Goal: Task Accomplishment & Management: Manage account settings

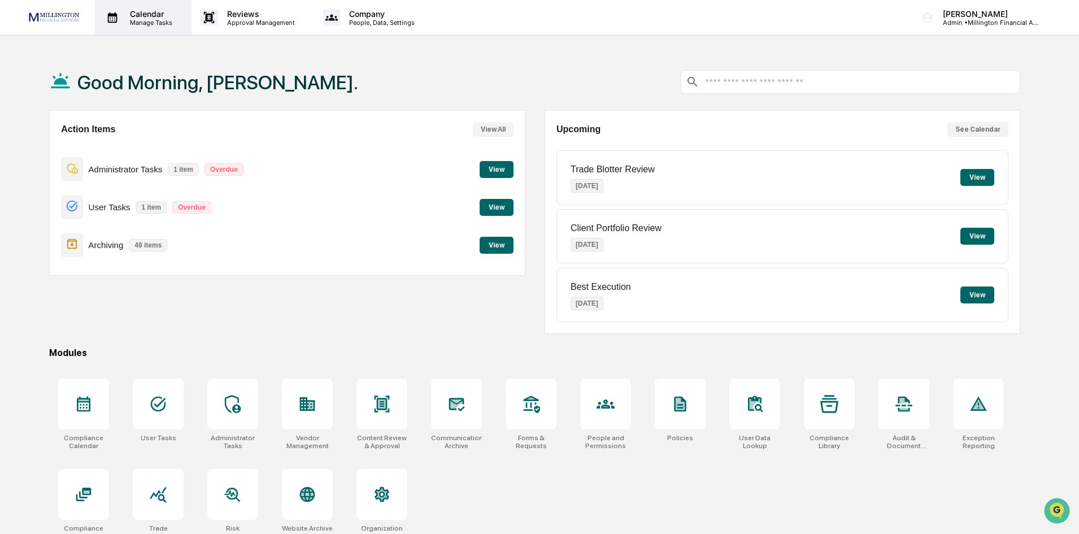
click at [155, 15] on p "Calendar" at bounding box center [149, 14] width 57 height 10
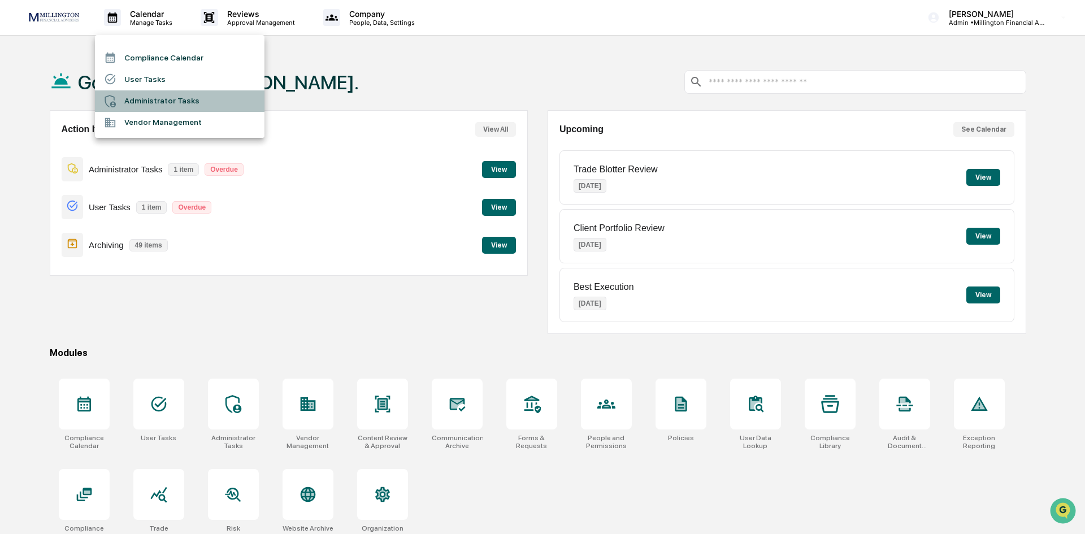
click at [138, 98] on li "Administrator Tasks" at bounding box center [179, 100] width 169 height 21
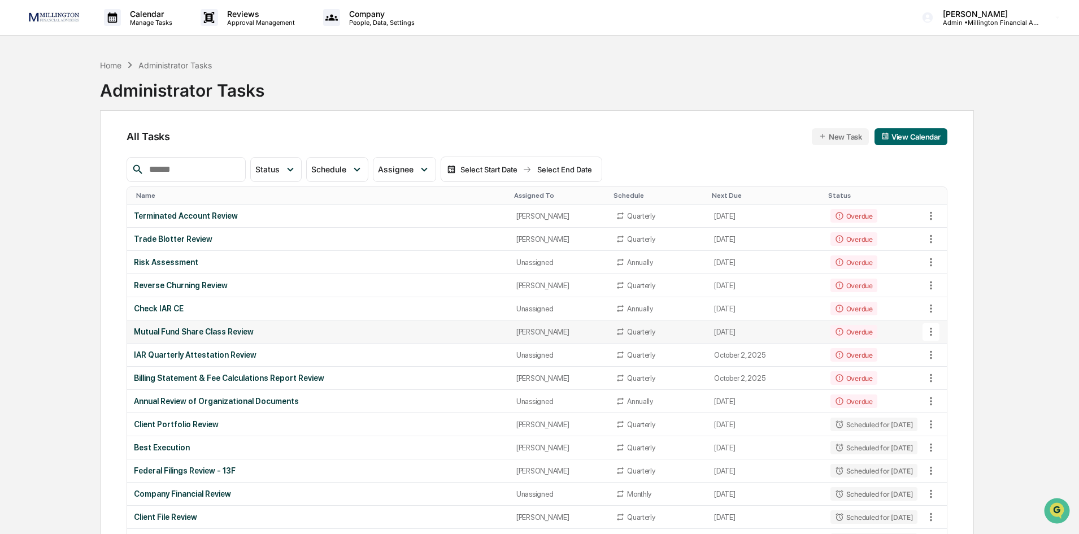
click at [212, 333] on div "Mutual Fund Share Class Review" at bounding box center [318, 331] width 368 height 9
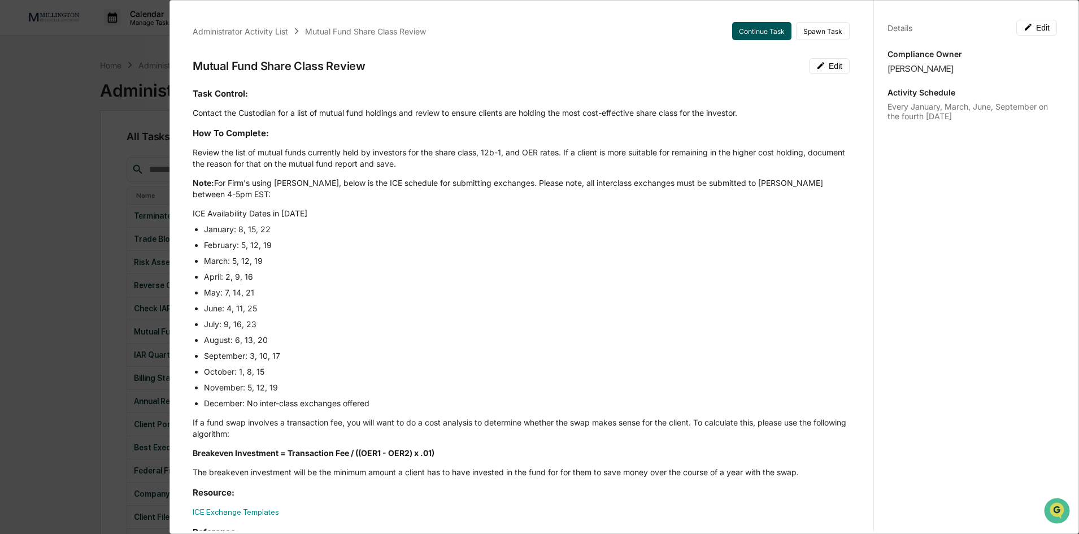
click at [758, 31] on button "Continue Task" at bounding box center [761, 31] width 59 height 18
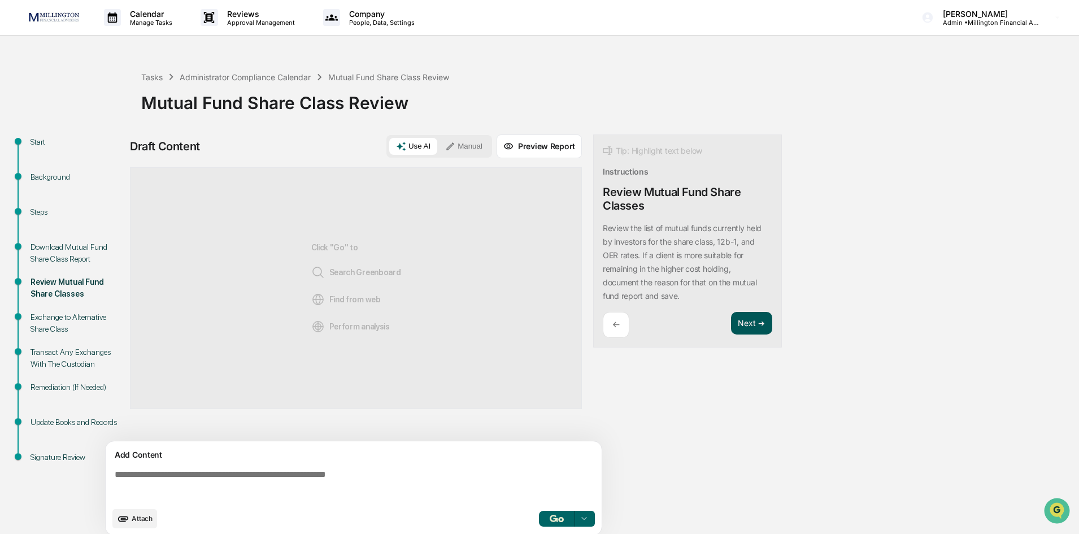
click at [747, 328] on button "Next ➔" at bounding box center [751, 323] width 41 height 23
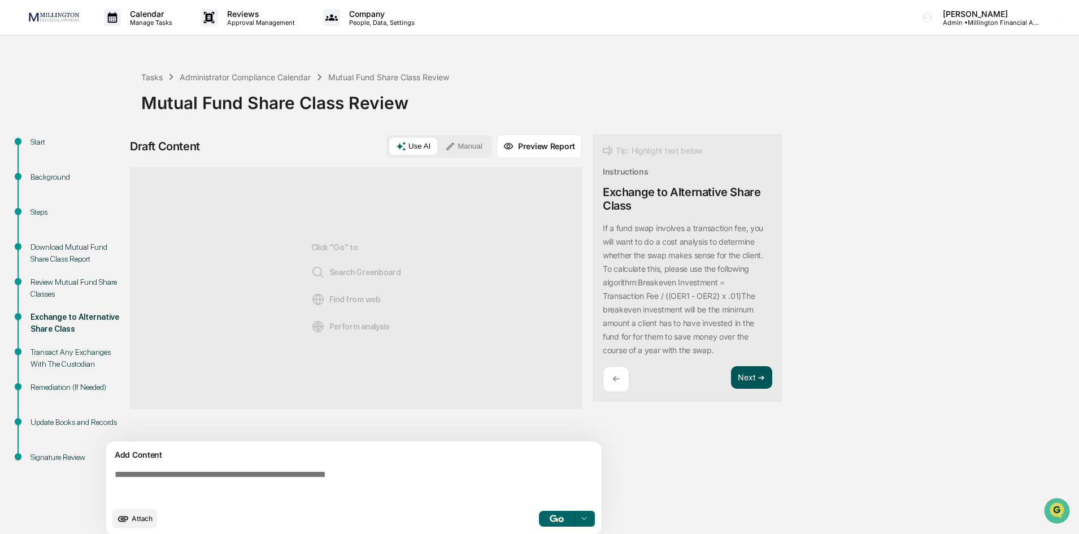
click at [742, 377] on button "Next ➔" at bounding box center [751, 377] width 41 height 23
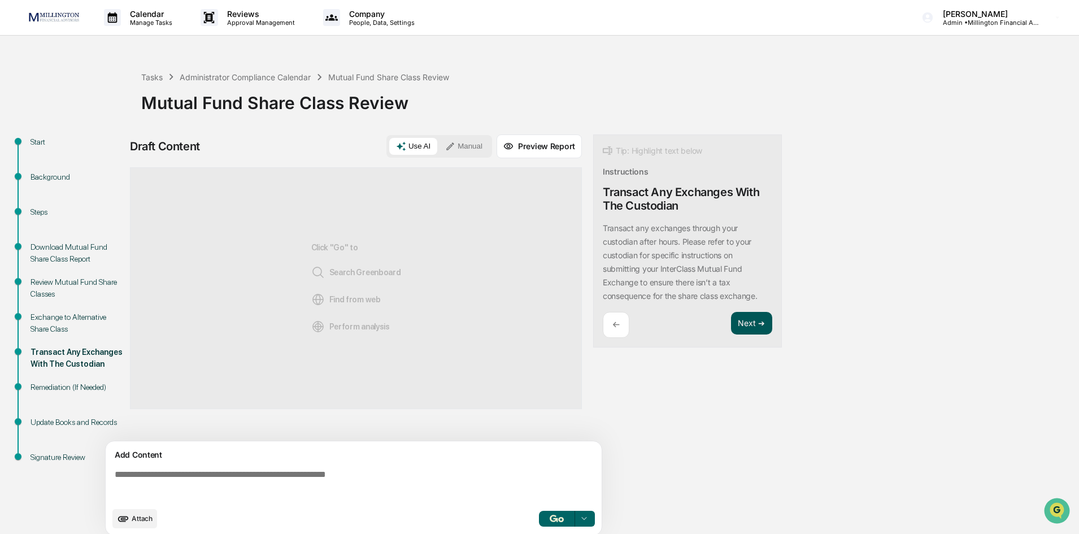
click at [741, 326] on button "Next ➔" at bounding box center [751, 323] width 41 height 23
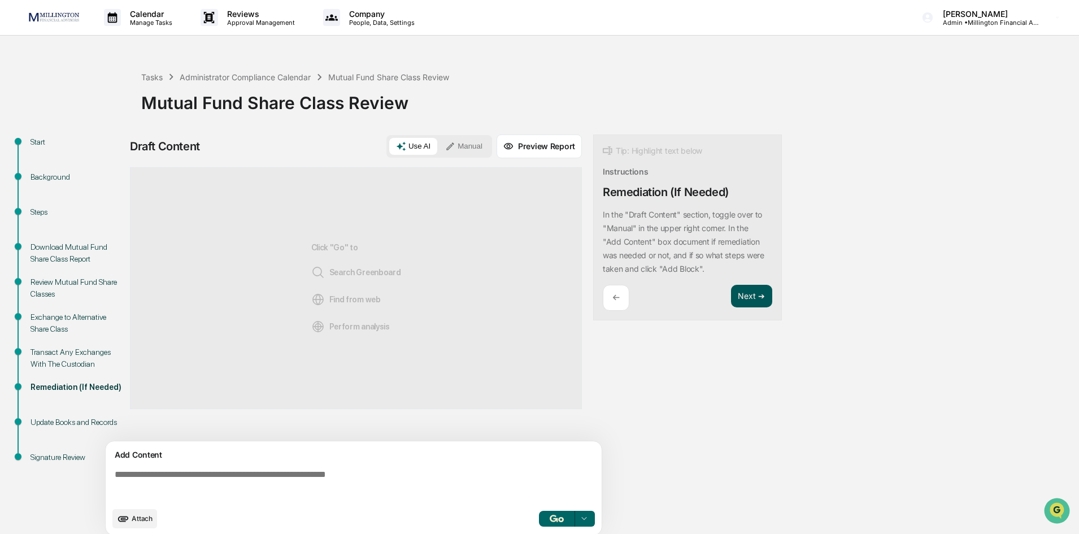
click at [744, 293] on button "Next ➔" at bounding box center [751, 296] width 41 height 23
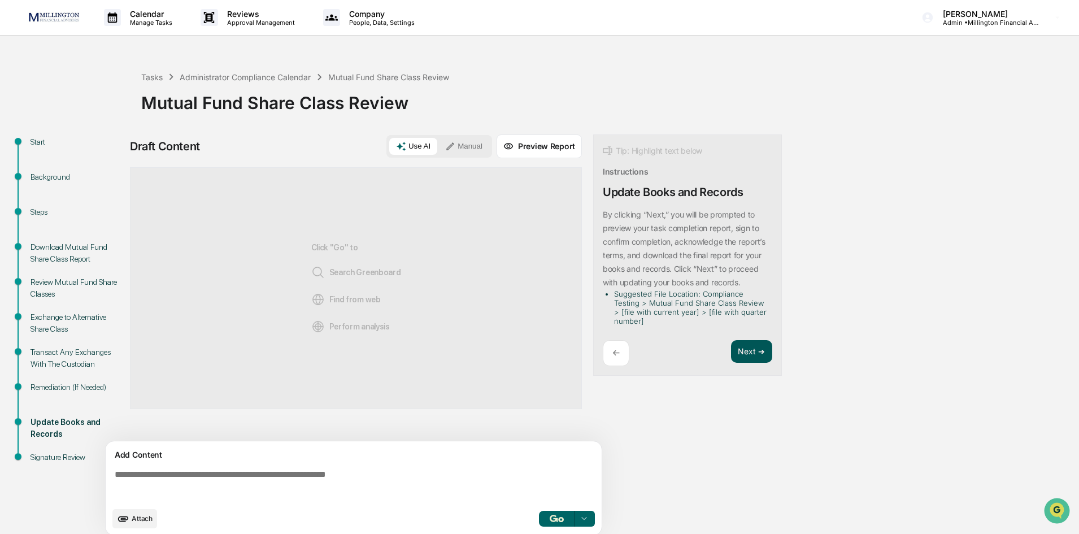
click at [751, 349] on button "Next ➔" at bounding box center [751, 351] width 41 height 23
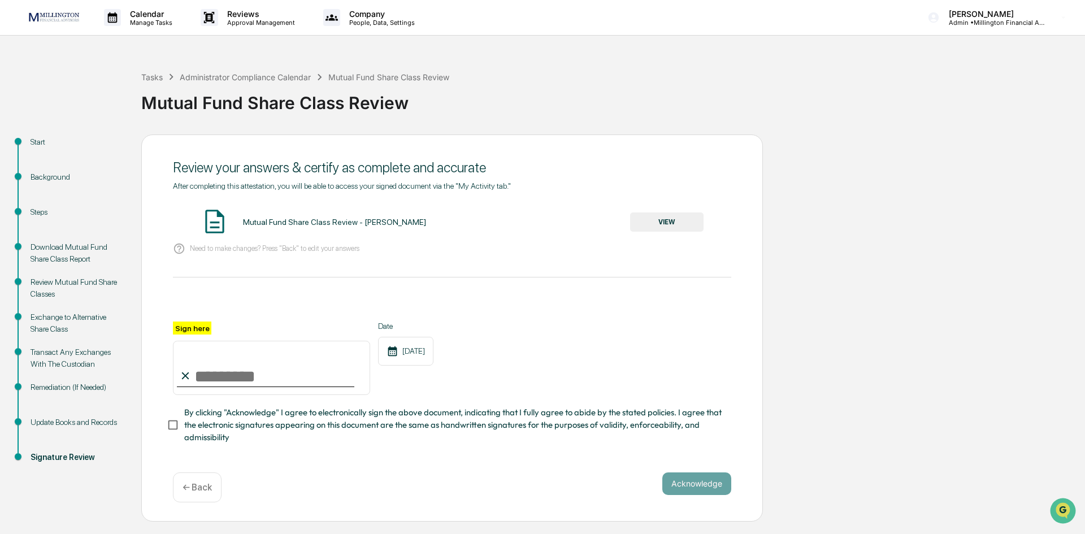
click at [230, 368] on input "Sign here" at bounding box center [271, 368] width 197 height 54
type input "**********"
click at [683, 485] on button "Acknowledge" at bounding box center [696, 483] width 69 height 23
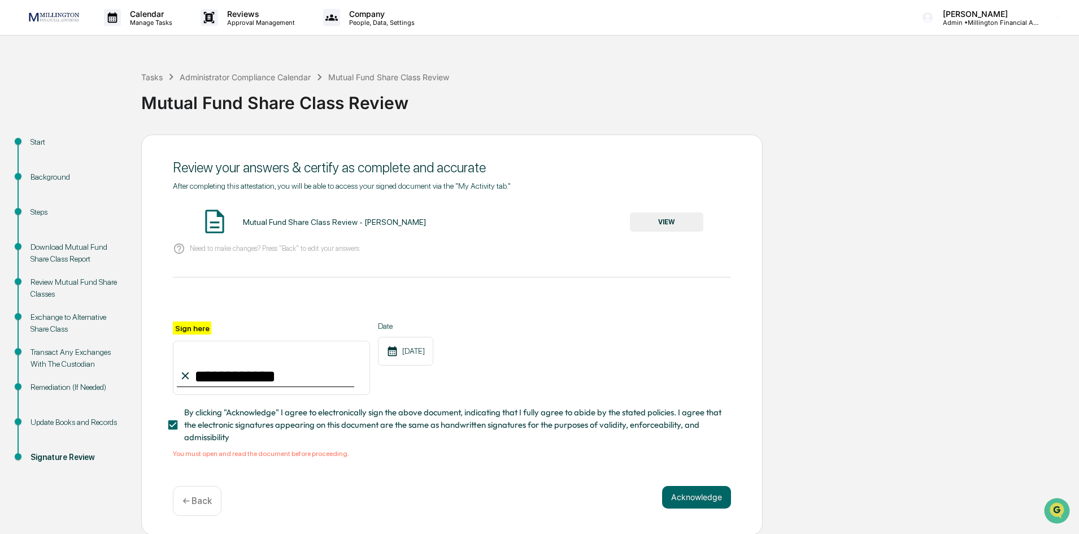
click at [660, 217] on button "VIEW" at bounding box center [666, 221] width 73 height 19
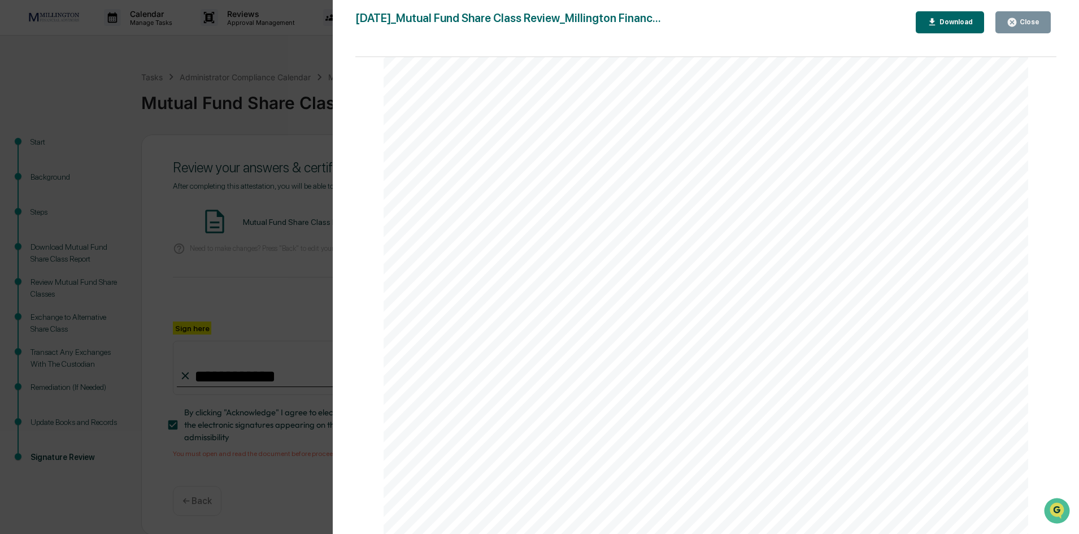
scroll to position [2203, 0]
click at [1020, 13] on button "Close" at bounding box center [1022, 22] width 55 height 22
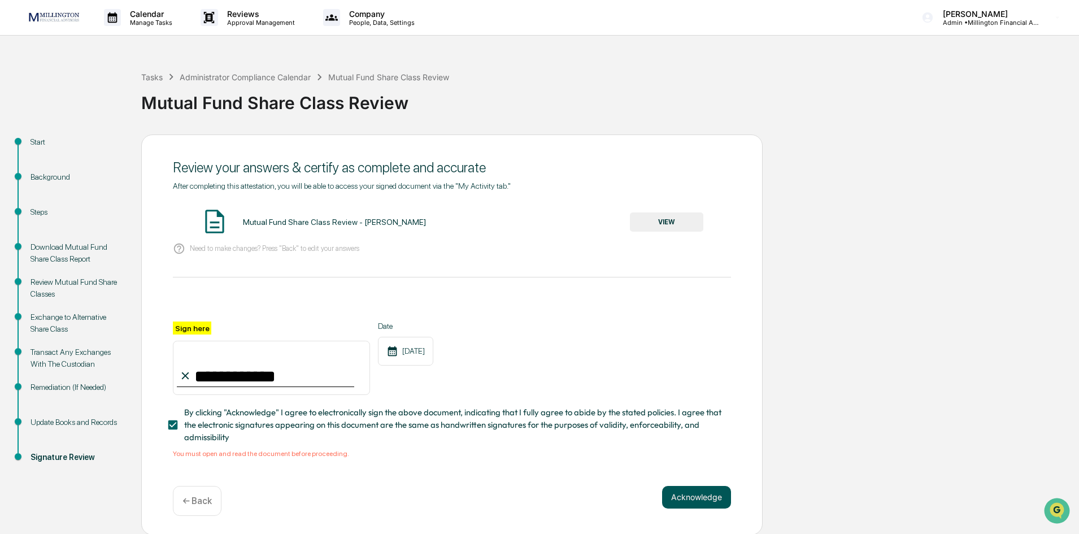
click at [694, 500] on button "Acknowledge" at bounding box center [696, 497] width 69 height 23
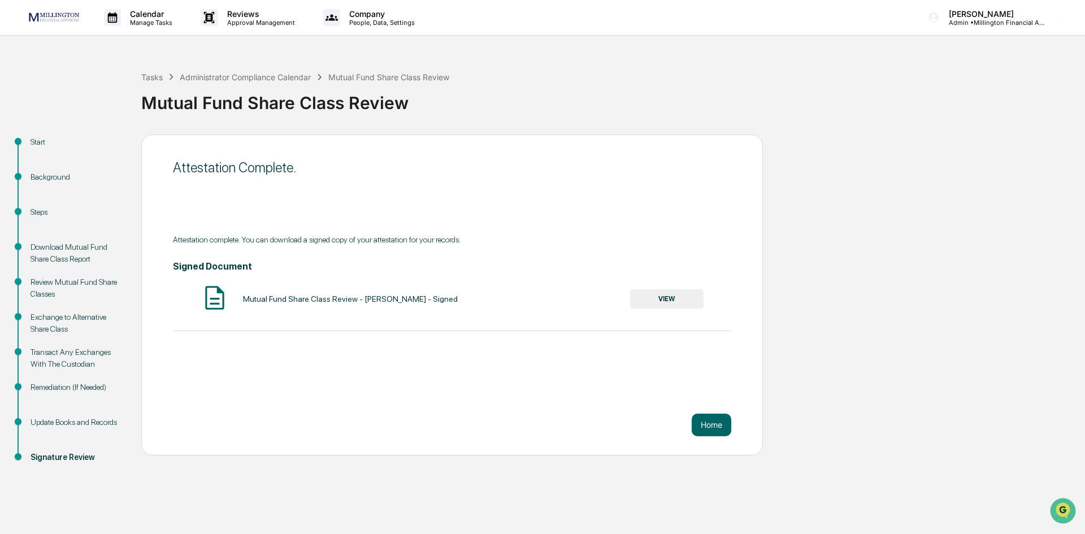
click at [660, 299] on button "VIEW" at bounding box center [666, 298] width 73 height 19
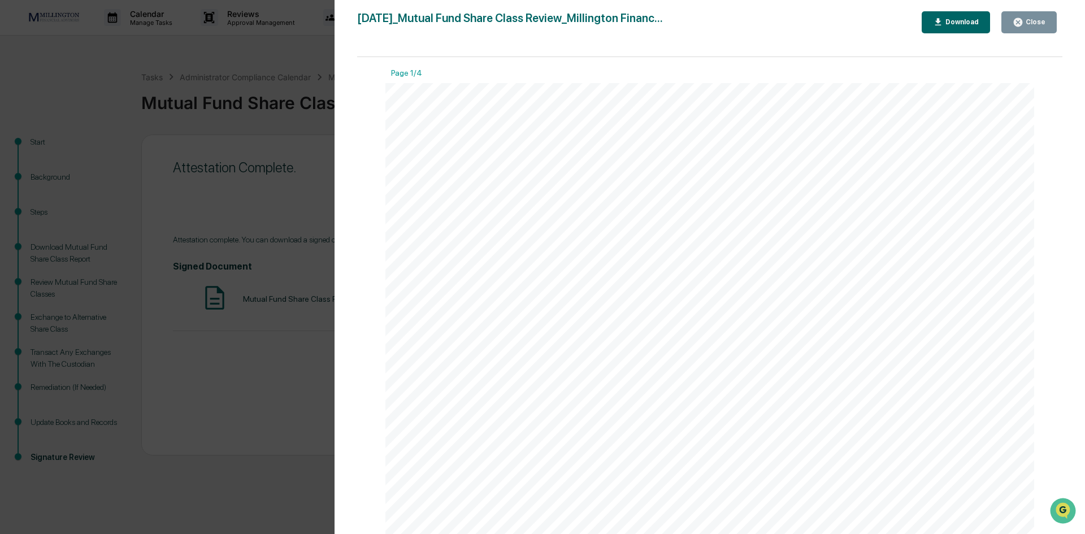
click at [939, 25] on icon "button" at bounding box center [938, 22] width 11 height 11
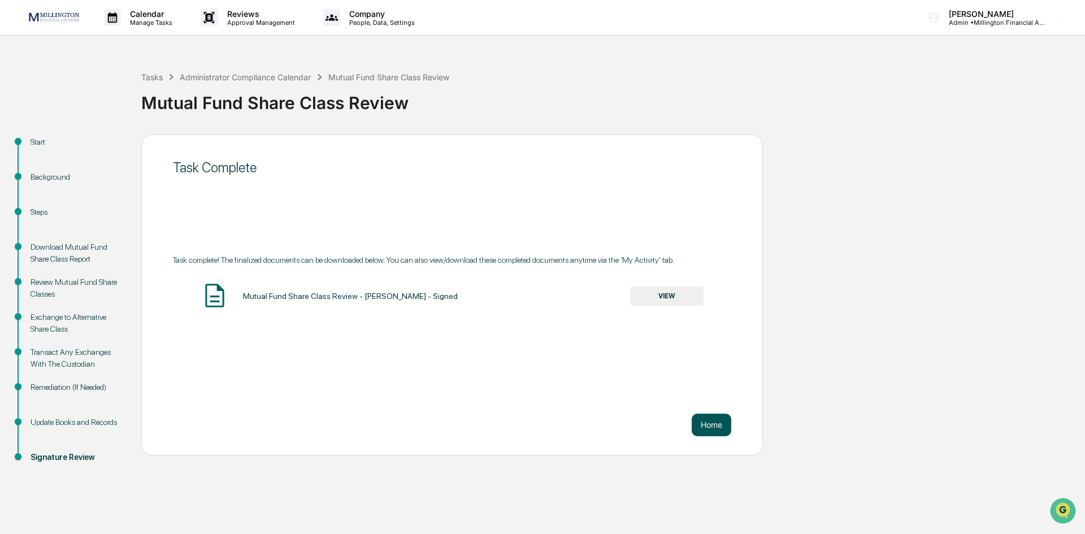
click at [699, 420] on button "Home" at bounding box center [711, 424] width 40 height 23
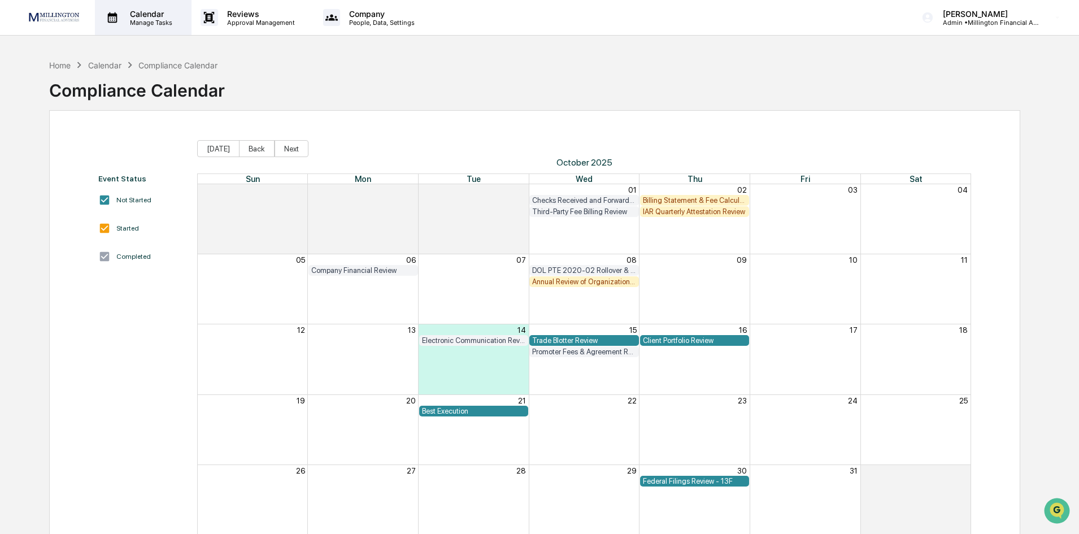
click at [142, 9] on p "Calendar" at bounding box center [149, 14] width 57 height 10
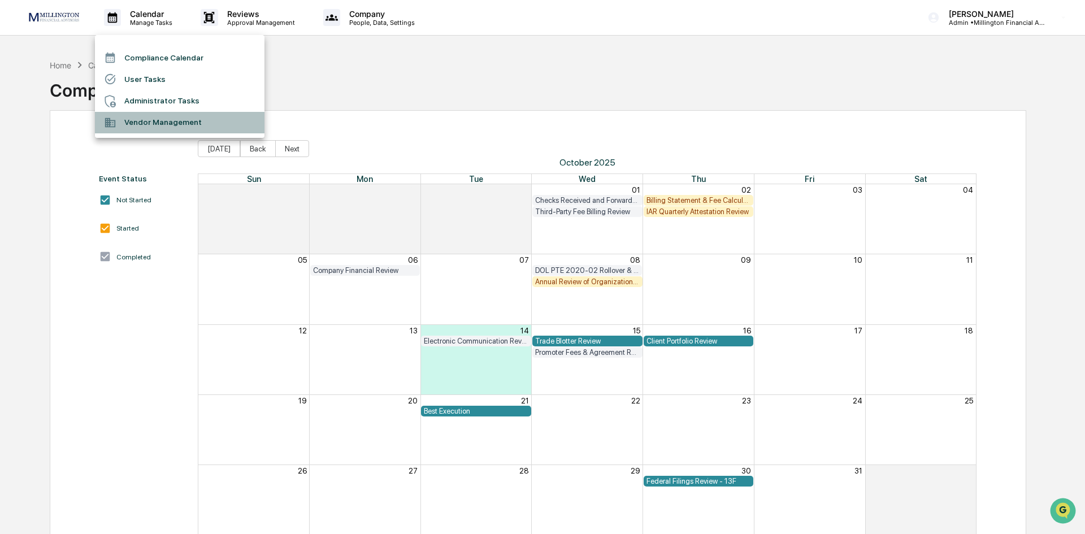
click at [145, 112] on li "Vendor Management" at bounding box center [179, 122] width 169 height 21
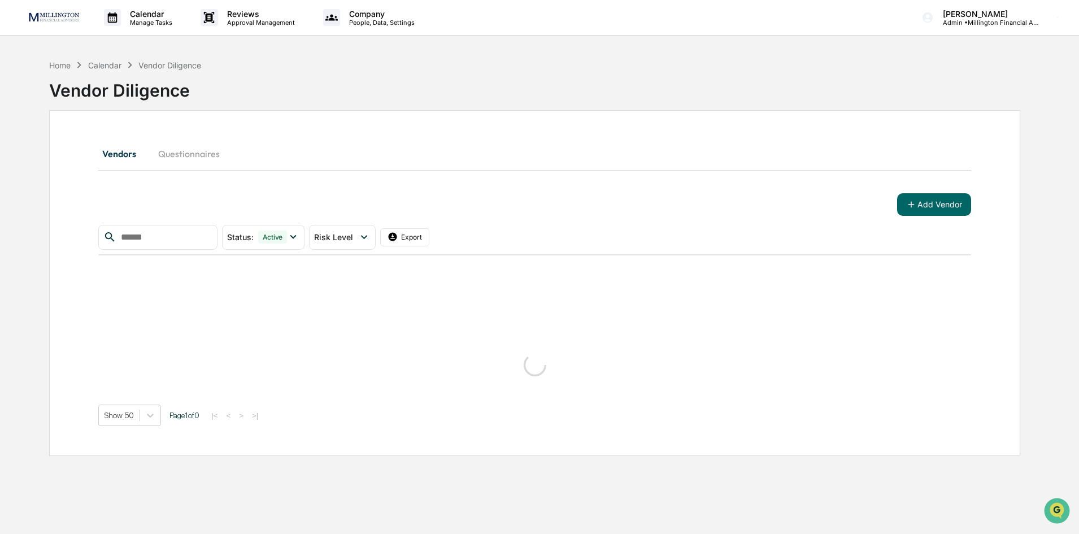
click at [142, 95] on div "Vendor Diligence" at bounding box center [534, 85] width 971 height 29
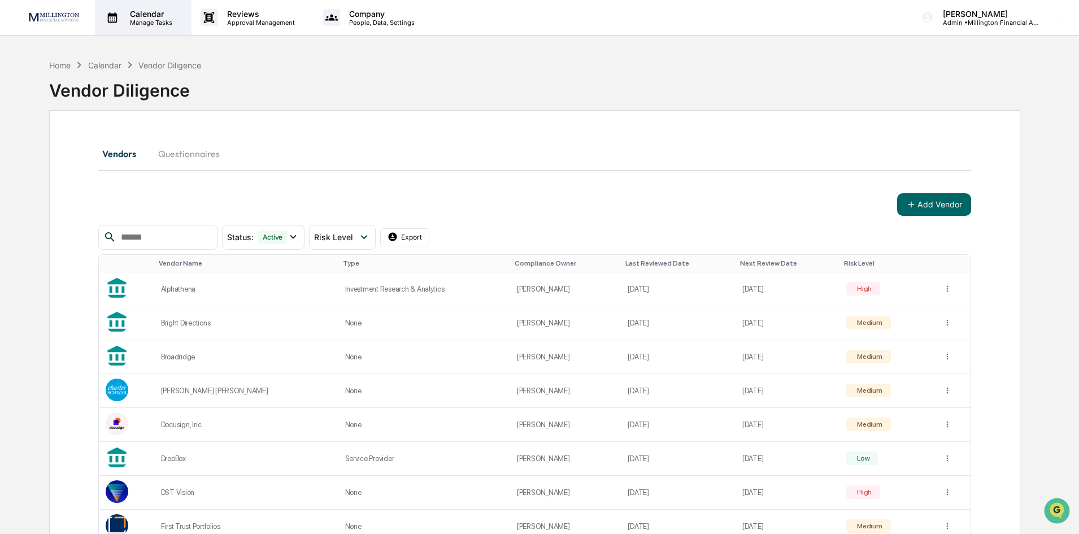
click at [154, 15] on p "Calendar" at bounding box center [149, 14] width 57 height 10
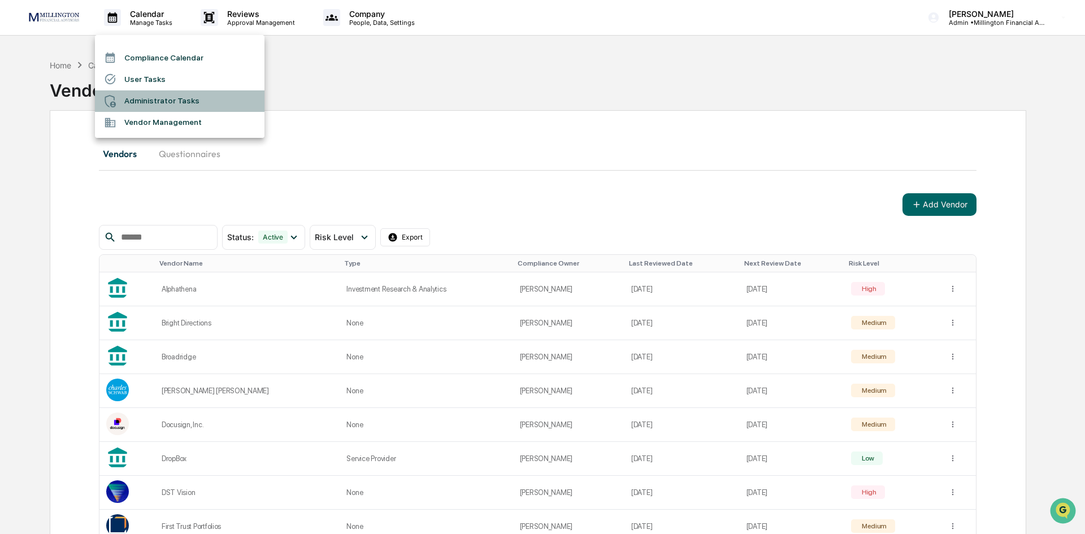
click at [152, 95] on li "Administrator Tasks" at bounding box center [179, 100] width 169 height 21
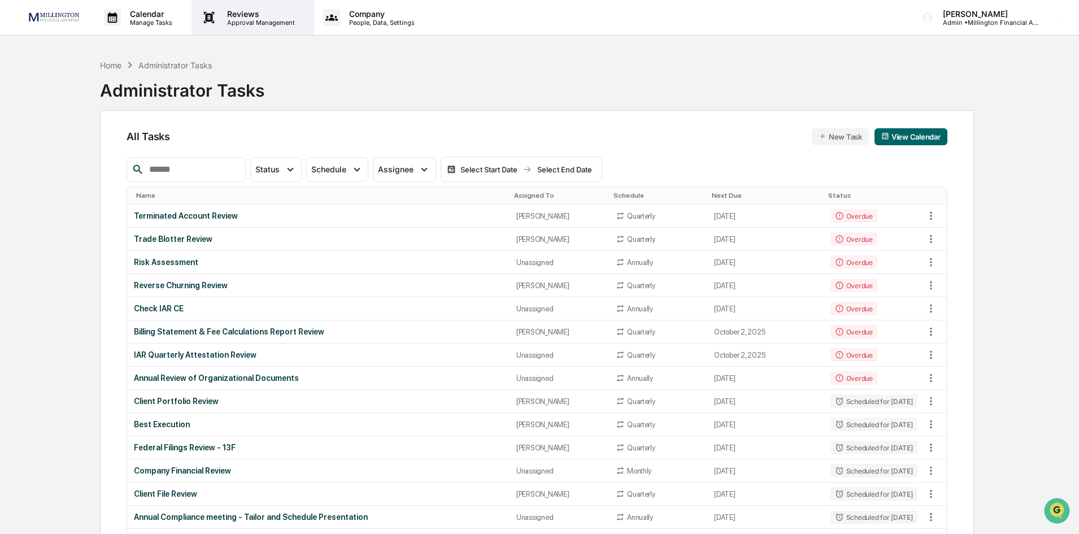
click at [256, 16] on p "Reviews" at bounding box center [259, 14] width 82 height 10
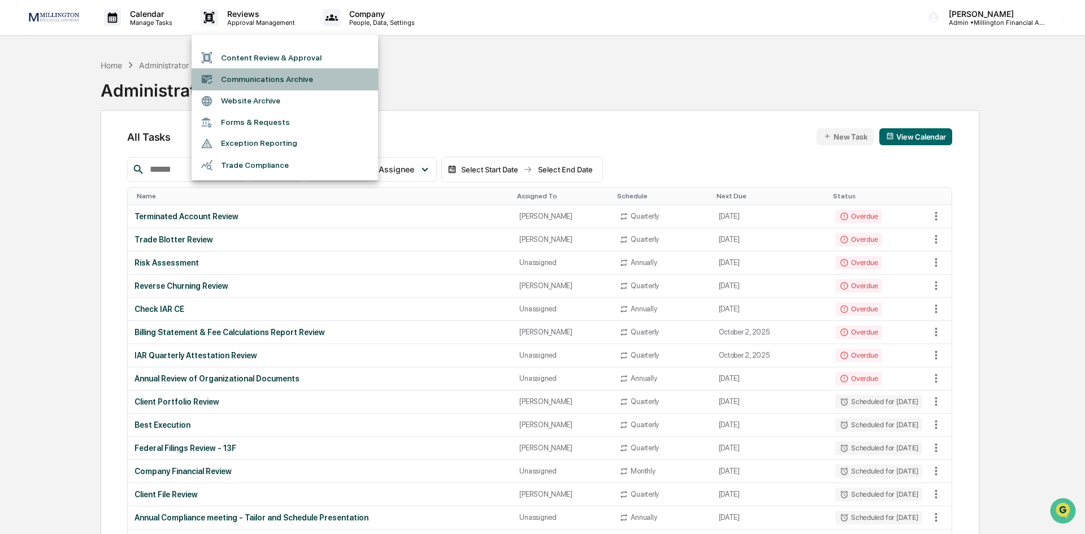
click at [259, 85] on li "Communications Archive" at bounding box center [284, 78] width 186 height 21
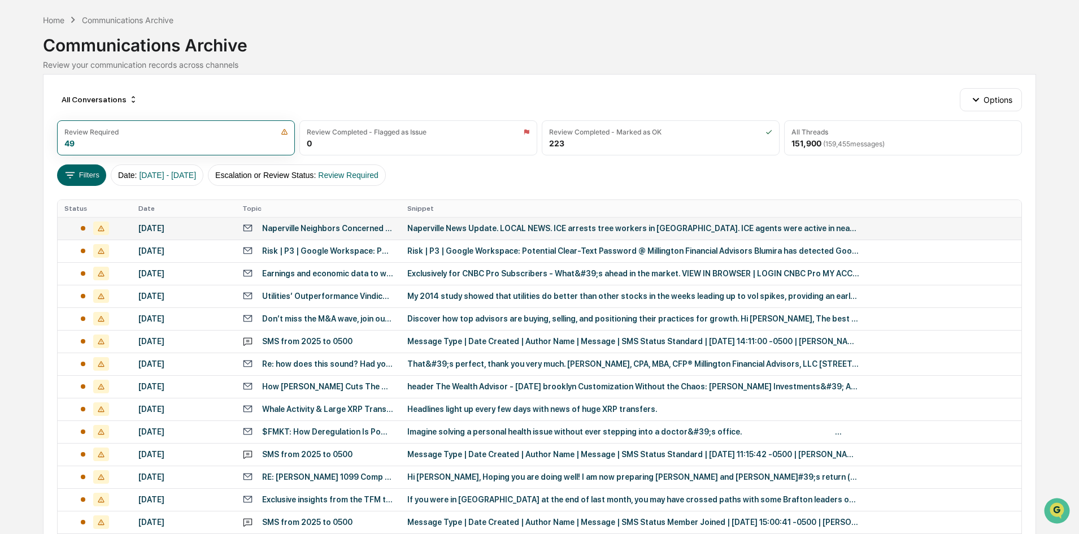
scroll to position [16, 0]
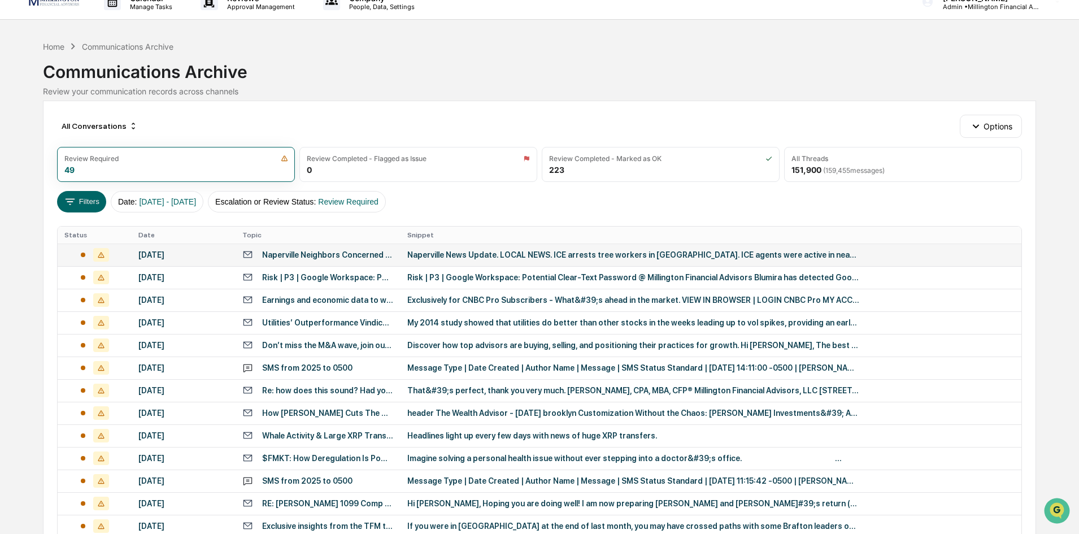
click at [176, 259] on div "[DATE]" at bounding box center [183, 254] width 90 height 9
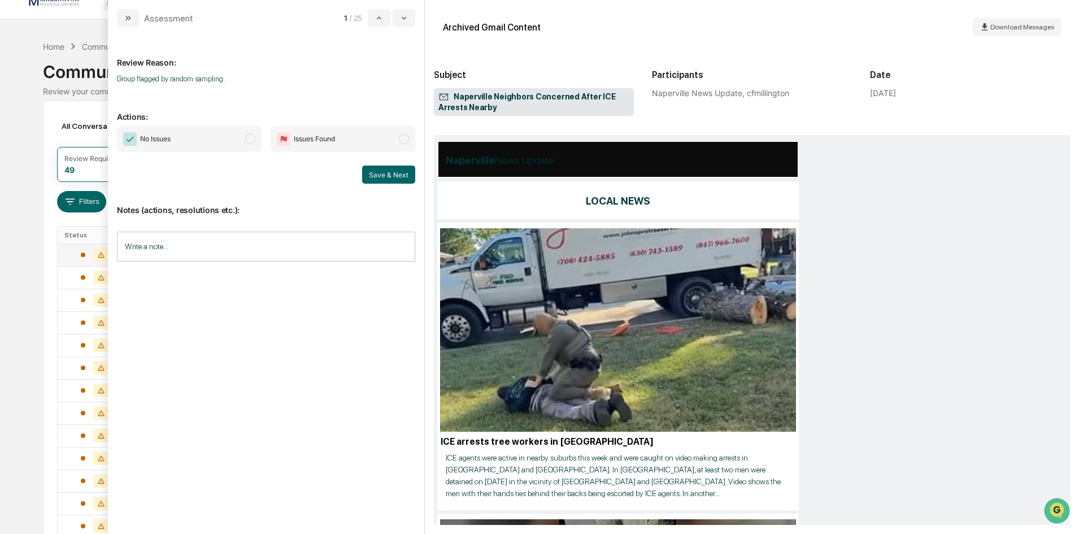
scroll to position [226, 0]
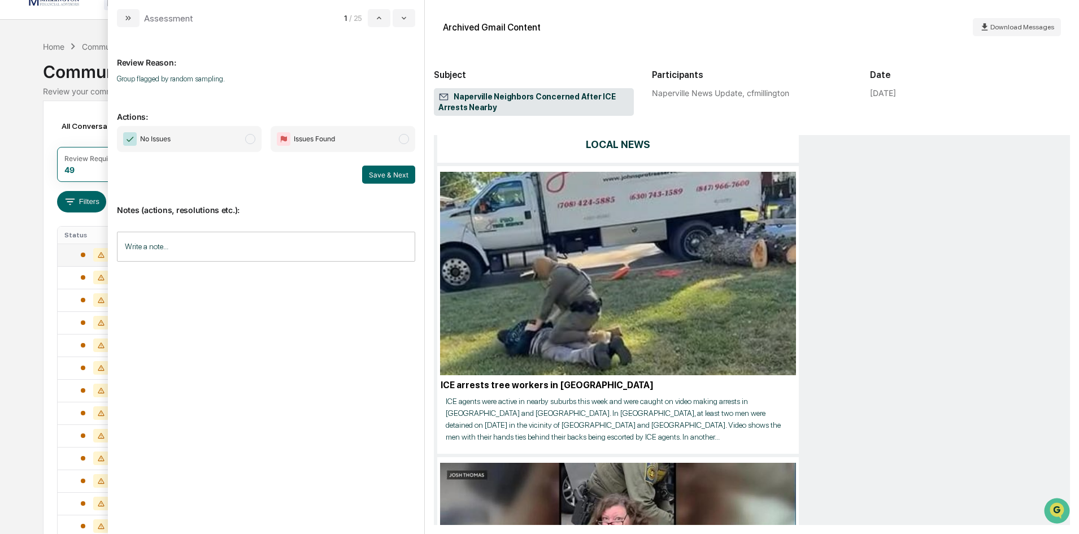
click at [252, 138] on span "modal" at bounding box center [250, 139] width 10 height 10
click at [385, 174] on button "Save & Next" at bounding box center [388, 175] width 53 height 18
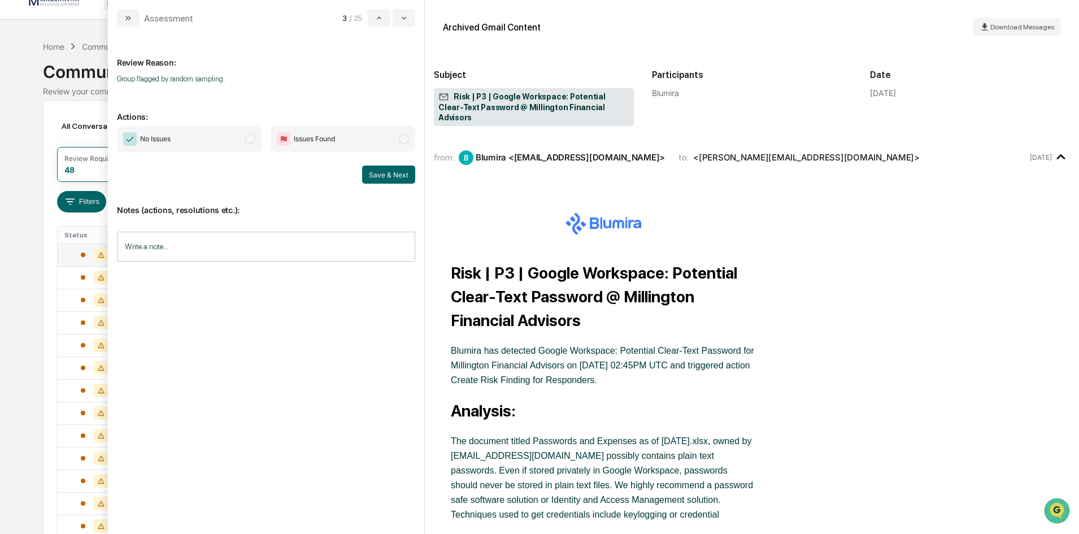
click at [247, 137] on span "modal" at bounding box center [250, 139] width 10 height 10
click at [410, 171] on button "Save & Next" at bounding box center [388, 175] width 53 height 18
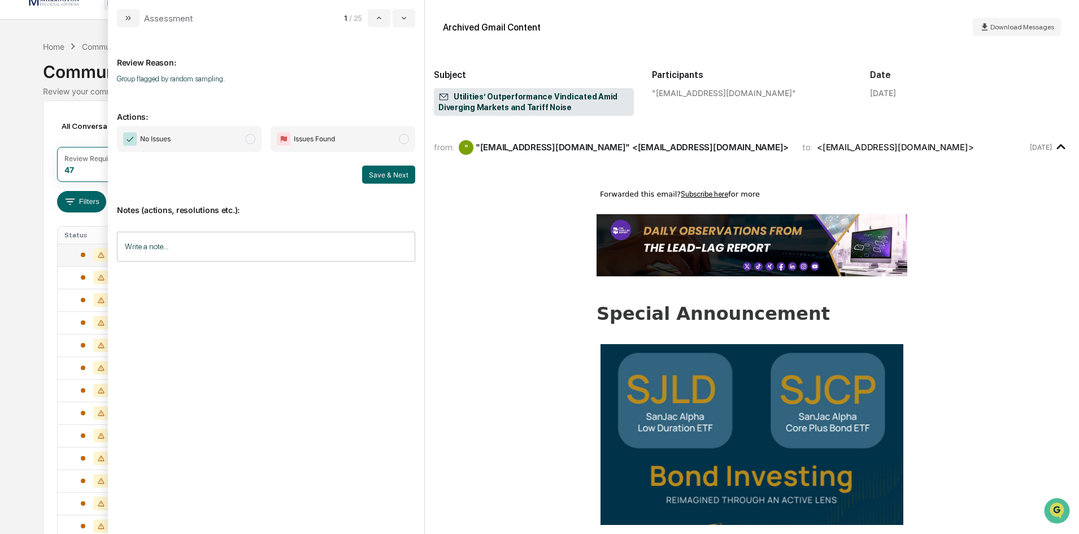
click at [246, 143] on span "No Issues" at bounding box center [189, 139] width 145 height 26
click at [386, 171] on button "Save & Next" at bounding box center [388, 175] width 53 height 18
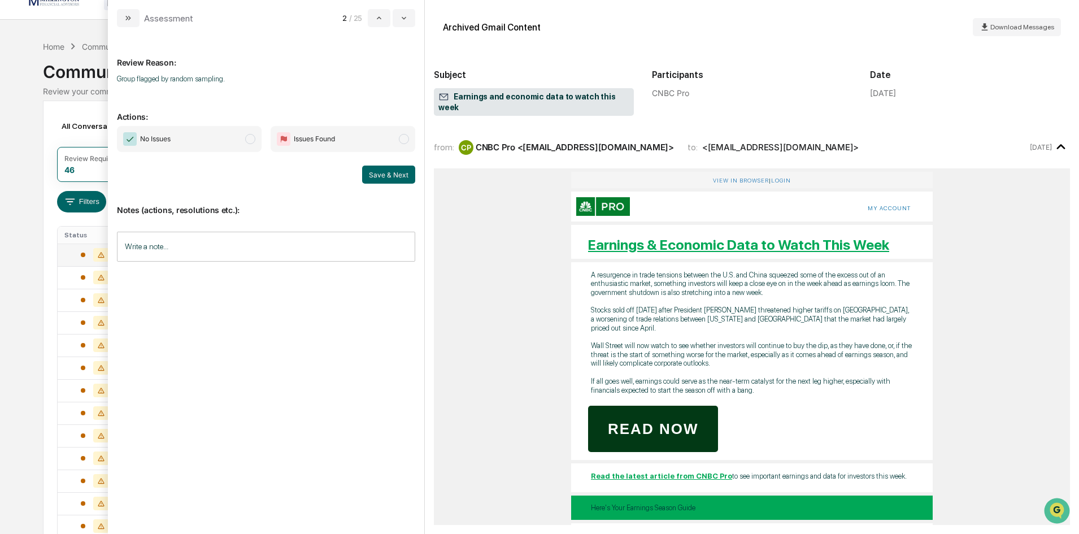
click at [249, 140] on span "modal" at bounding box center [250, 139] width 10 height 10
click at [383, 172] on button "Save & Next" at bounding box center [388, 175] width 53 height 18
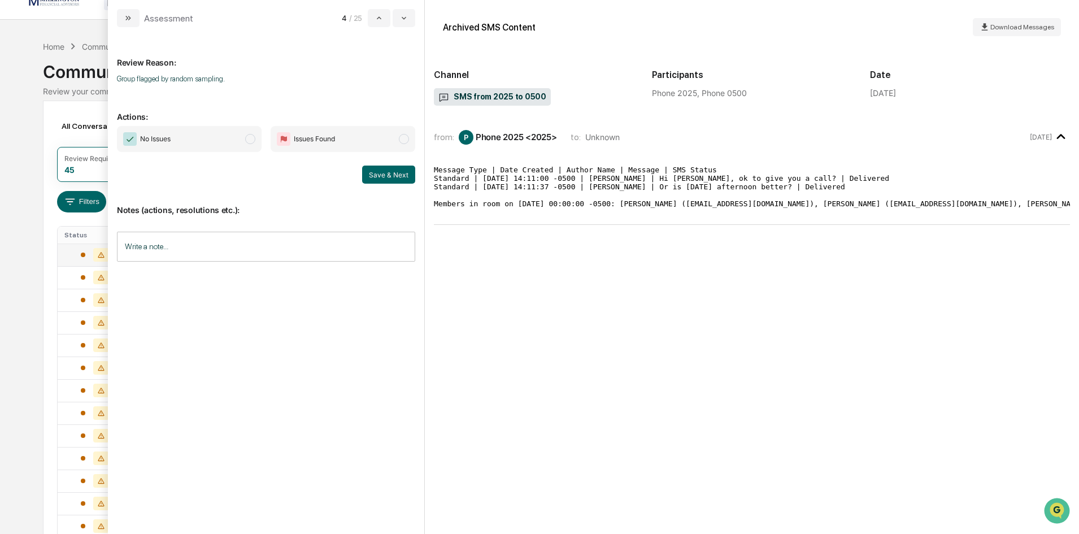
click at [250, 140] on span "modal" at bounding box center [250, 139] width 10 height 10
click at [389, 172] on button "Save & Next" at bounding box center [388, 175] width 53 height 18
click at [251, 139] on span "modal" at bounding box center [250, 139] width 10 height 10
click at [402, 172] on button "Save & Next" at bounding box center [388, 175] width 53 height 18
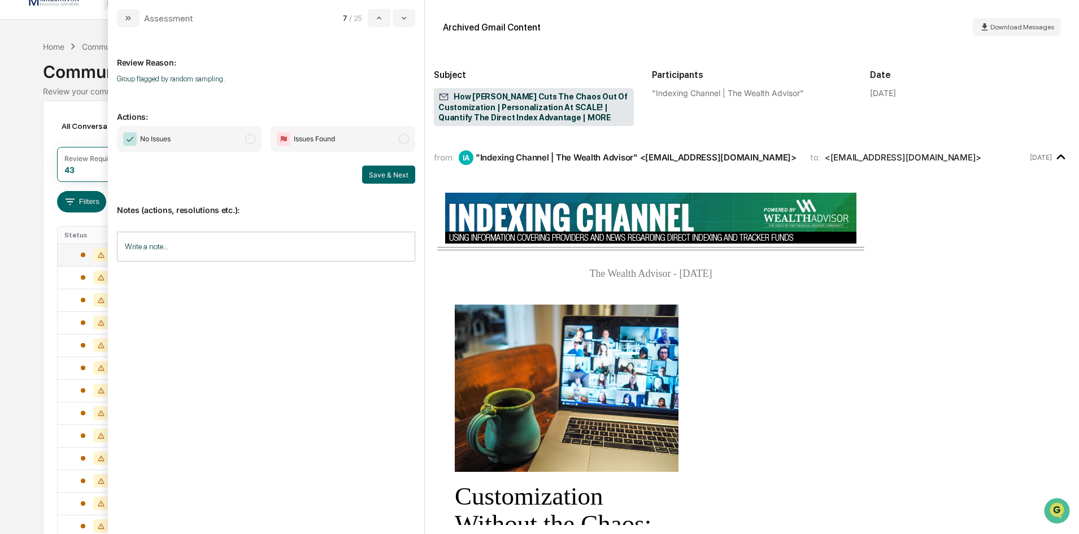
click at [249, 139] on span "modal" at bounding box center [250, 139] width 10 height 10
click at [382, 175] on button "Save & Next" at bounding box center [388, 175] width 53 height 18
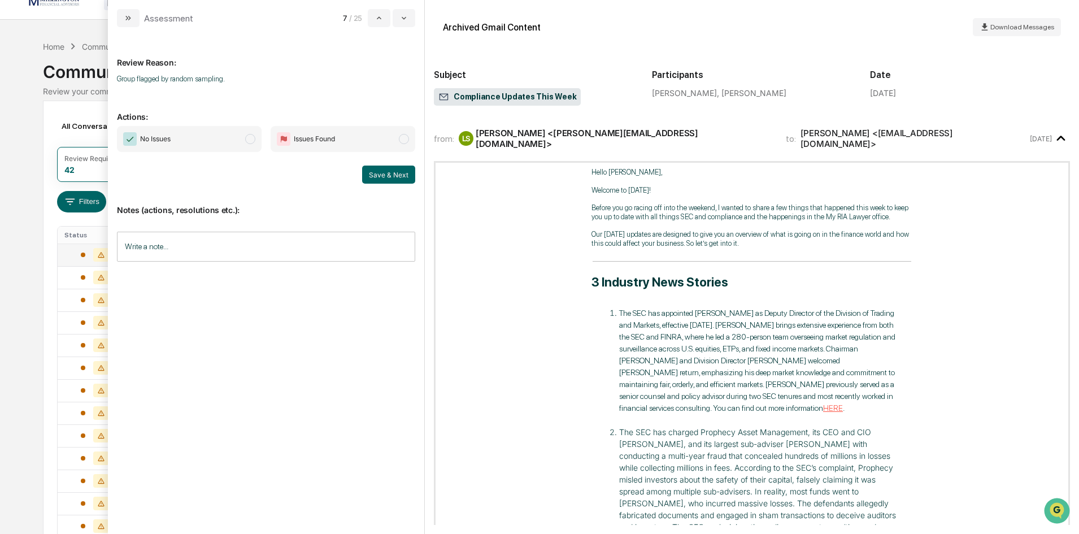
click at [242, 141] on span "No Issues" at bounding box center [189, 139] width 145 height 26
click at [381, 175] on button "Save & Next" at bounding box center [388, 175] width 53 height 18
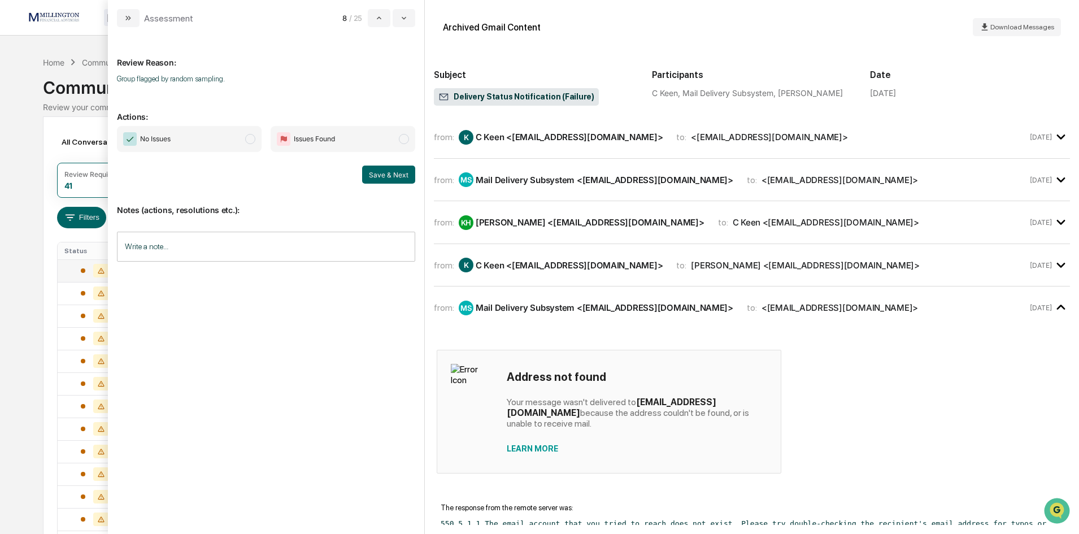
click at [251, 140] on span "modal" at bounding box center [250, 139] width 10 height 10
click at [389, 174] on button "Save & Next" at bounding box center [388, 175] width 53 height 18
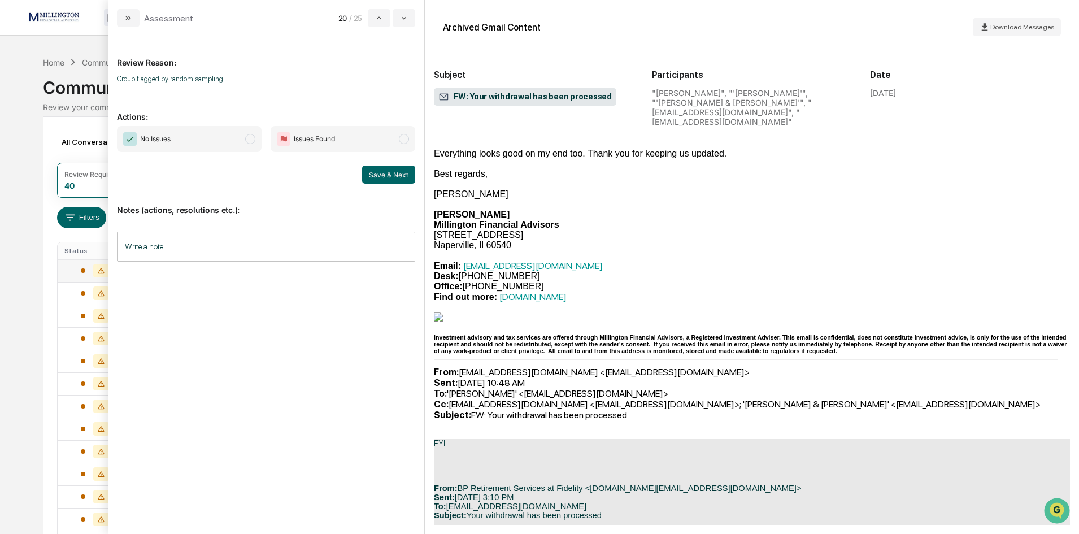
scroll to position [24, 0]
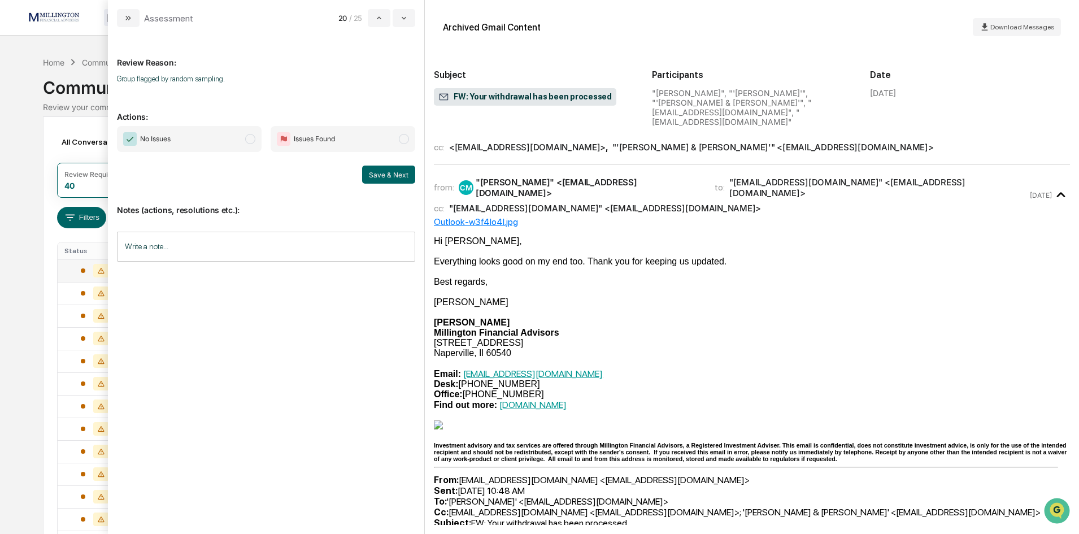
drag, startPoint x: 251, startPoint y: 140, endPoint x: 269, endPoint y: 144, distance: 18.5
click at [251, 140] on span "modal" at bounding box center [250, 139] width 10 height 10
click at [377, 176] on button "Save & Next" at bounding box center [388, 175] width 53 height 18
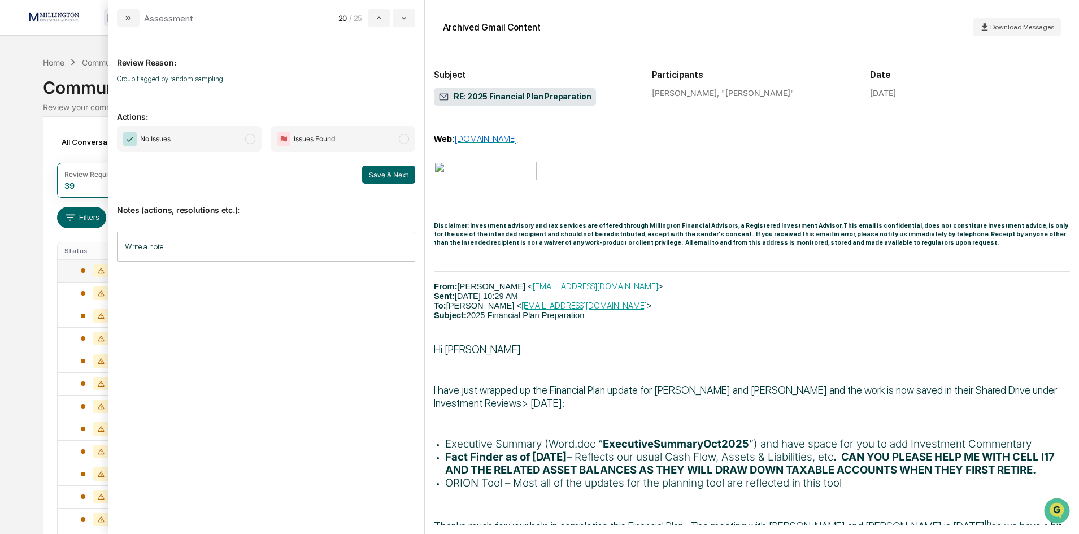
scroll to position [2129, 0]
click at [245, 140] on span "modal" at bounding box center [250, 139] width 10 height 10
click at [381, 179] on button "Save & Next" at bounding box center [388, 175] width 53 height 18
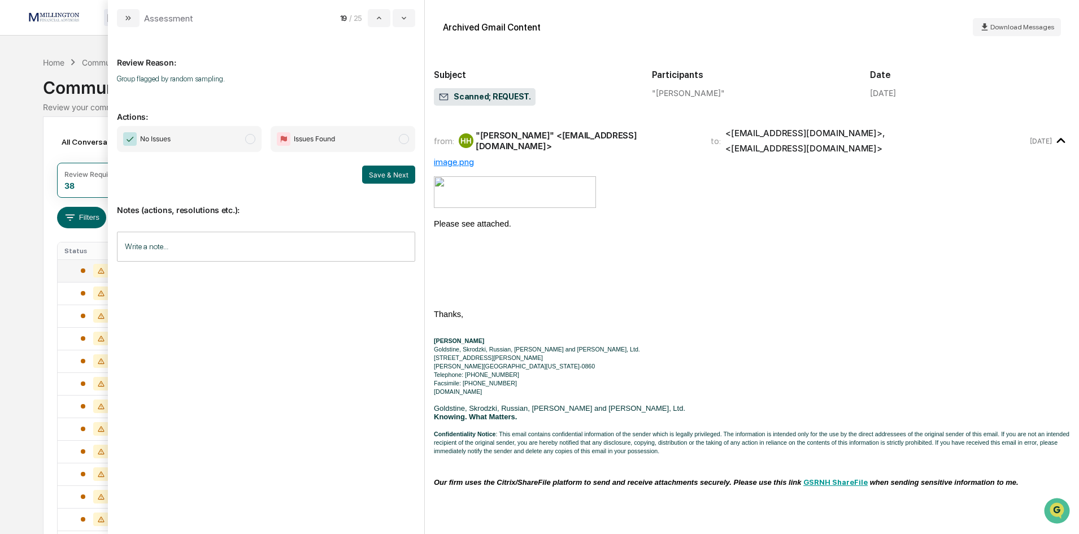
click at [249, 138] on span "modal" at bounding box center [250, 139] width 10 height 10
click at [392, 177] on button "Save & Next" at bounding box center [388, 175] width 53 height 18
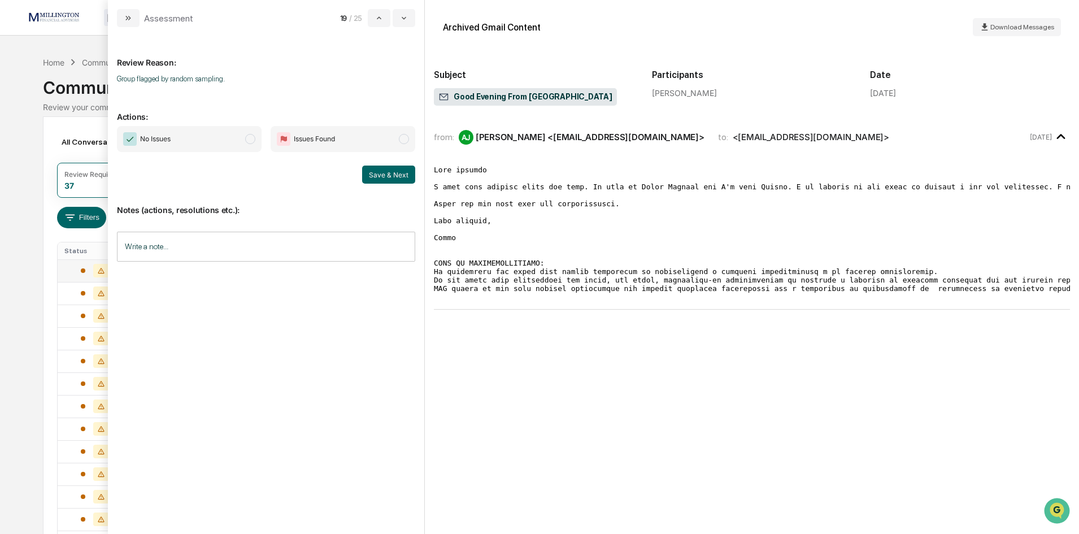
click at [249, 140] on span "modal" at bounding box center [250, 139] width 10 height 10
click at [393, 177] on button "Save & Next" at bounding box center [388, 175] width 53 height 18
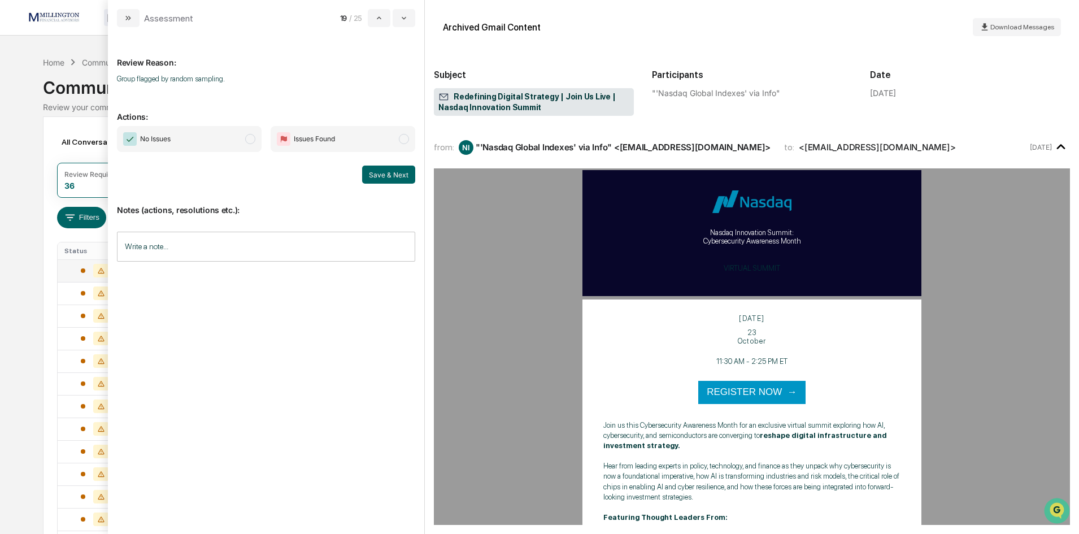
click at [248, 138] on span "modal" at bounding box center [250, 139] width 10 height 10
click at [402, 177] on button "Save & Next" at bounding box center [388, 175] width 53 height 18
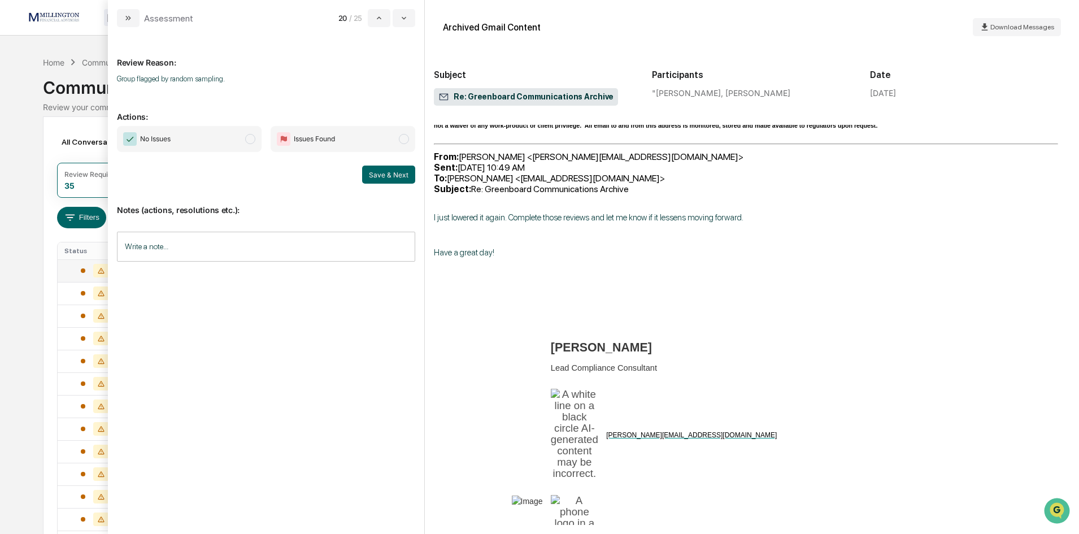
scroll to position [508, 0]
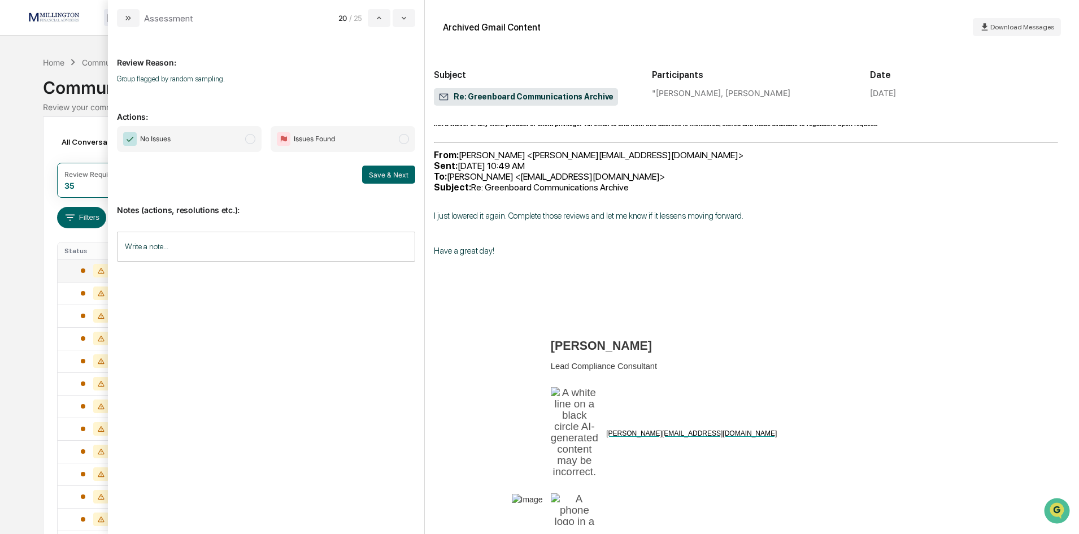
click at [250, 141] on span "modal" at bounding box center [250, 139] width 10 height 10
click at [388, 175] on button "Save & Next" at bounding box center [388, 175] width 53 height 18
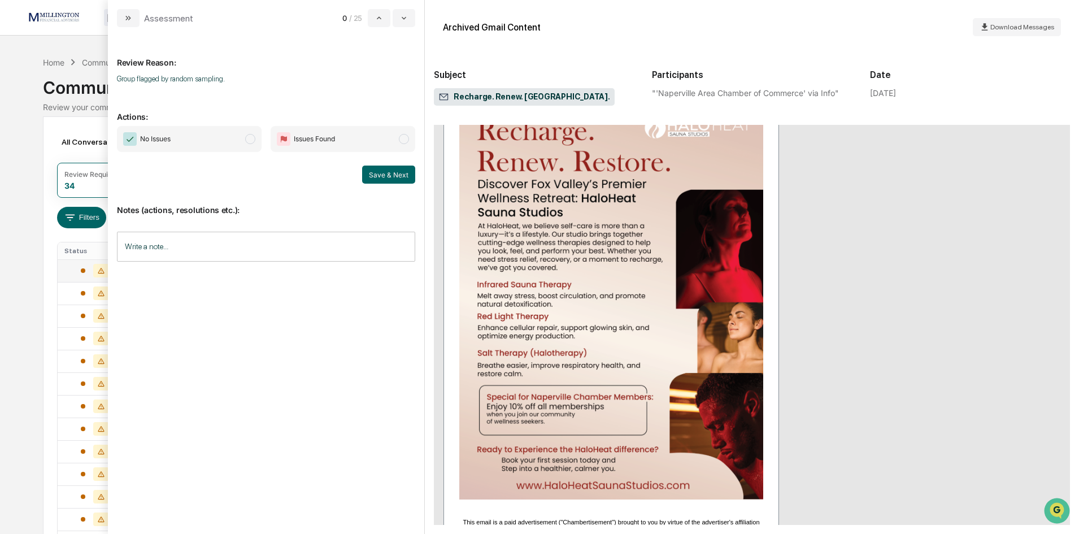
scroll to position [169, 0]
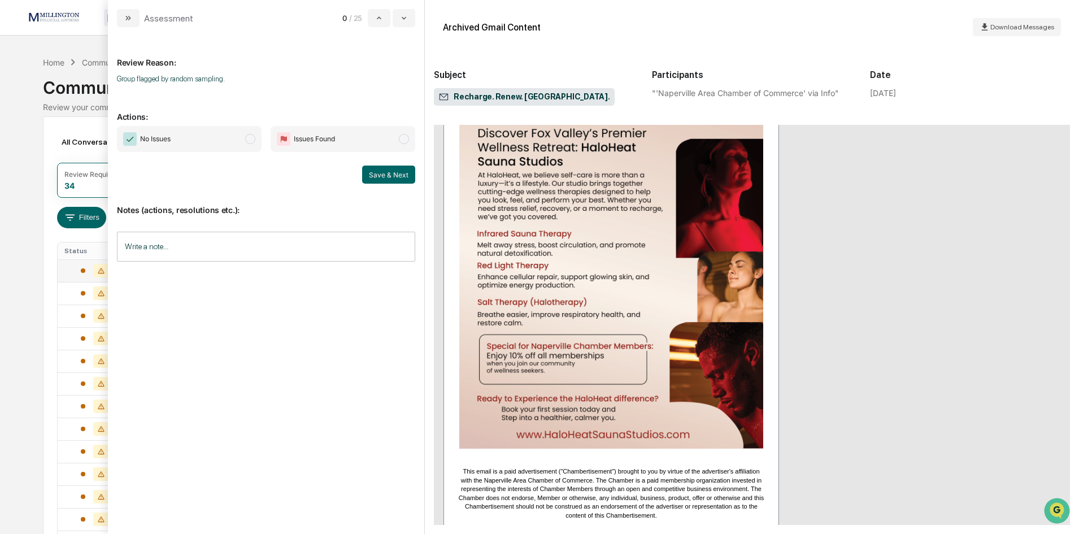
click at [248, 143] on span "modal" at bounding box center [250, 139] width 10 height 10
click at [375, 177] on button "Save & Next" at bounding box center [388, 175] width 53 height 18
click at [397, 175] on button "Save & Next" at bounding box center [388, 175] width 53 height 18
click at [245, 140] on span "No Issues" at bounding box center [189, 139] width 145 height 26
click at [389, 174] on button "Save & Next" at bounding box center [388, 175] width 53 height 18
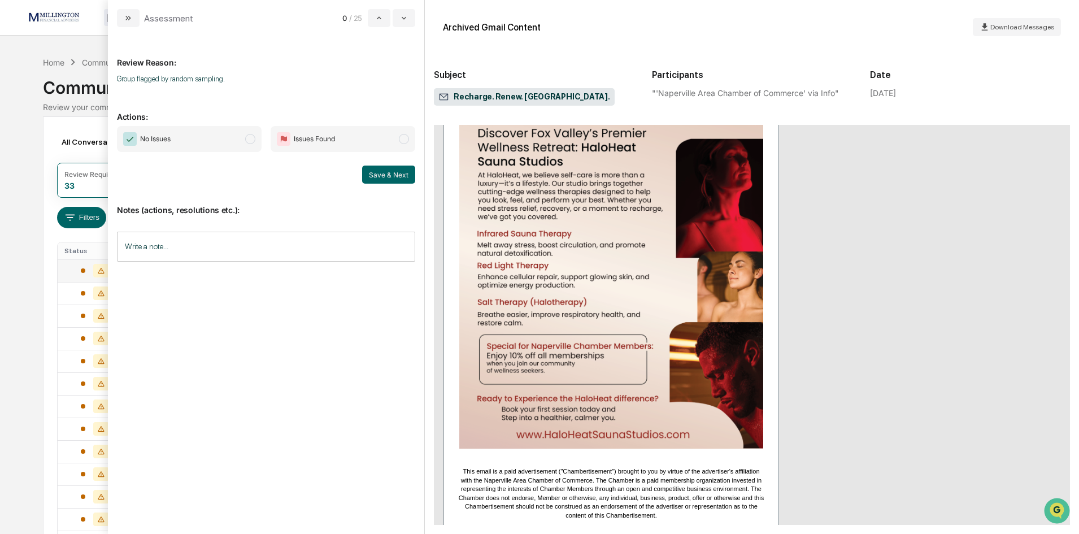
click at [255, 139] on span "modal" at bounding box center [250, 139] width 10 height 10
click at [382, 178] on button "Save & Next" at bounding box center [388, 175] width 53 height 18
click at [8, 117] on div "Calendar Manage Tasks Reviews Approval Management Company People, Data, Setting…" at bounding box center [539, 444] width 1079 height 889
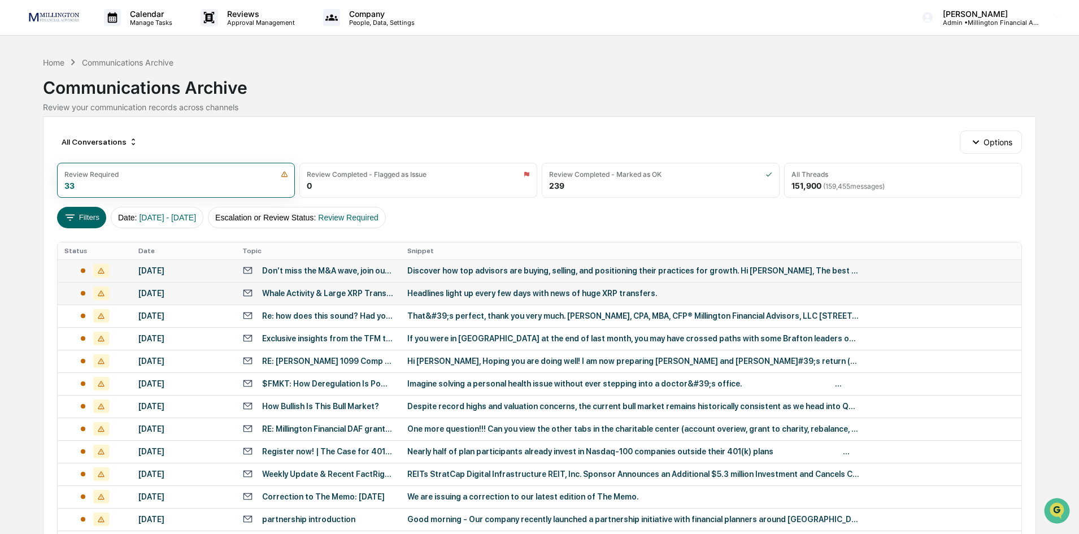
click at [280, 297] on div "Whale Activity & Large XRP Transfers: Signals or Noise?" at bounding box center [328, 293] width 132 height 9
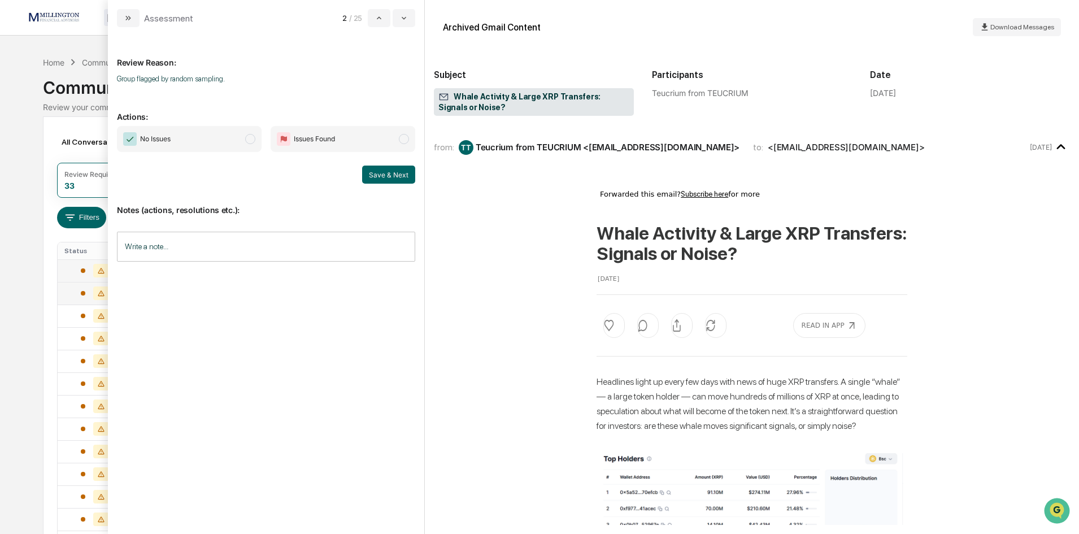
click at [249, 140] on span "modal" at bounding box center [250, 139] width 10 height 10
click at [381, 178] on button "Save & Next" at bounding box center [388, 175] width 53 height 18
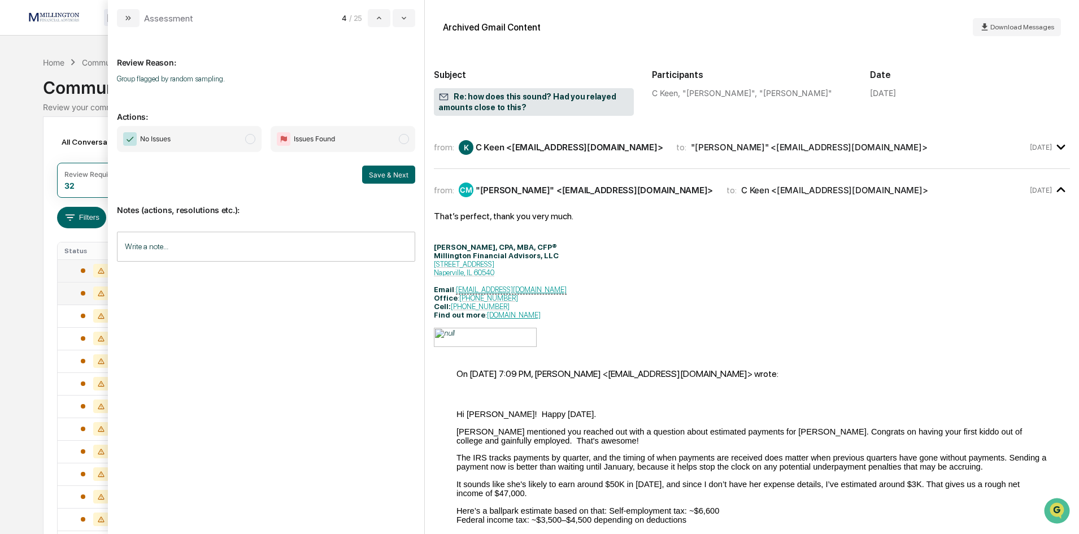
click at [248, 138] on span "modal" at bounding box center [250, 139] width 10 height 10
click at [391, 173] on button "Save & Next" at bounding box center [388, 175] width 53 height 18
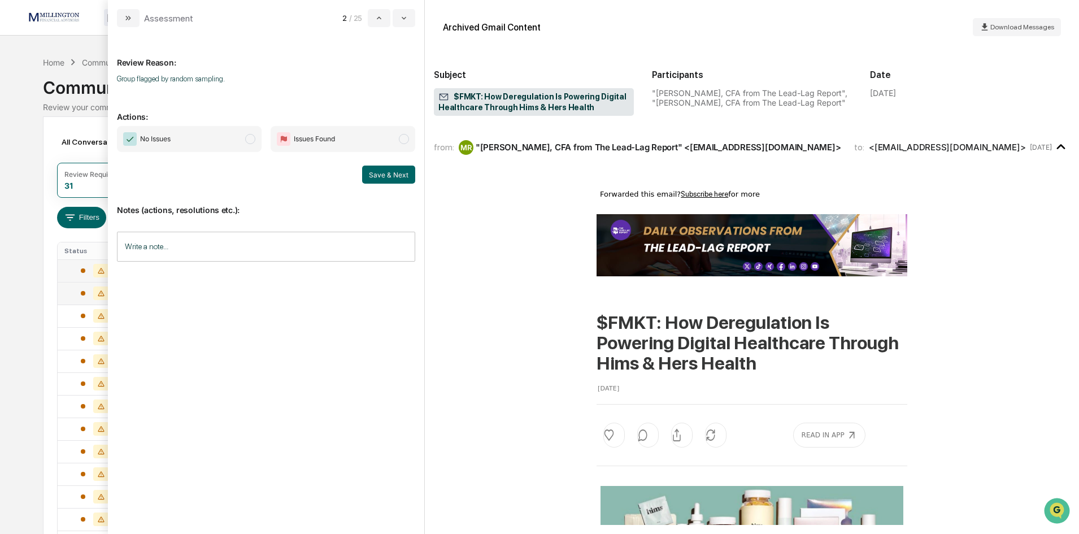
click at [249, 138] on span "modal" at bounding box center [250, 139] width 10 height 10
click at [400, 175] on button "Save & Next" at bounding box center [388, 175] width 53 height 18
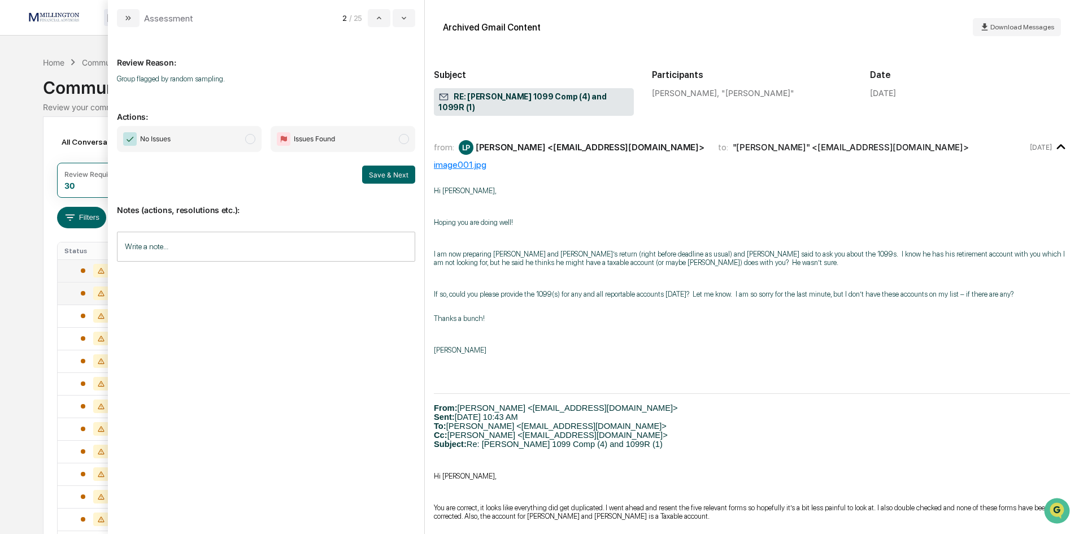
click at [249, 142] on span "modal" at bounding box center [250, 139] width 10 height 10
click at [384, 178] on button "Save & Next" at bounding box center [388, 175] width 53 height 18
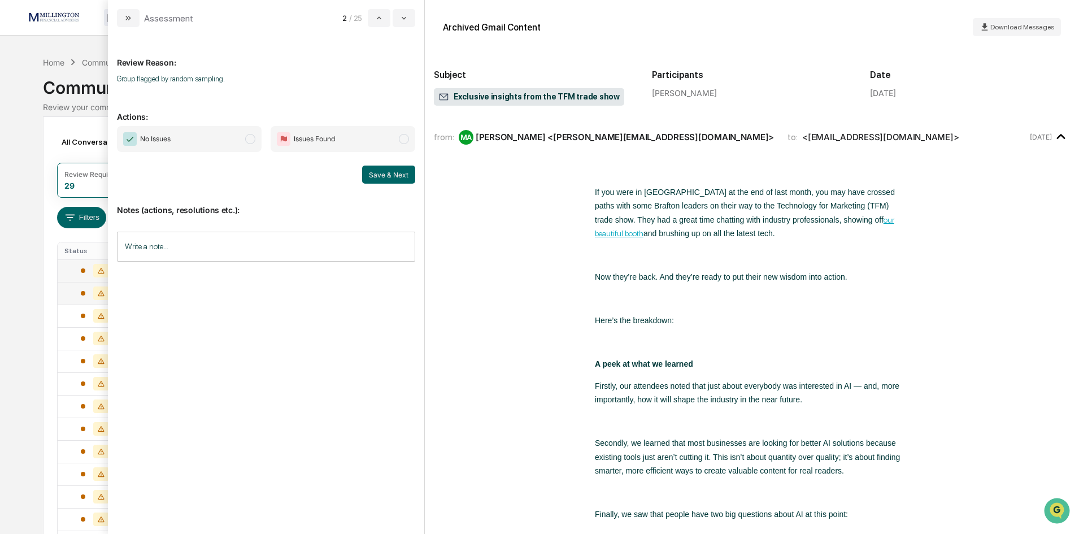
click at [250, 140] on span "modal" at bounding box center [250, 139] width 10 height 10
click at [382, 173] on button "Save & Next" at bounding box center [388, 175] width 53 height 18
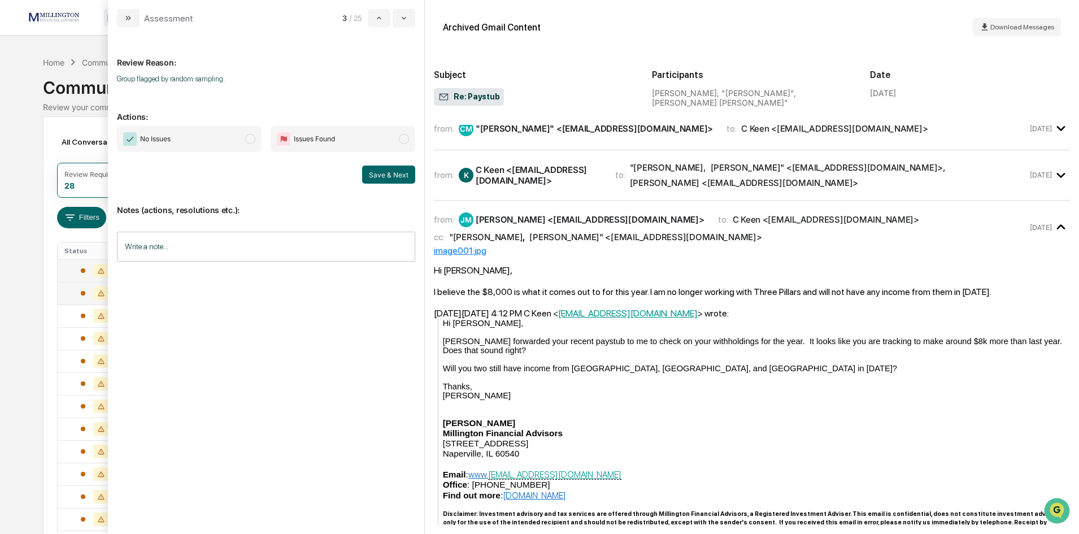
scroll to position [56, 0]
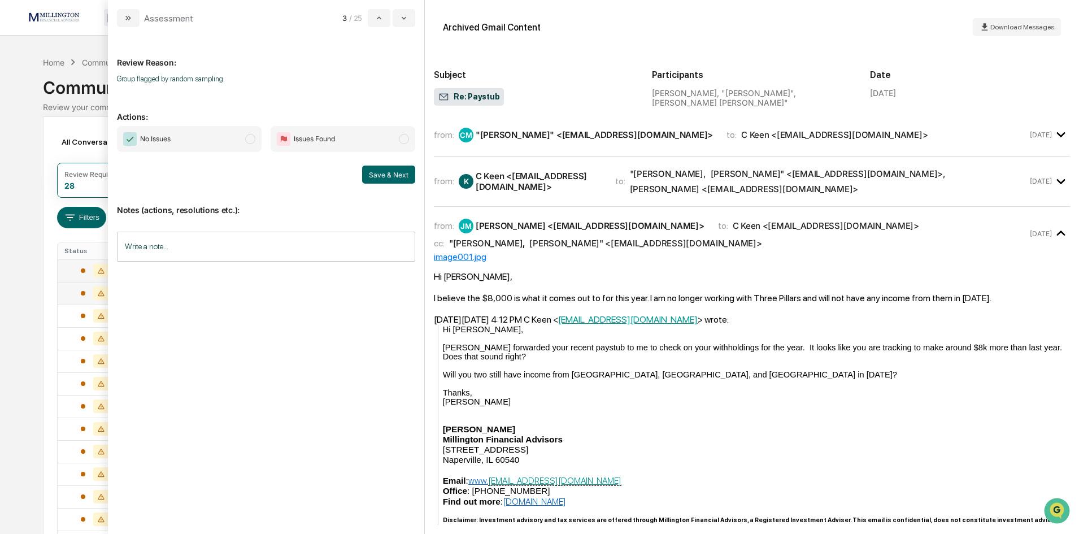
click at [253, 140] on span "modal" at bounding box center [250, 139] width 10 height 10
click at [394, 173] on button "Save & Next" at bounding box center [388, 175] width 53 height 18
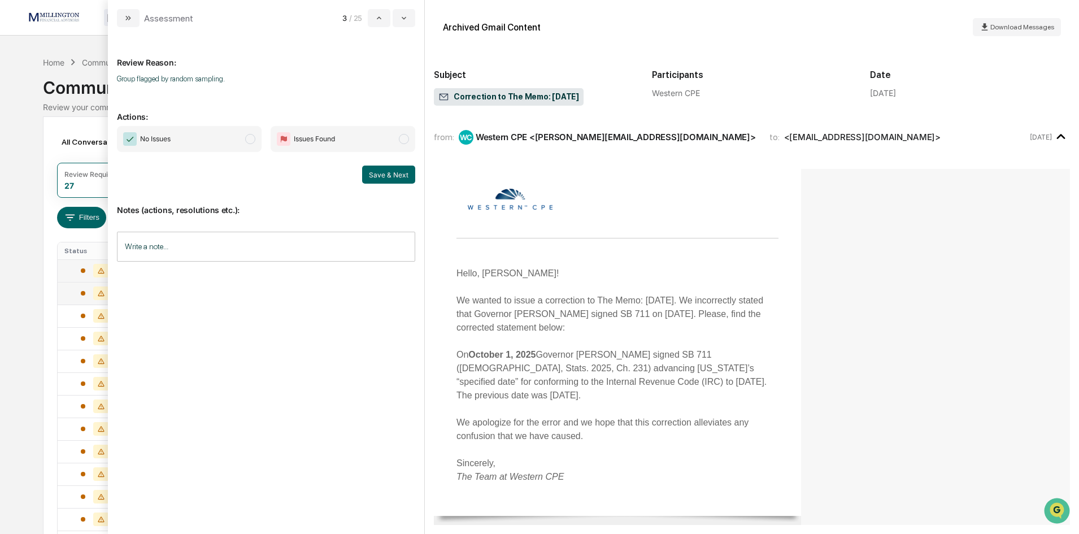
click at [252, 137] on span "modal" at bounding box center [250, 139] width 10 height 10
click at [380, 175] on button "Save & Next" at bounding box center [388, 175] width 53 height 18
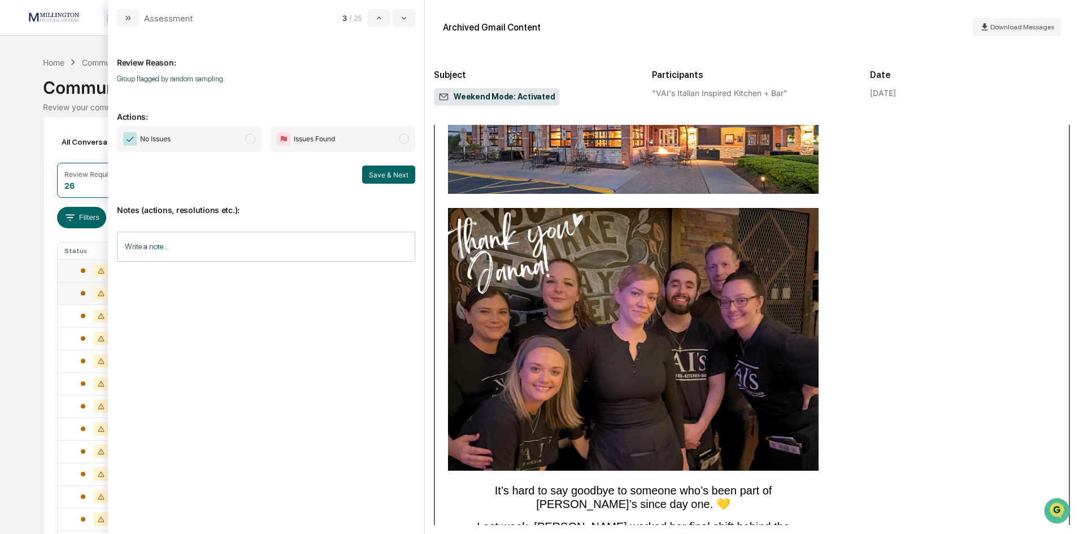
scroll to position [169, 0]
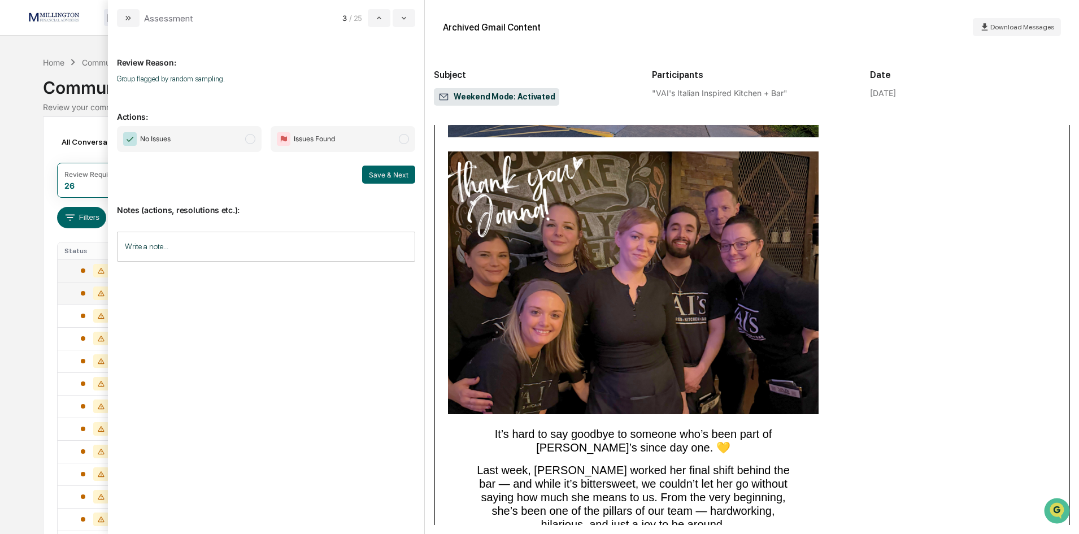
click at [250, 137] on span "modal" at bounding box center [250, 139] width 10 height 10
click at [394, 175] on button "Save & Next" at bounding box center [388, 175] width 53 height 18
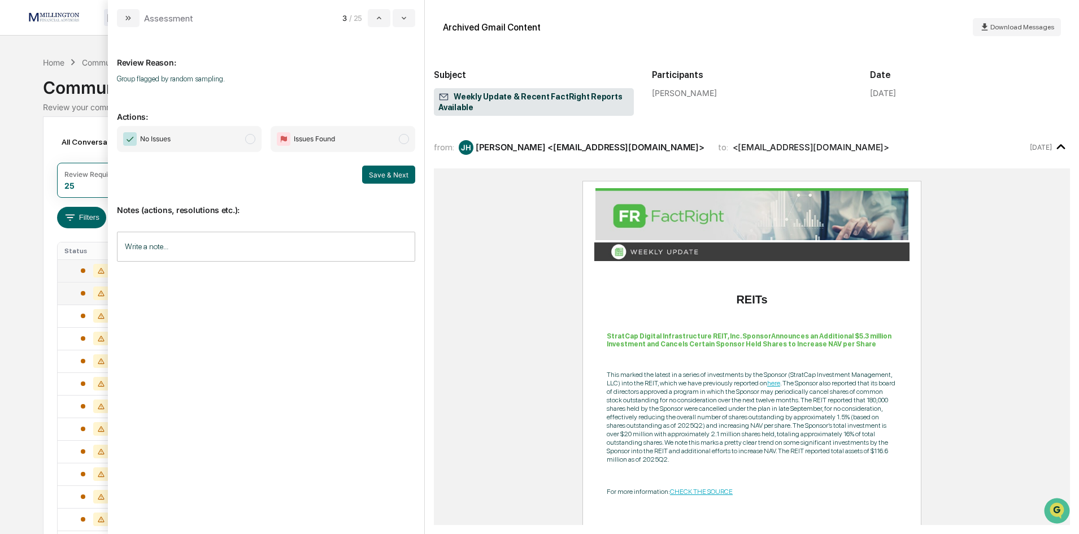
click at [255, 142] on span "No Issues" at bounding box center [189, 139] width 145 height 26
click at [384, 175] on button "Save & Next" at bounding box center [388, 175] width 53 height 18
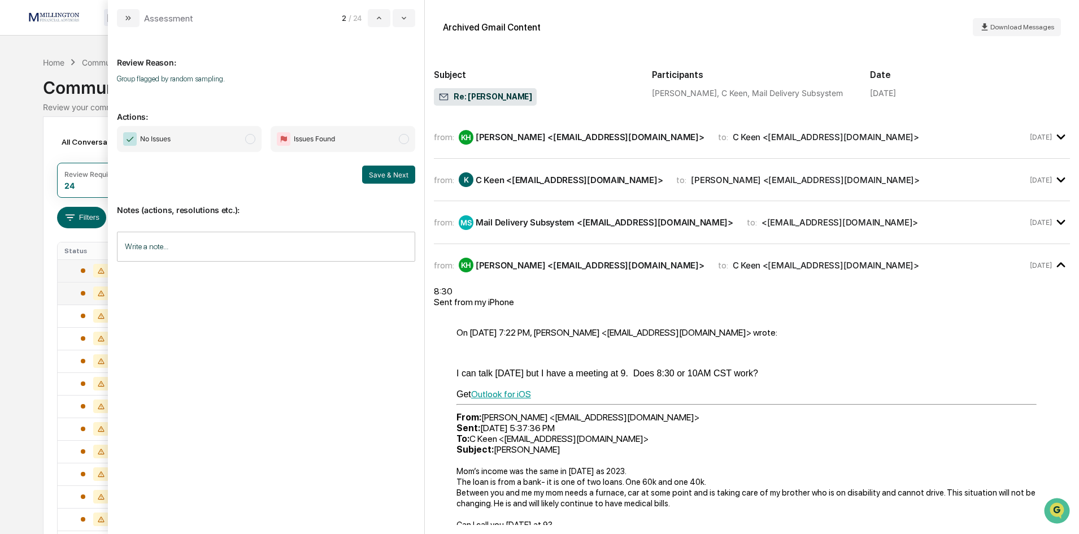
click at [251, 142] on span "modal" at bounding box center [250, 139] width 10 height 10
click at [385, 177] on button "Save & Next" at bounding box center [388, 175] width 53 height 18
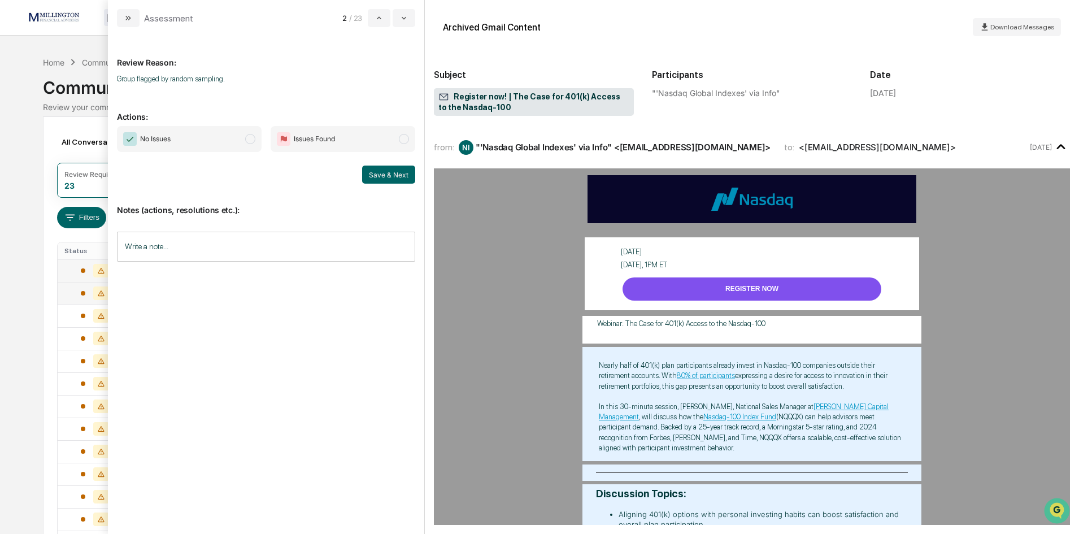
click at [249, 137] on span "modal" at bounding box center [250, 139] width 10 height 10
click at [384, 175] on button "Save & Next" at bounding box center [388, 175] width 53 height 18
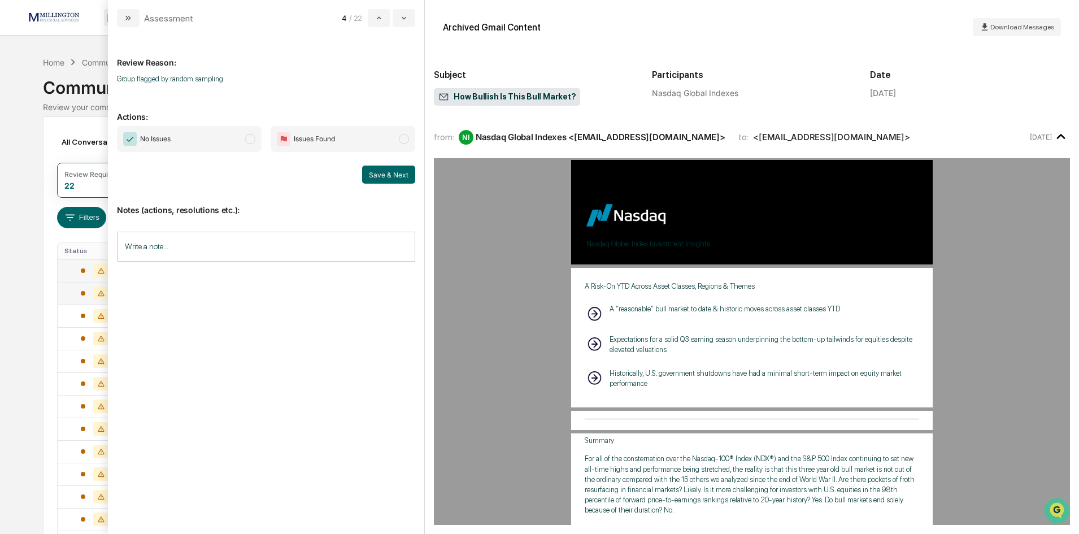
click at [249, 133] on span "No Issues" at bounding box center [189, 139] width 145 height 26
click at [385, 176] on button "Save & Next" at bounding box center [388, 175] width 53 height 18
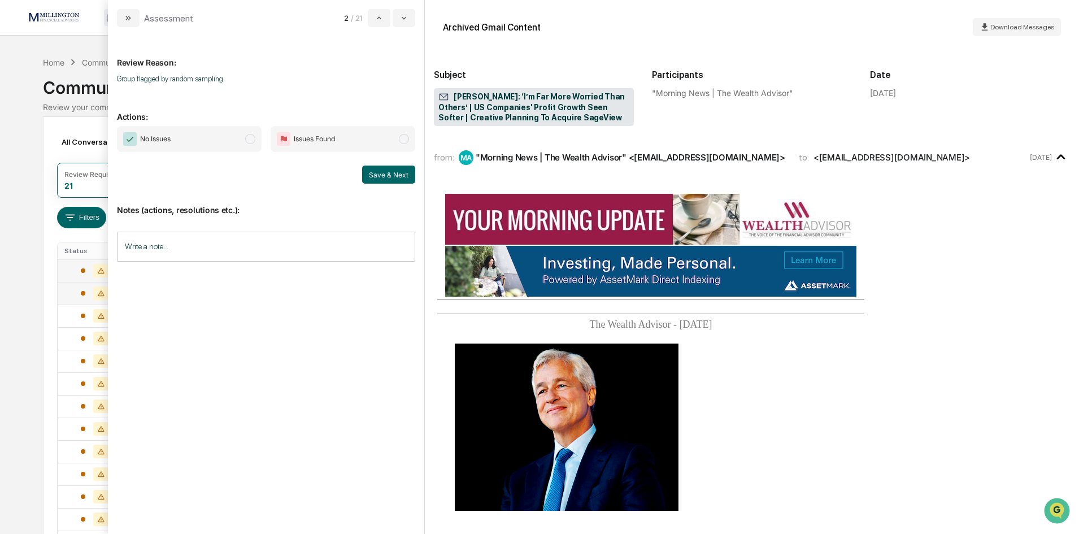
scroll to position [226, 0]
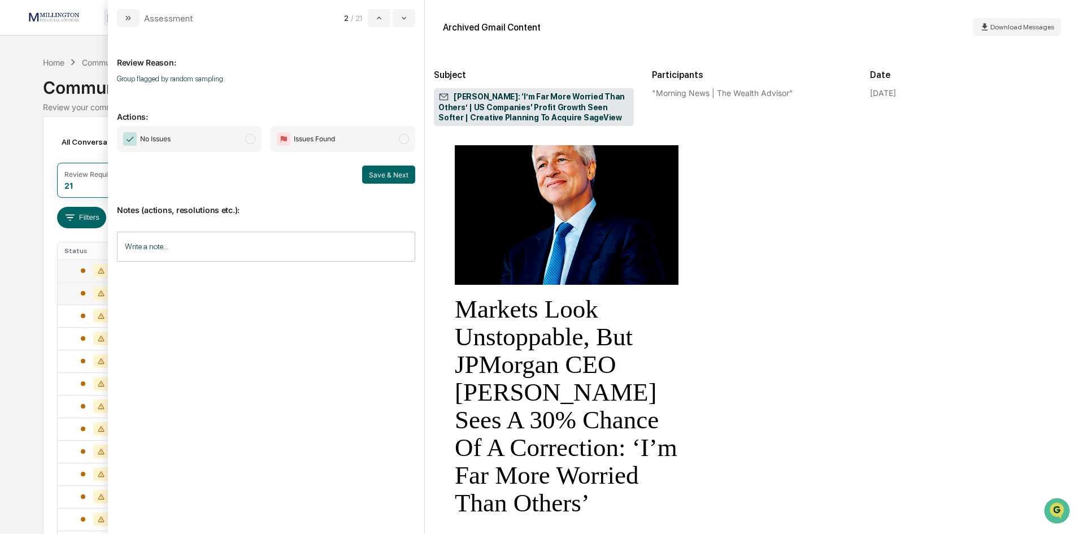
click at [249, 146] on span "No Issues" at bounding box center [189, 139] width 145 height 26
click at [388, 173] on button "Save & Next" at bounding box center [388, 175] width 53 height 18
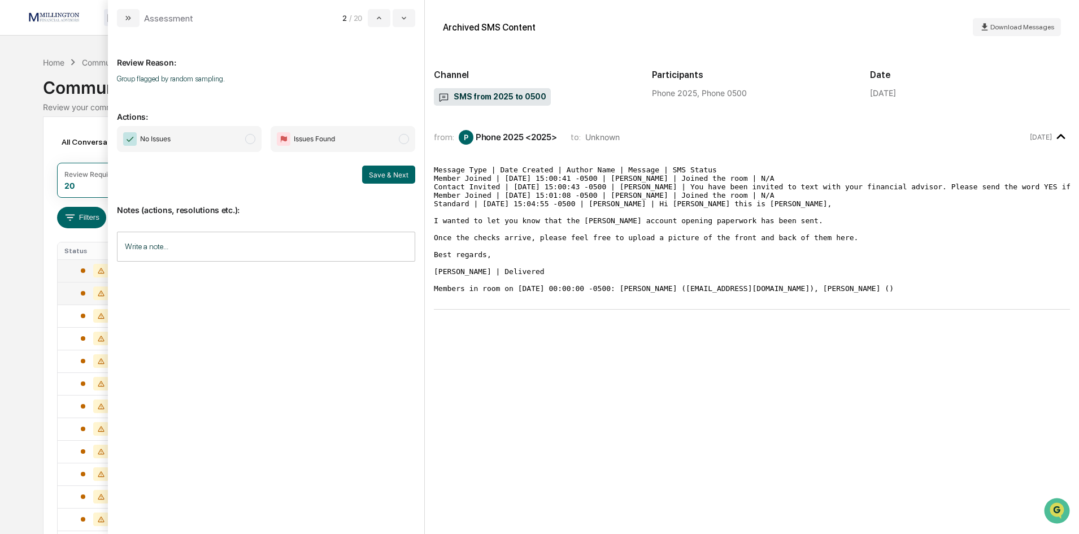
click at [246, 139] on span "modal" at bounding box center [250, 139] width 10 height 10
click at [379, 173] on button "Save & Next" at bounding box center [388, 175] width 53 height 18
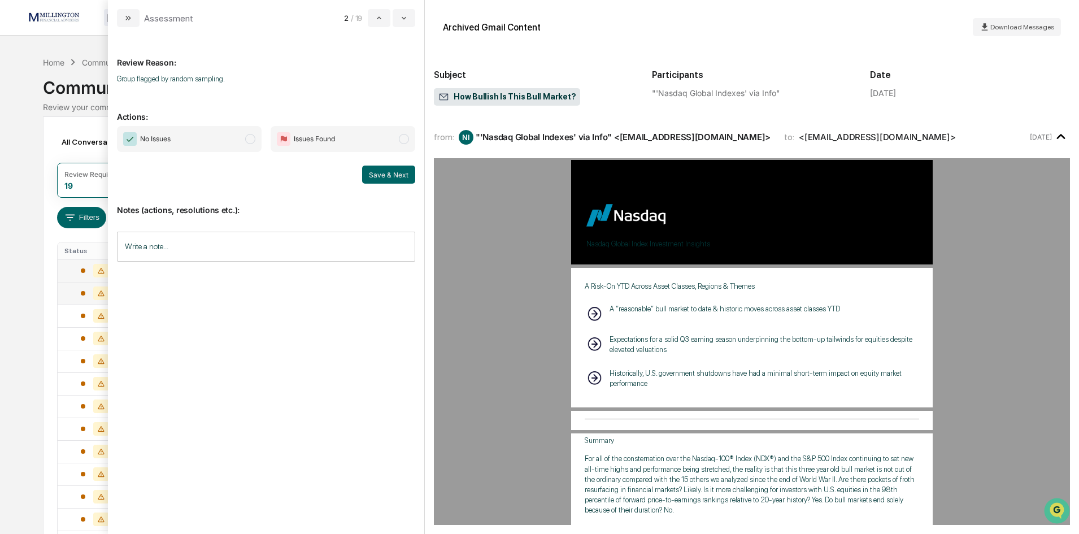
click at [253, 138] on span "modal" at bounding box center [250, 139] width 10 height 10
click at [402, 178] on button "Save & Next" at bounding box center [388, 175] width 53 height 18
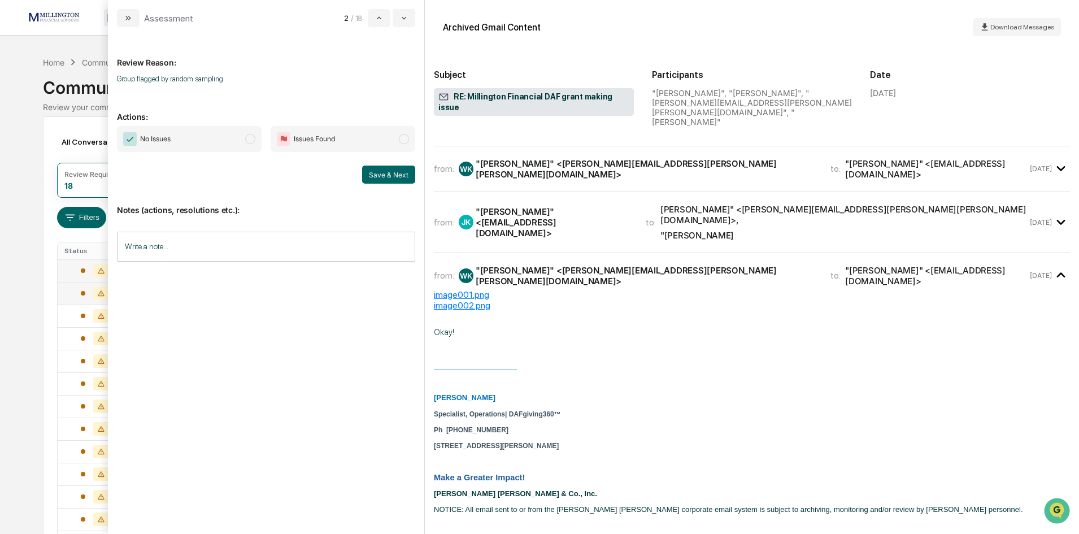
scroll to position [621, 0]
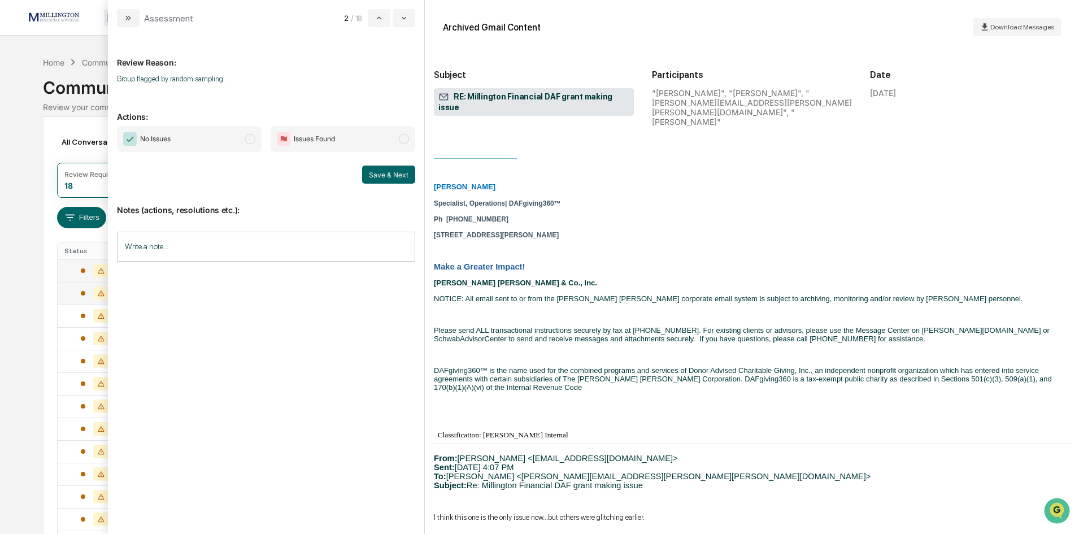
click at [246, 142] on span "modal" at bounding box center [250, 139] width 10 height 10
click at [389, 176] on button "Save & Next" at bounding box center [388, 175] width 53 height 18
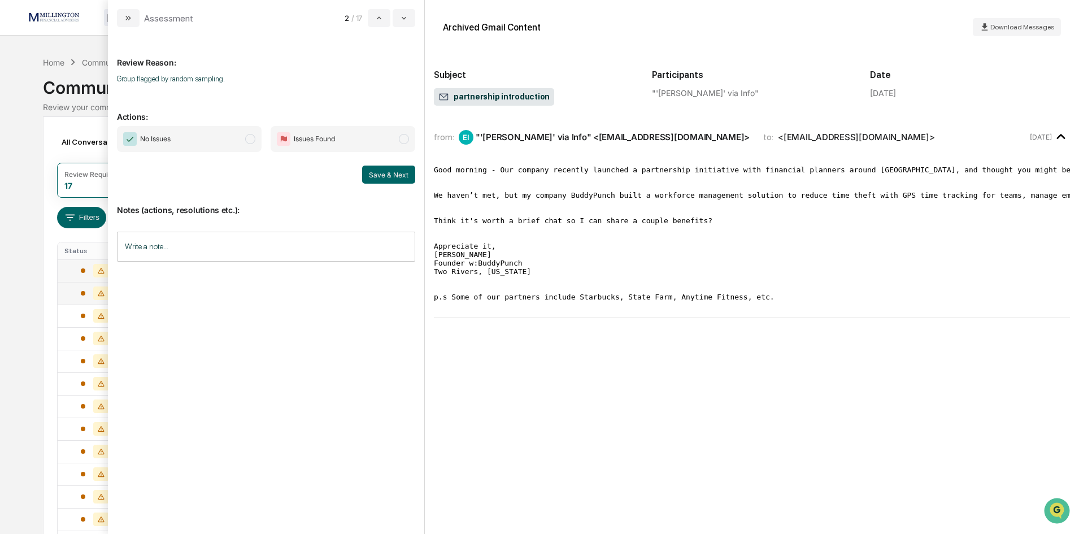
click at [247, 138] on span "modal" at bounding box center [250, 139] width 10 height 10
click at [388, 178] on button "Save & Next" at bounding box center [388, 175] width 53 height 18
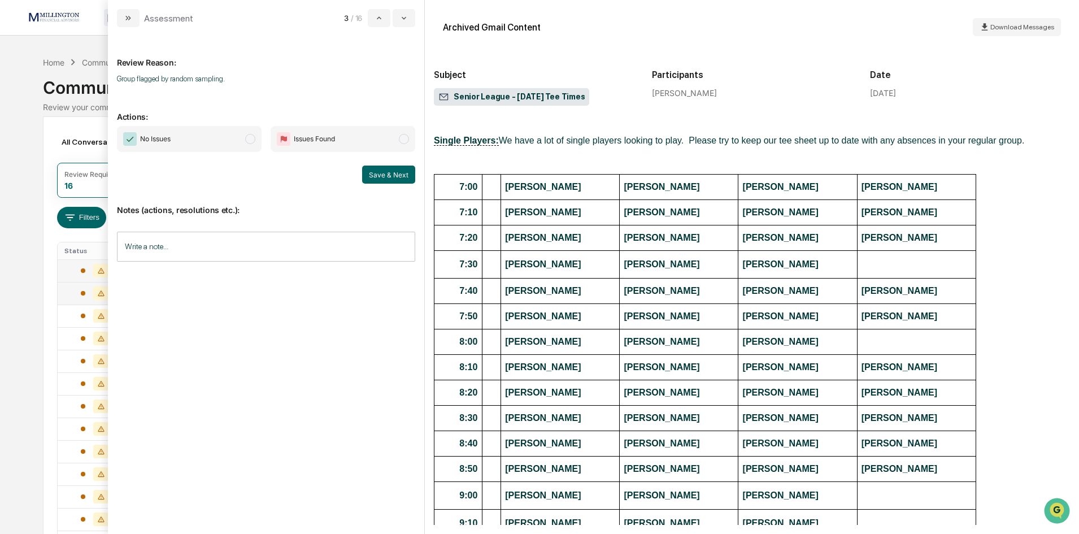
scroll to position [621, 0]
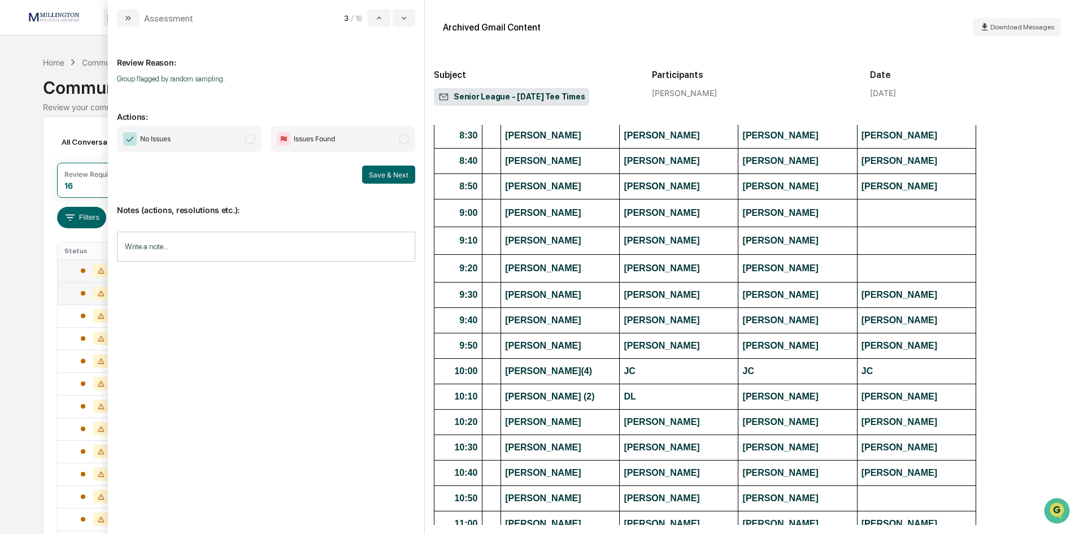
click at [250, 141] on span "modal" at bounding box center [250, 139] width 10 height 10
click at [409, 176] on button "Save & Next" at bounding box center [388, 175] width 53 height 18
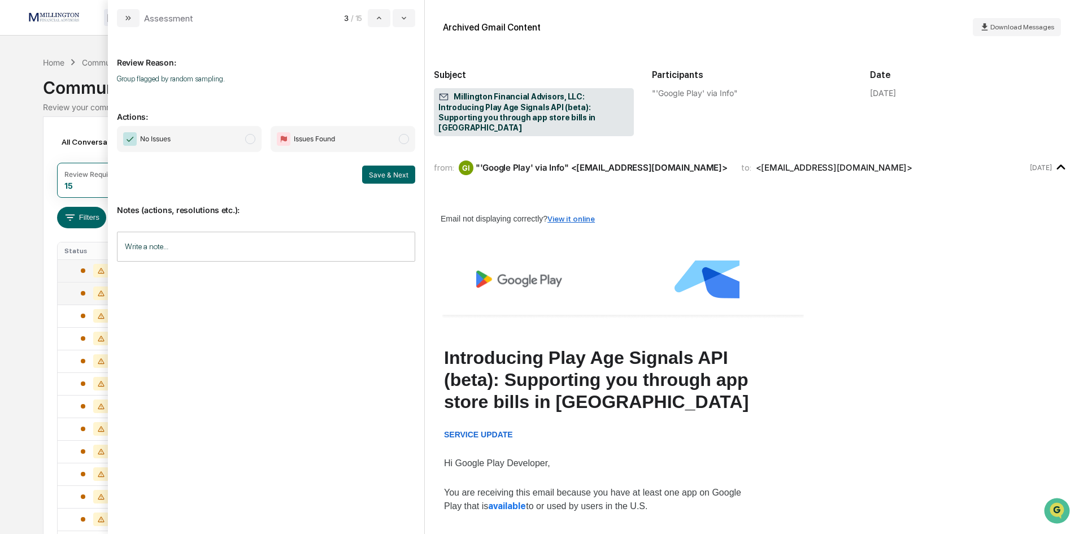
click at [246, 140] on span "modal" at bounding box center [250, 139] width 10 height 10
click at [382, 181] on button "Save & Next" at bounding box center [388, 175] width 53 height 18
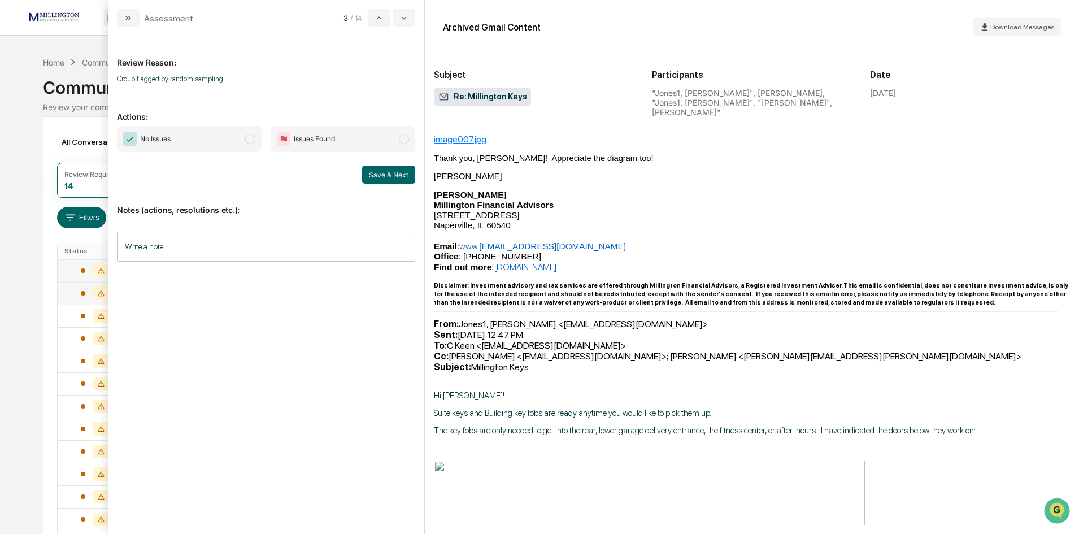
scroll to position [113, 0]
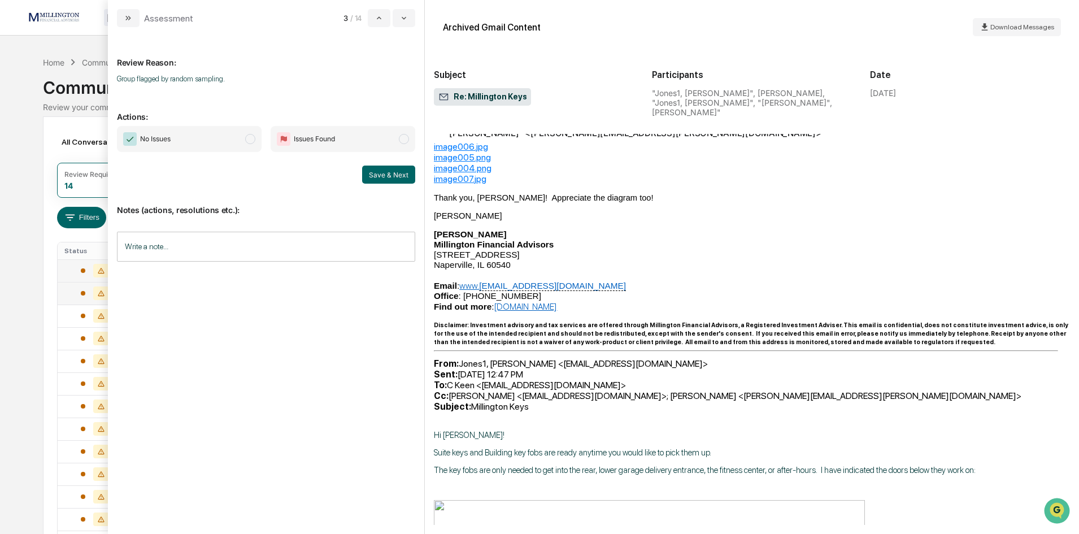
click at [247, 140] on span "modal" at bounding box center [250, 139] width 10 height 10
click at [395, 176] on button "Save & Next" at bounding box center [388, 175] width 53 height 18
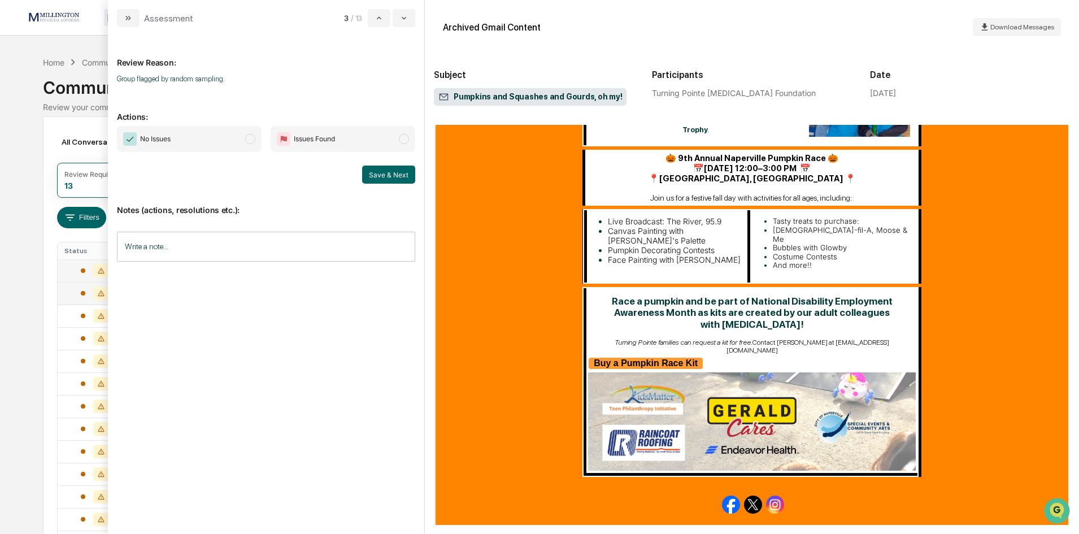
scroll to position [281, 0]
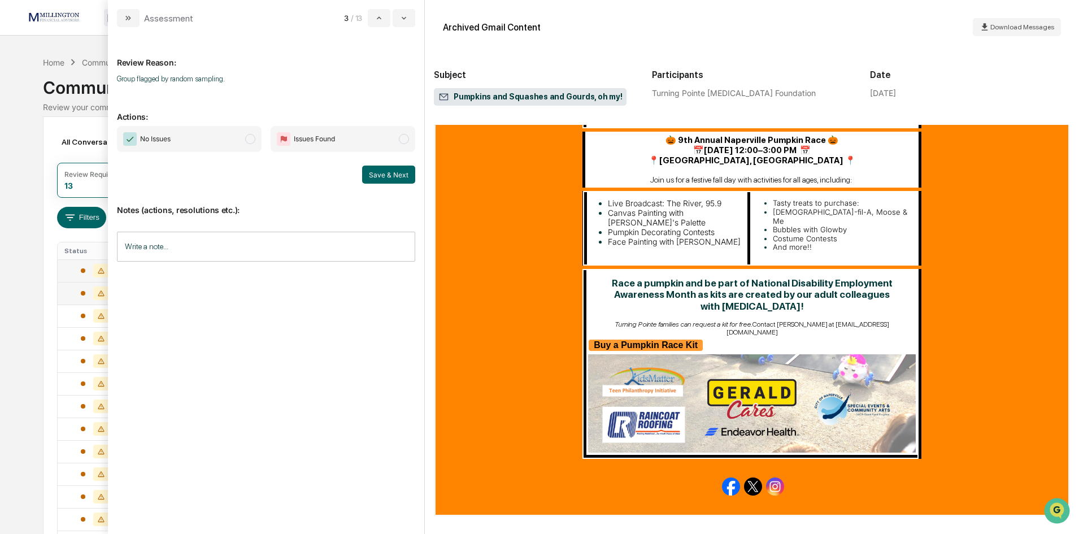
click at [248, 140] on span "modal" at bounding box center [250, 139] width 10 height 10
click at [380, 178] on button "Save & Next" at bounding box center [388, 175] width 53 height 18
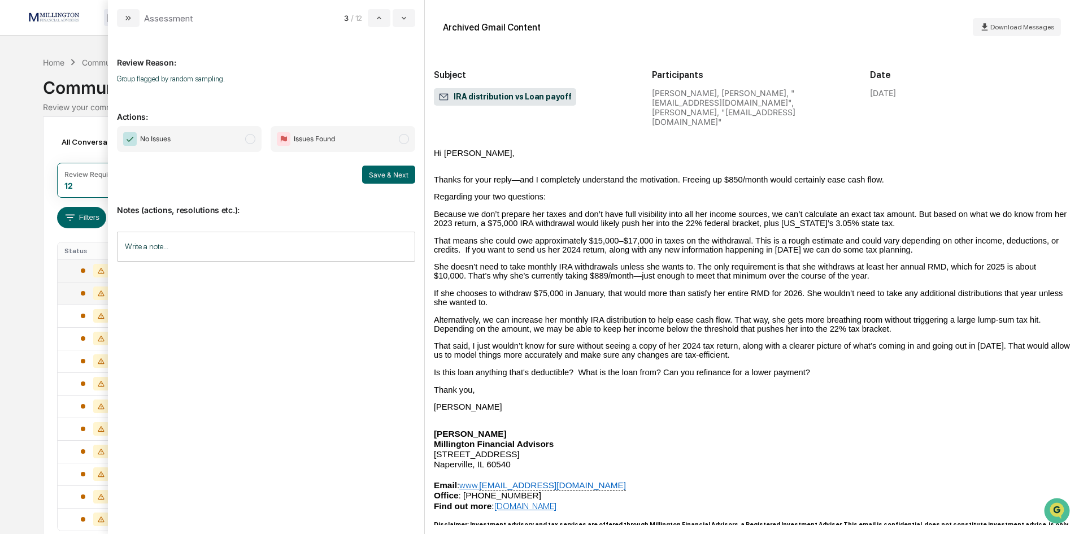
scroll to position [113, 0]
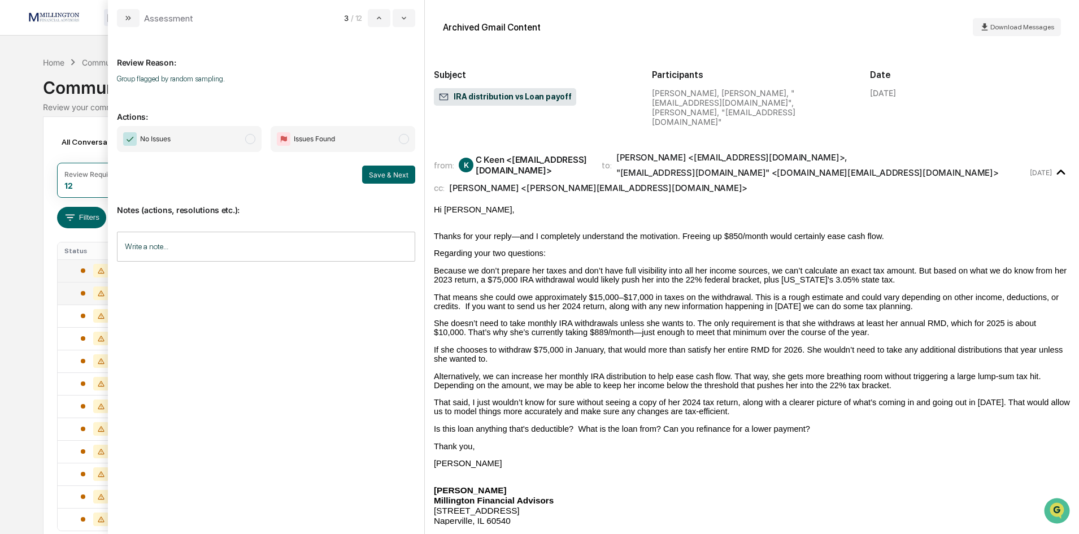
click at [250, 136] on span "modal" at bounding box center [250, 139] width 10 height 10
click at [368, 180] on button "Save & Next" at bounding box center [388, 175] width 53 height 18
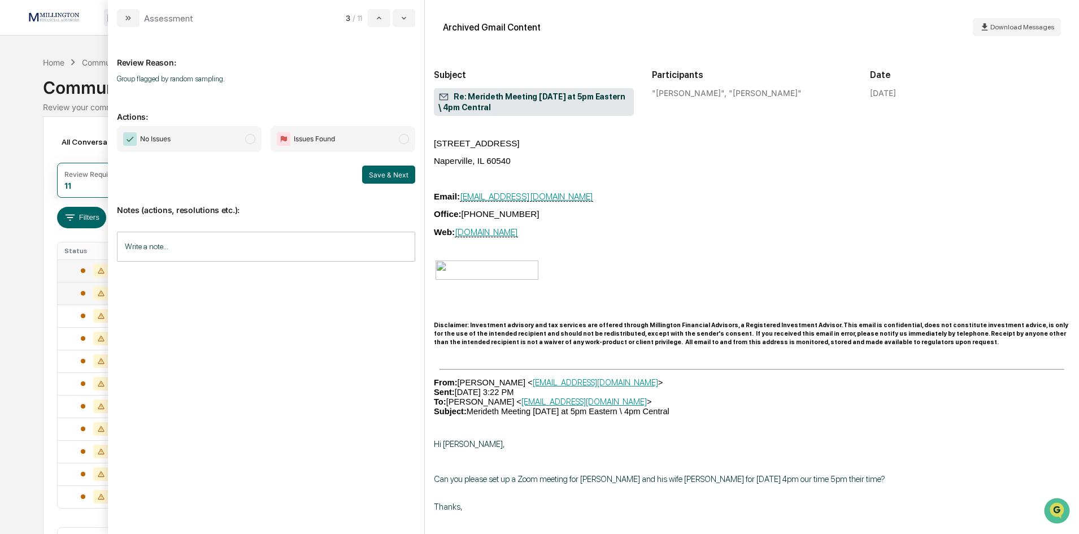
scroll to position [621, 0]
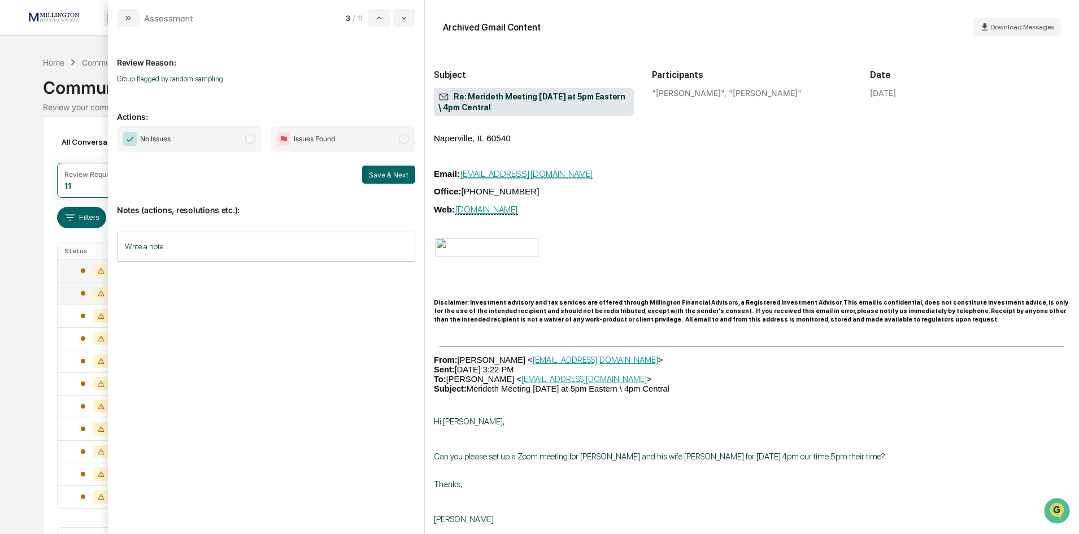
drag, startPoint x: 247, startPoint y: 138, endPoint x: 262, endPoint y: 140, distance: 14.8
click at [247, 138] on span "modal" at bounding box center [250, 139] width 10 height 10
click at [390, 180] on button "Save & Next" at bounding box center [388, 175] width 53 height 18
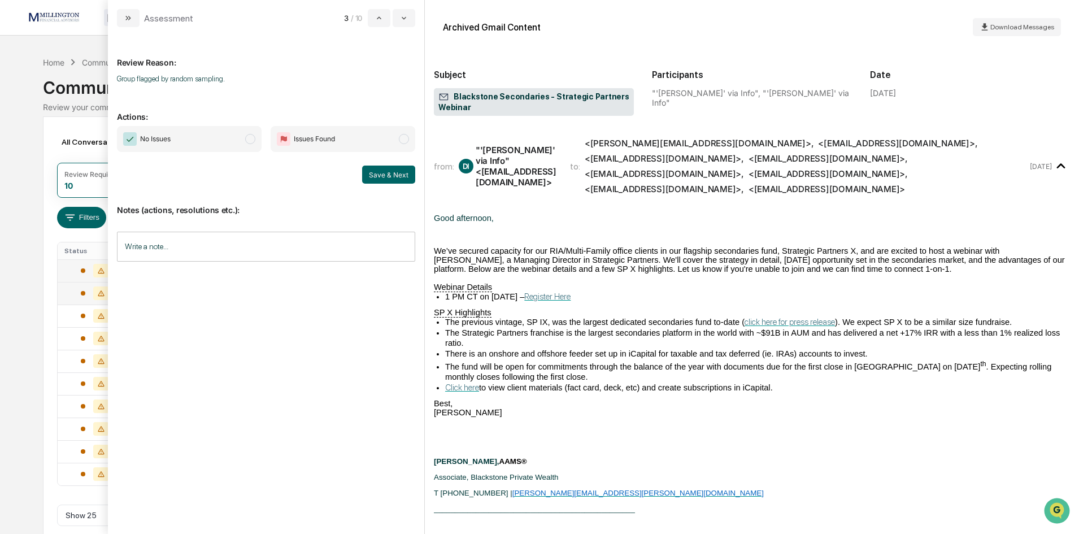
click at [253, 138] on span "modal" at bounding box center [250, 139] width 10 height 10
click at [388, 177] on button "Save & Next" at bounding box center [388, 175] width 53 height 18
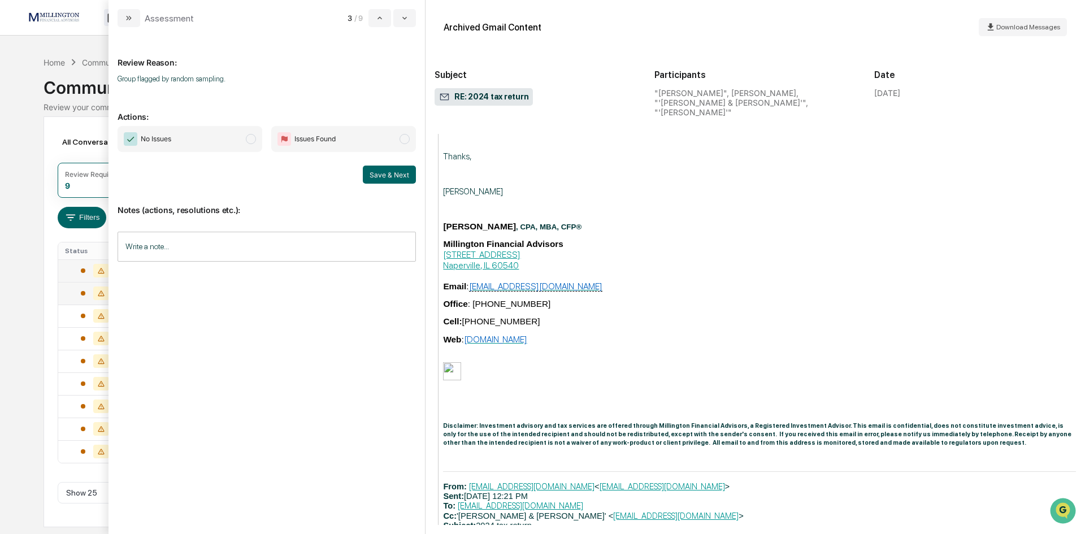
scroll to position [2120, 0]
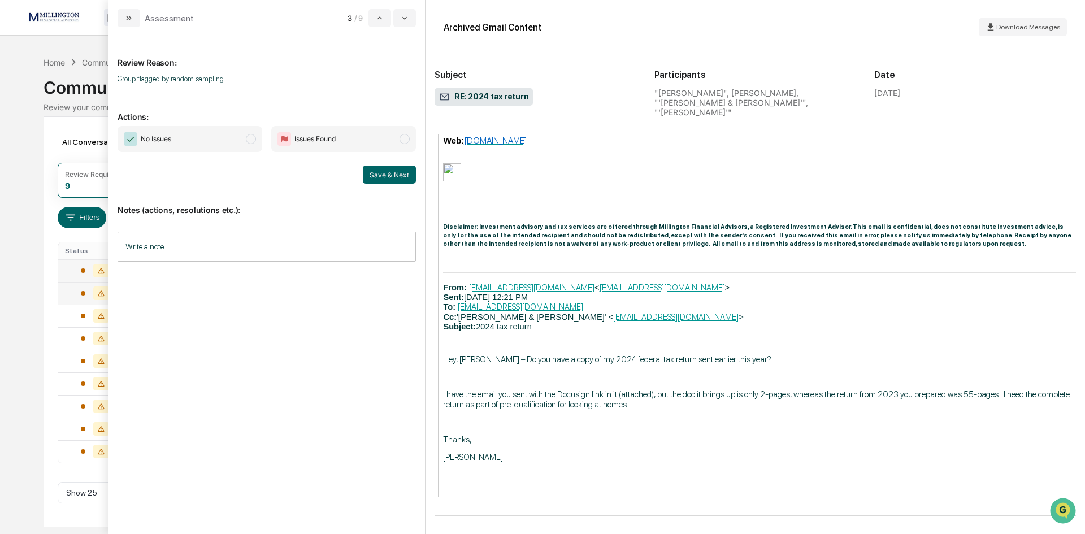
drag, startPoint x: 249, startPoint y: 141, endPoint x: 314, endPoint y: 156, distance: 67.3
click at [249, 141] on span "modal" at bounding box center [251, 139] width 10 height 10
click at [405, 182] on button "Save & Next" at bounding box center [389, 175] width 53 height 18
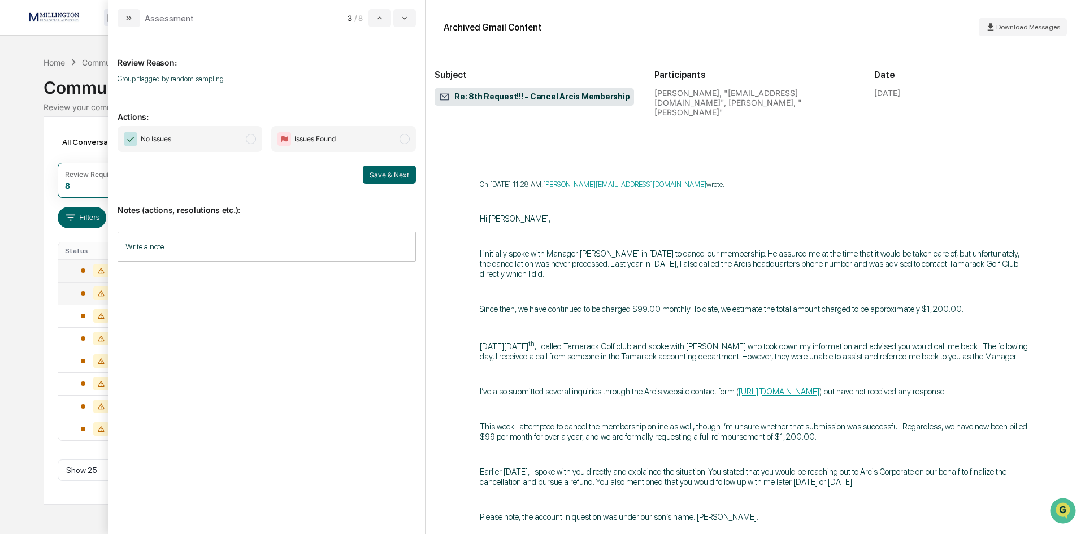
scroll to position [2824, 0]
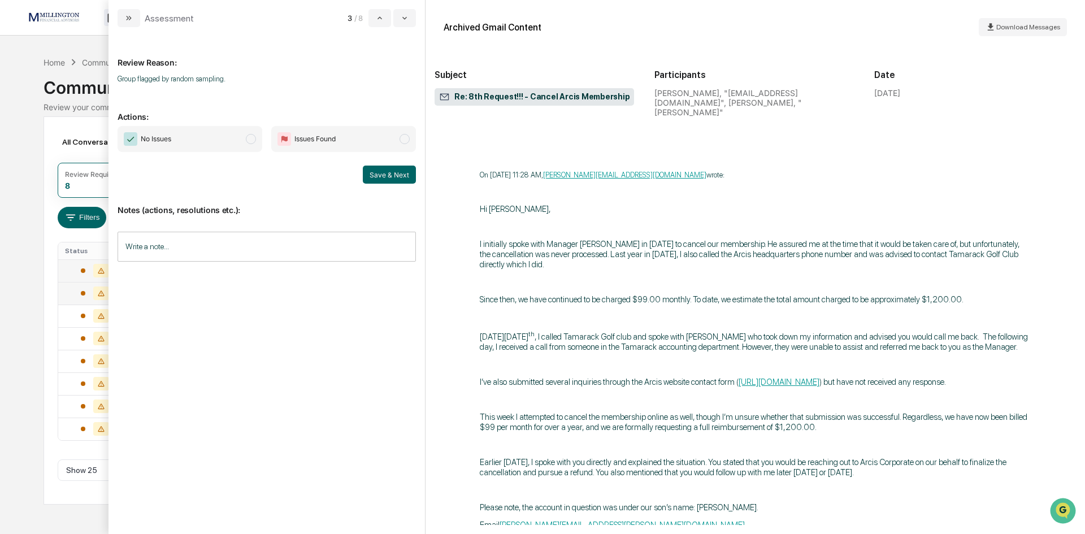
click at [250, 140] on span "modal" at bounding box center [251, 139] width 10 height 10
click at [385, 178] on button "Save & Next" at bounding box center [389, 175] width 53 height 18
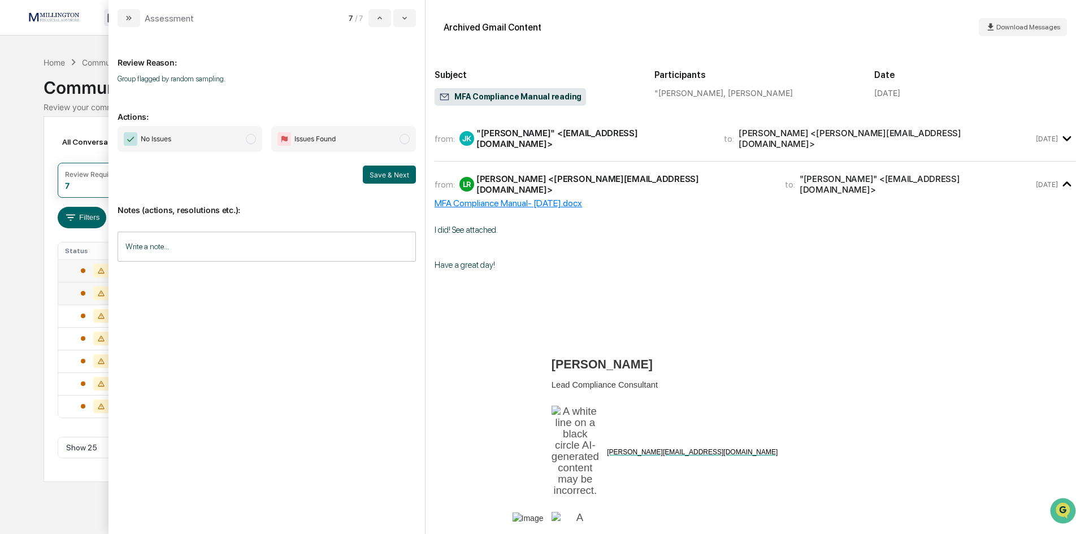
click at [254, 134] on span "No Issues" at bounding box center [189, 139] width 145 height 26
click at [385, 171] on button "Save & Next" at bounding box center [389, 175] width 53 height 18
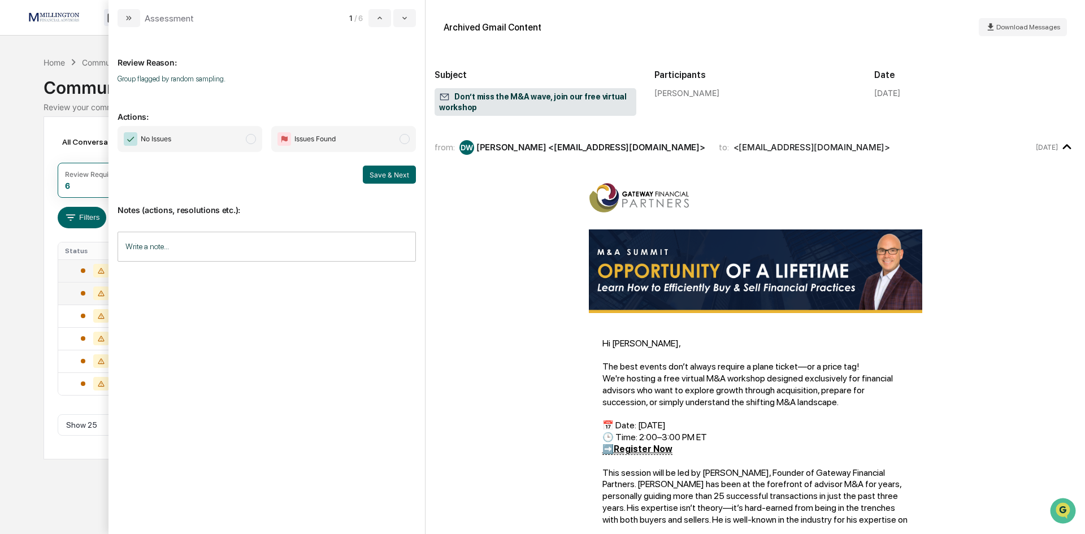
click at [248, 140] on span "modal" at bounding box center [251, 139] width 10 height 10
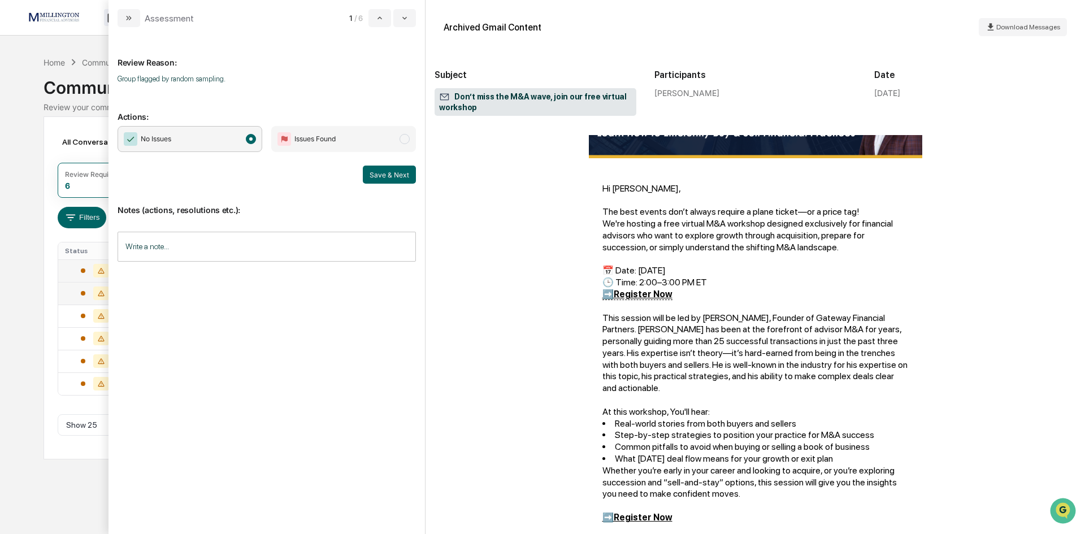
scroll to position [56, 0]
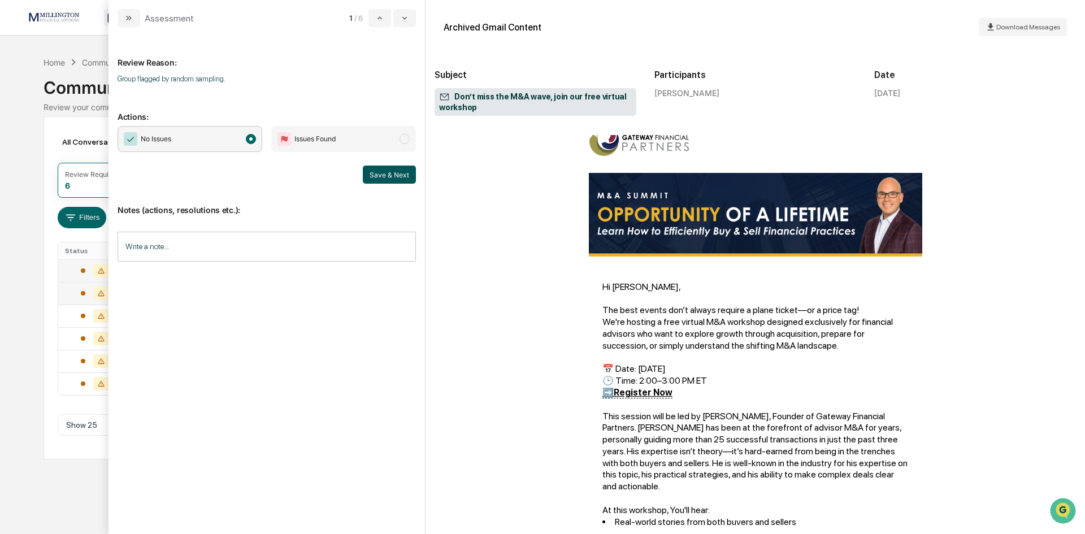
click at [394, 175] on button "Save & Next" at bounding box center [389, 175] width 53 height 18
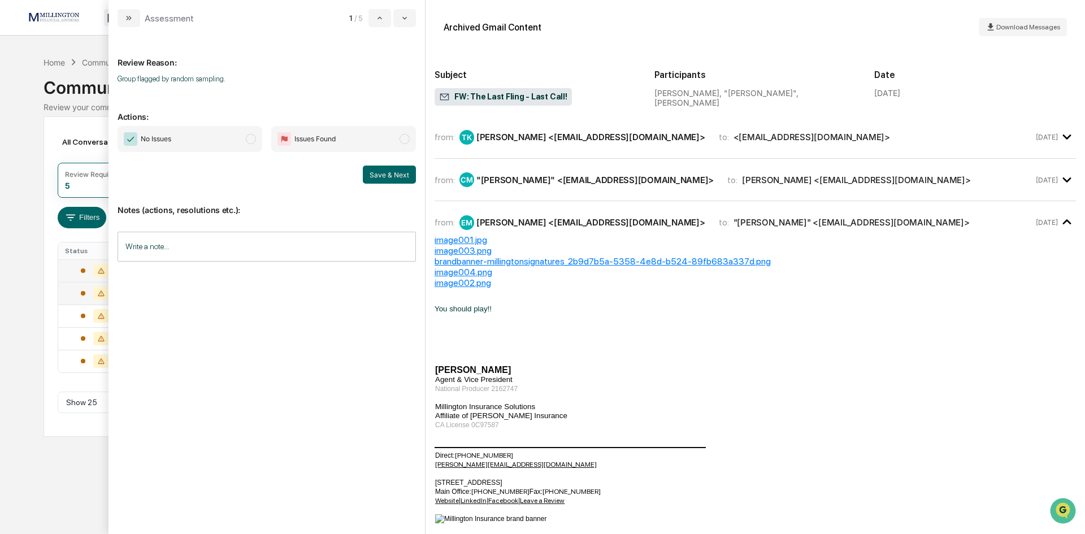
drag, startPoint x: 254, startPoint y: 136, endPoint x: 275, endPoint y: 147, distance: 24.0
click at [253, 136] on span "modal" at bounding box center [251, 139] width 10 height 10
click at [394, 176] on button "Save & Next" at bounding box center [389, 175] width 53 height 18
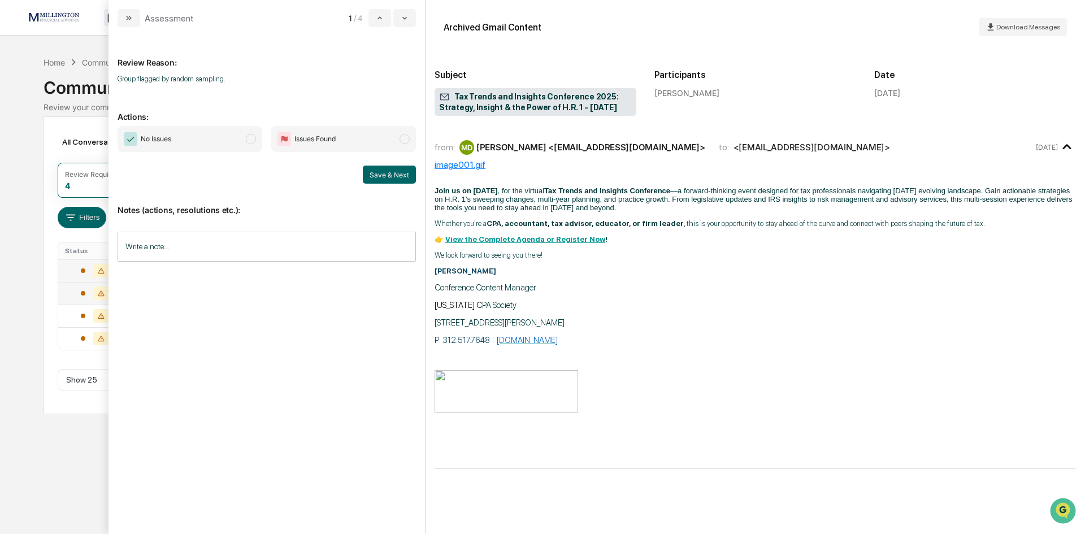
click at [251, 133] on span "No Issues" at bounding box center [189, 139] width 145 height 26
click at [384, 179] on button "Save & Next" at bounding box center [389, 175] width 53 height 18
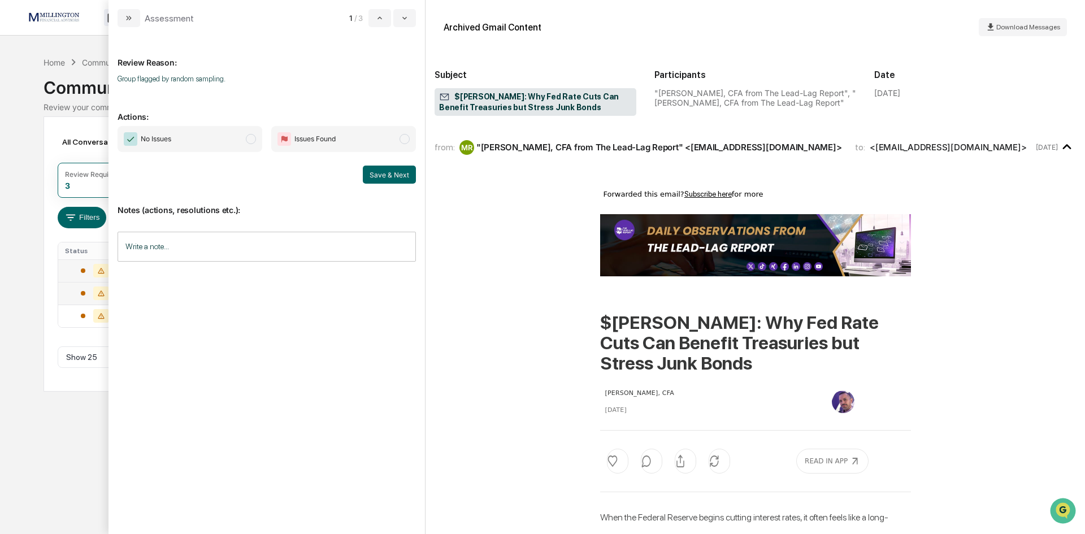
click at [254, 138] on span "modal" at bounding box center [251, 139] width 10 height 10
click at [397, 173] on button "Save & Next" at bounding box center [389, 175] width 53 height 18
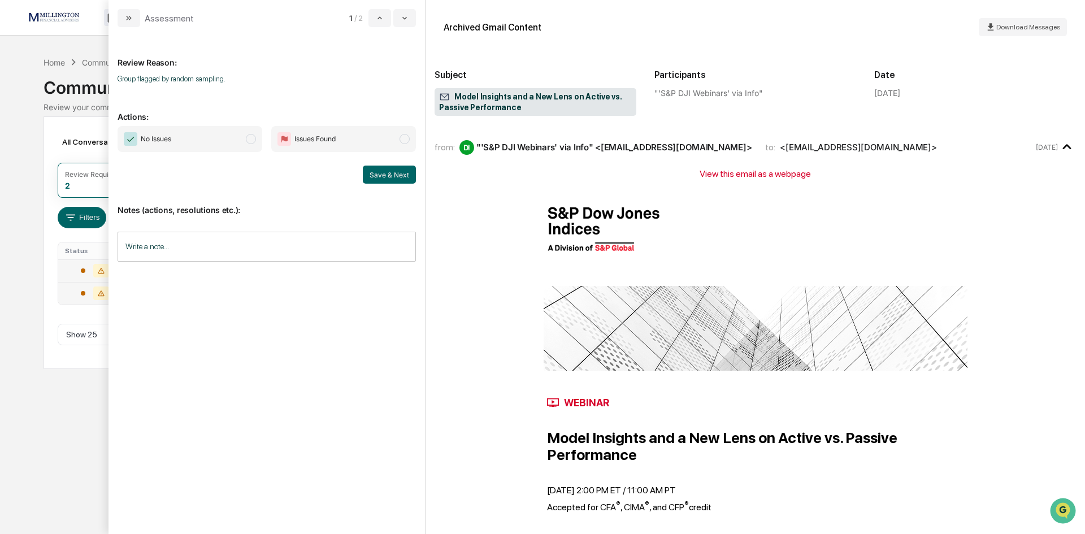
click at [249, 141] on span "modal" at bounding box center [251, 139] width 10 height 10
click at [385, 176] on button "Save & Next" at bounding box center [389, 175] width 53 height 18
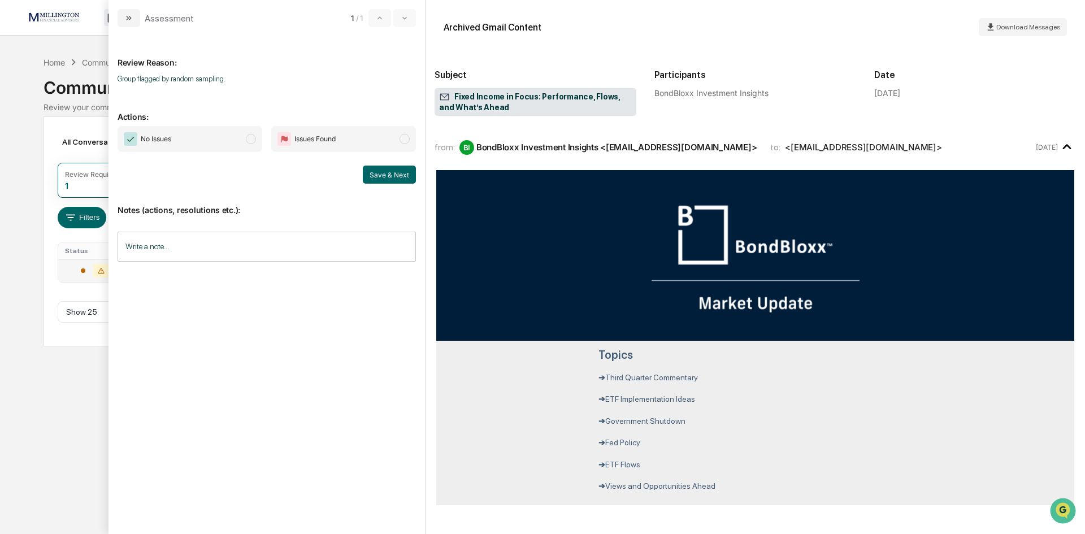
click at [251, 137] on span "modal" at bounding box center [251, 139] width 10 height 10
click at [410, 177] on button "Save & Next" at bounding box center [389, 175] width 53 height 18
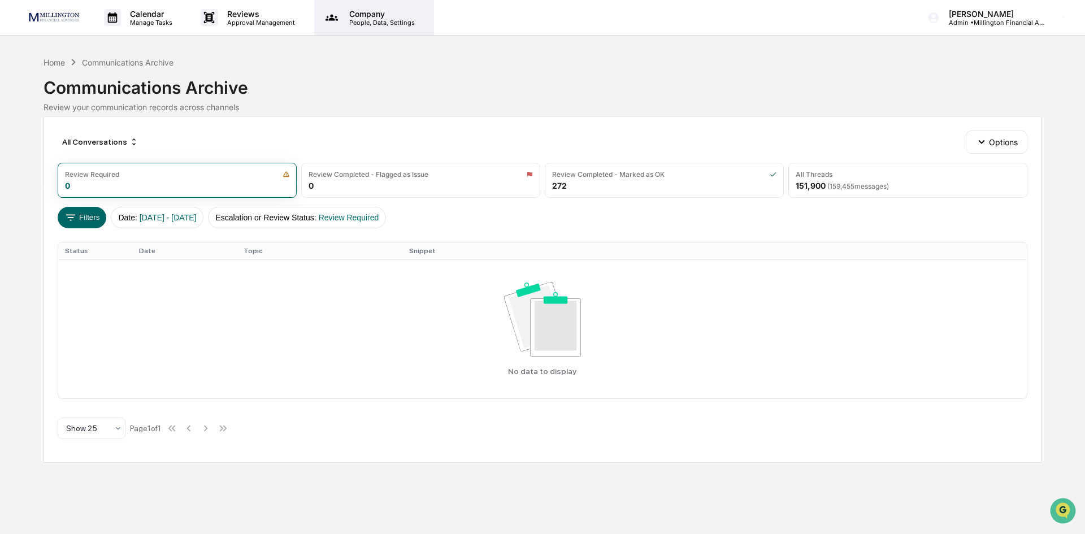
click at [365, 24] on p "People, Data, Settings" at bounding box center [380, 23] width 80 height 8
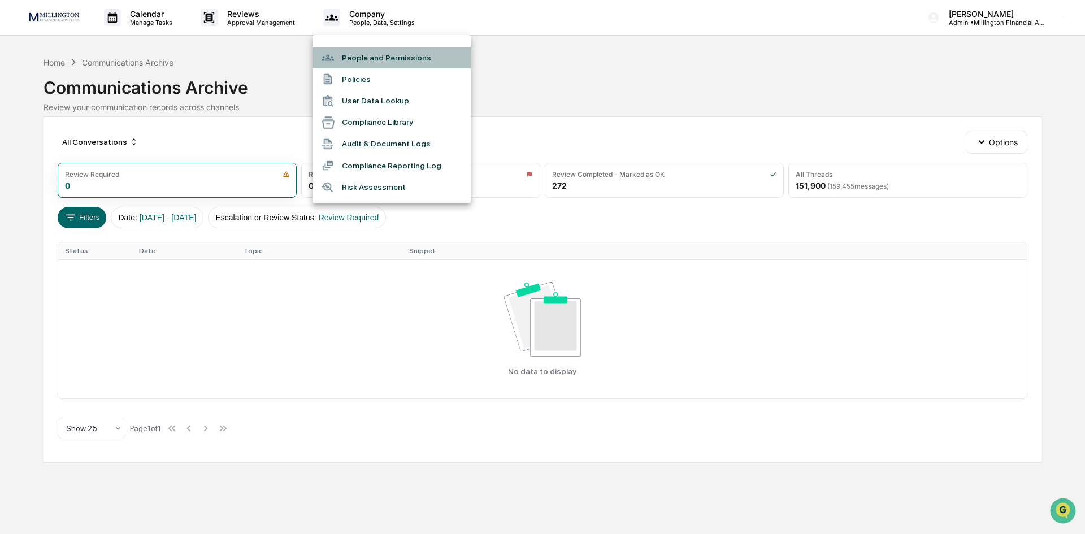
click at [368, 58] on li "People and Permissions" at bounding box center [391, 57] width 158 height 21
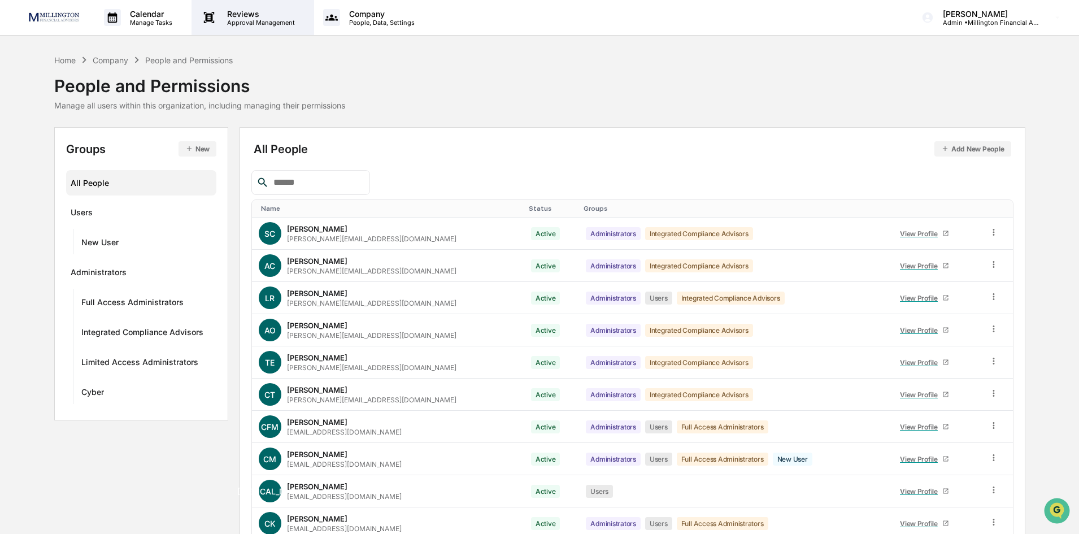
click at [271, 18] on p "Reviews" at bounding box center [259, 14] width 82 height 10
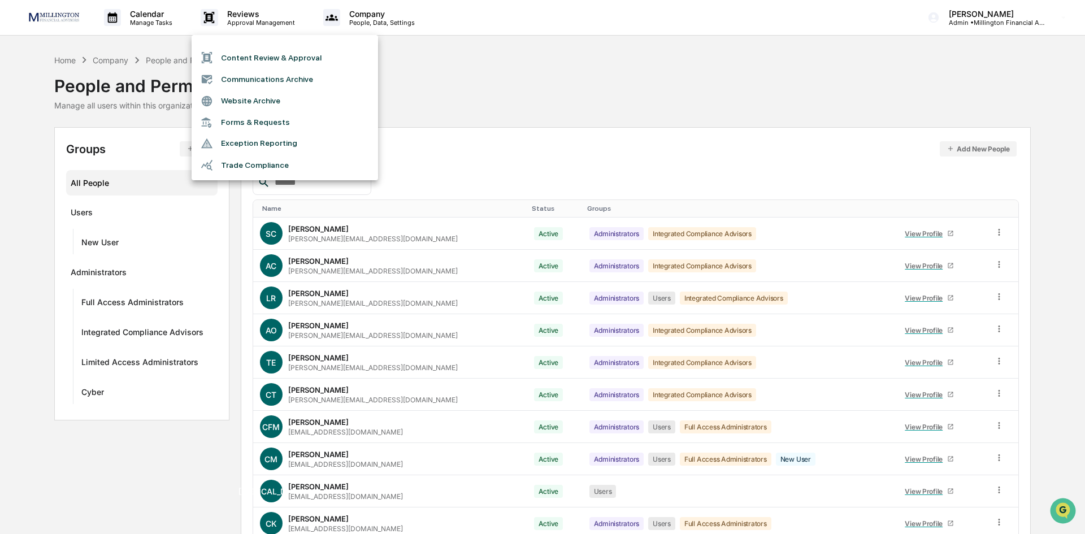
click at [151, 16] on div at bounding box center [542, 267] width 1085 height 534
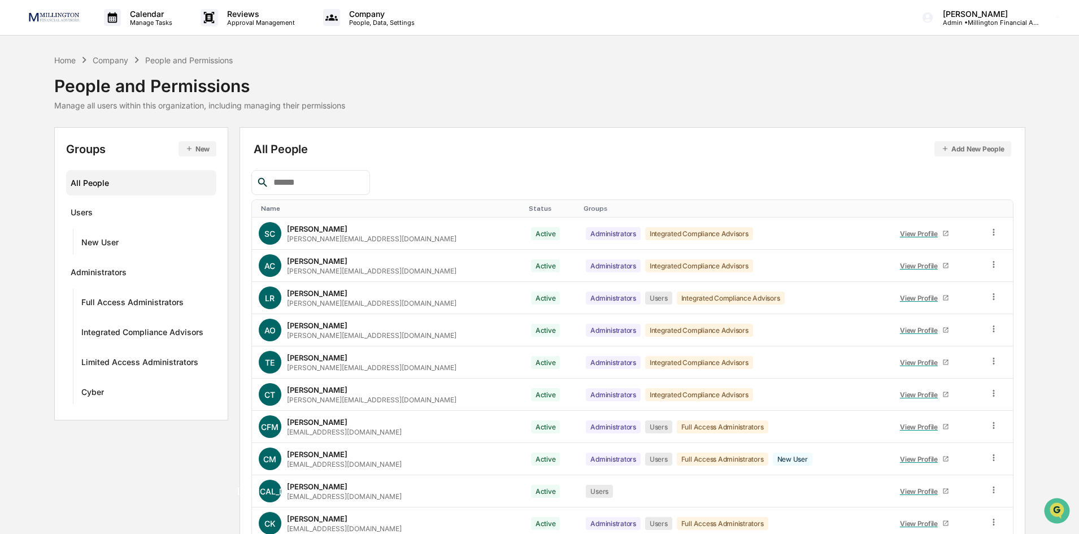
click at [151, 16] on p "Calendar" at bounding box center [149, 14] width 57 height 10
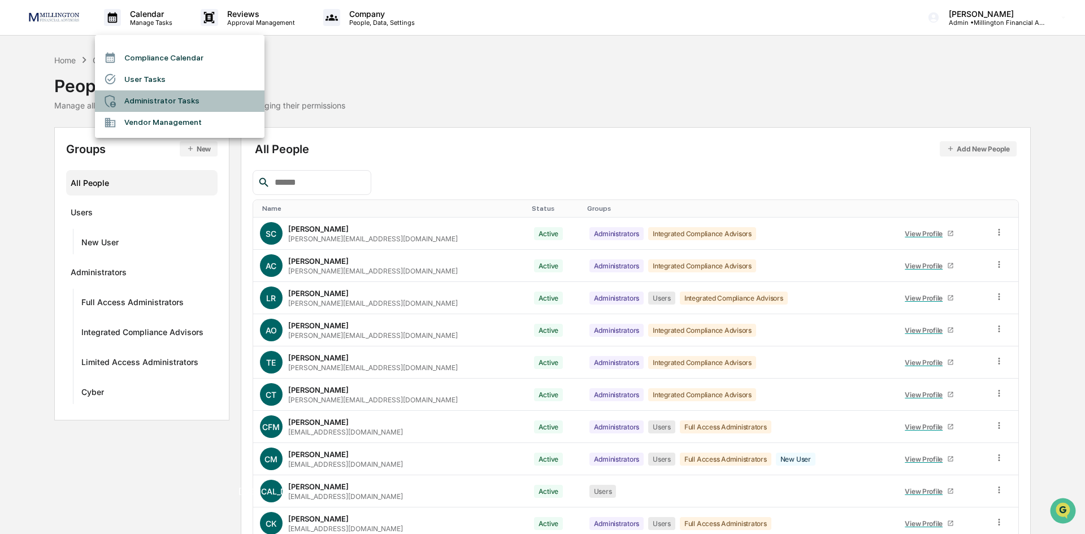
click at [153, 107] on li "Administrator Tasks" at bounding box center [179, 100] width 169 height 21
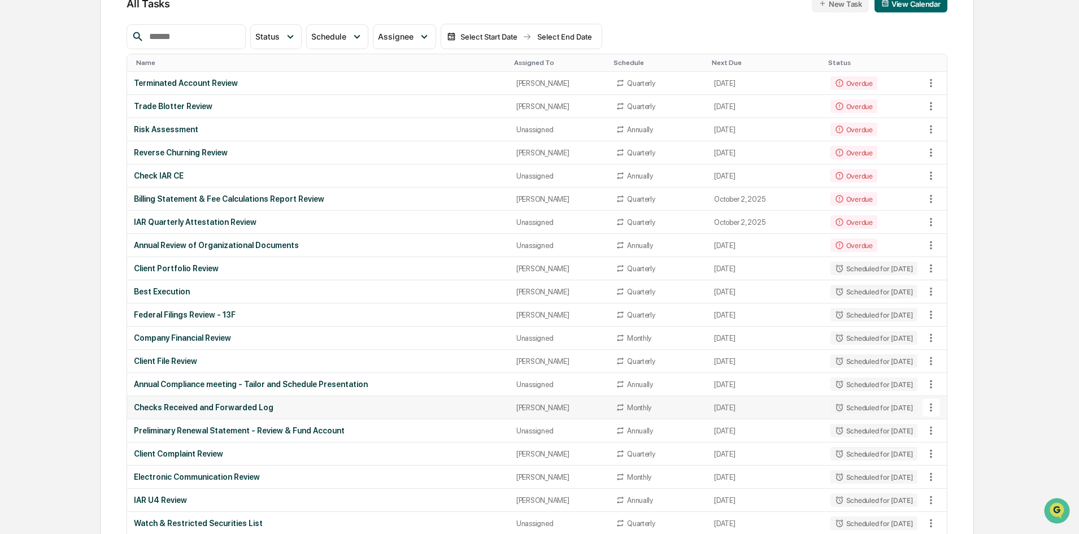
scroll to position [113, 0]
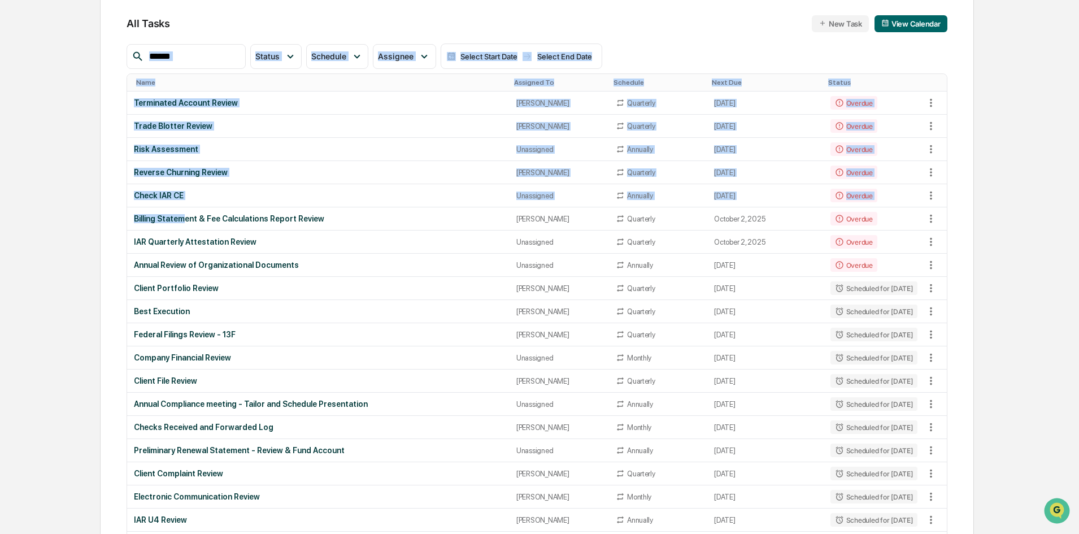
drag, startPoint x: 181, startPoint y: 216, endPoint x: 95, endPoint y: 226, distance: 87.0
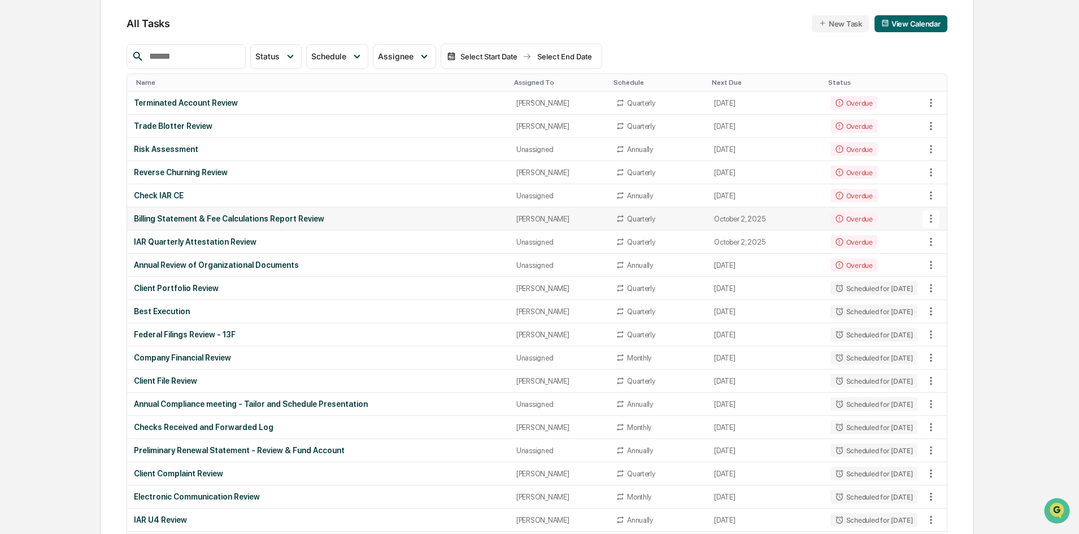
click at [188, 219] on div "Billing Statement & Fee Calculations Report Review" at bounding box center [318, 218] width 368 height 9
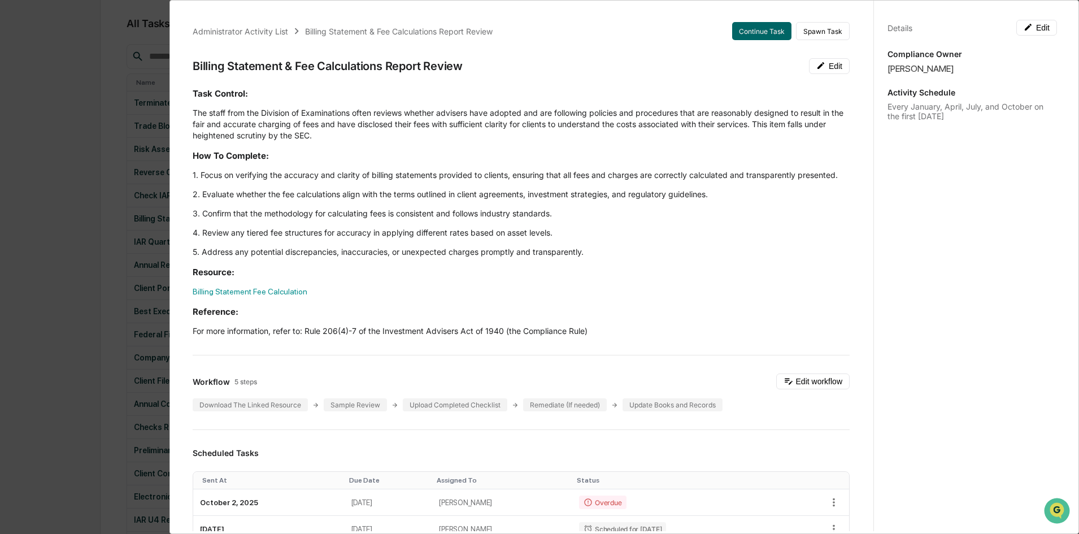
scroll to position [56, 0]
click at [67, 130] on div "Administrator Activity List Billing Statement & Fee Calculations Report Review …" at bounding box center [539, 267] width 1079 height 534
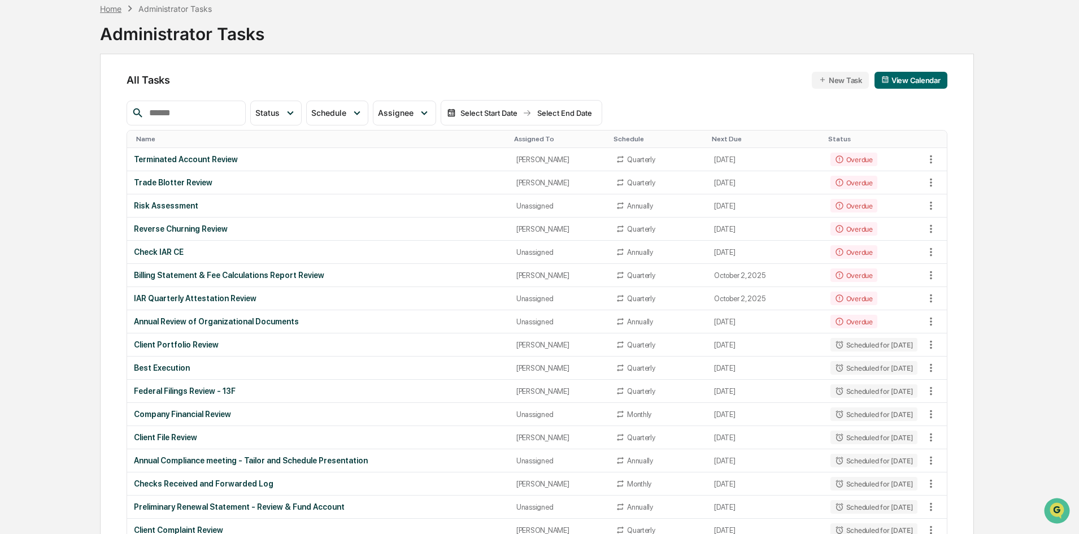
click at [116, 10] on div "Home" at bounding box center [110, 9] width 21 height 10
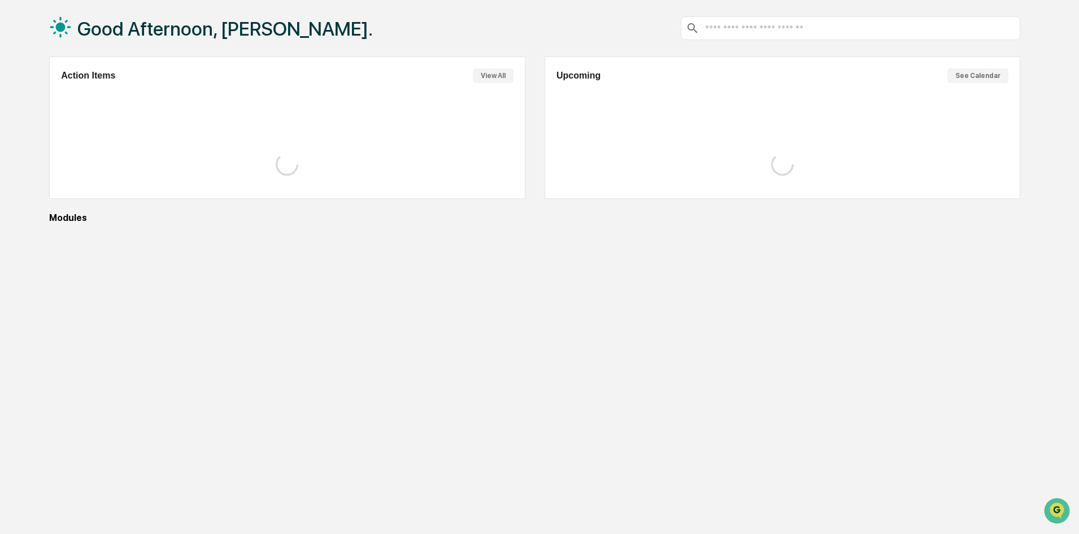
scroll to position [54, 0]
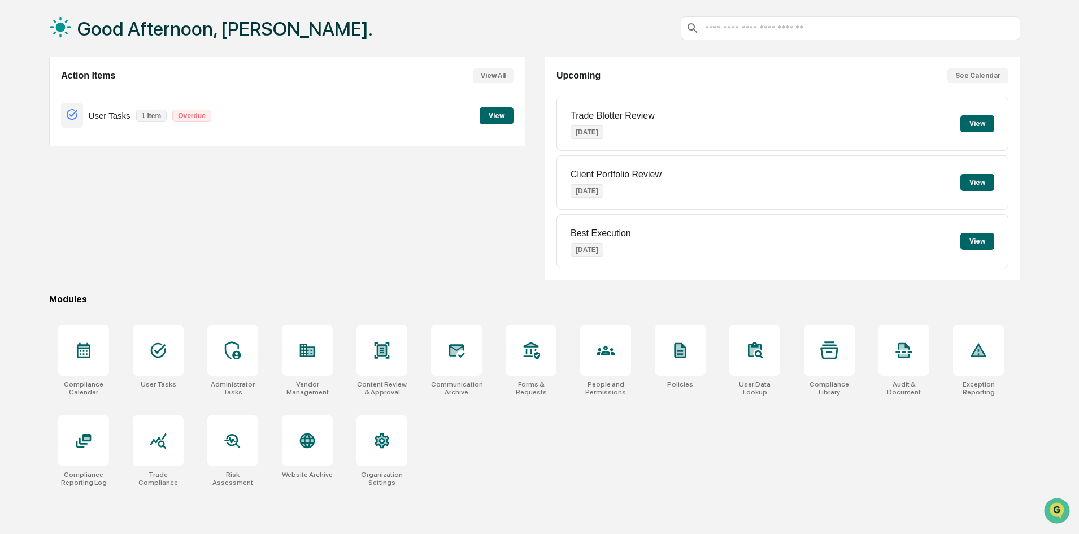
click at [491, 117] on button "View" at bounding box center [497, 115] width 34 height 17
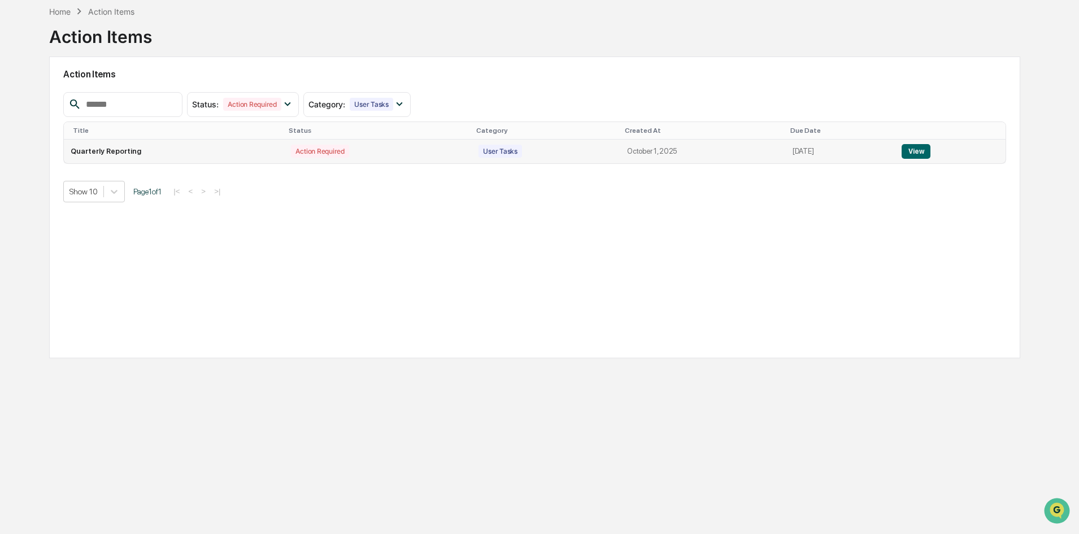
click at [925, 151] on button "View" at bounding box center [916, 151] width 29 height 15
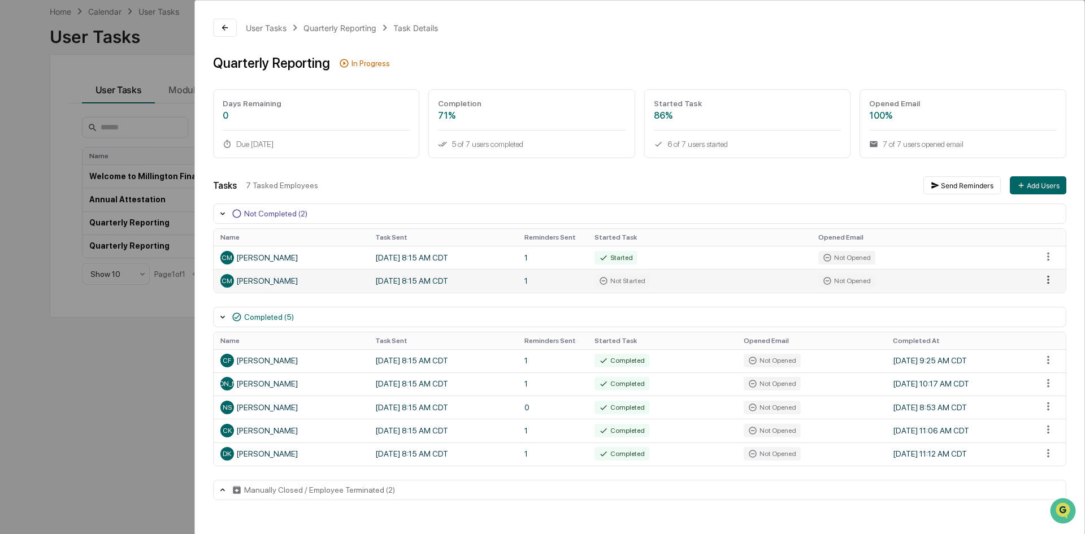
click at [1045, 277] on html "Calendar Manage Tasks Reviews Approval Management Company People, Data, Setting…" at bounding box center [542, 213] width 1085 height 534
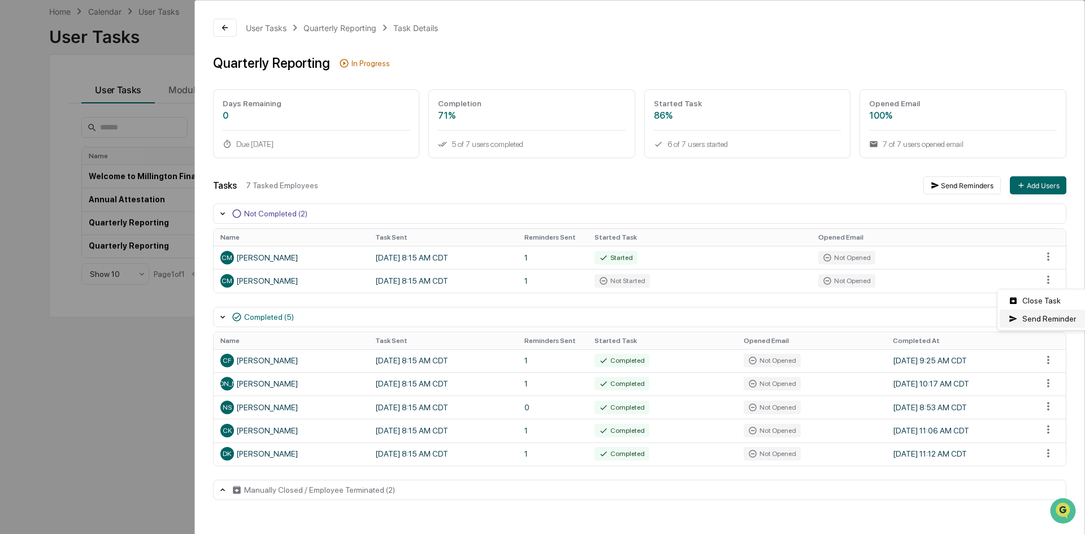
click at [1037, 319] on div "Send Reminder" at bounding box center [1041, 319] width 85 height 18
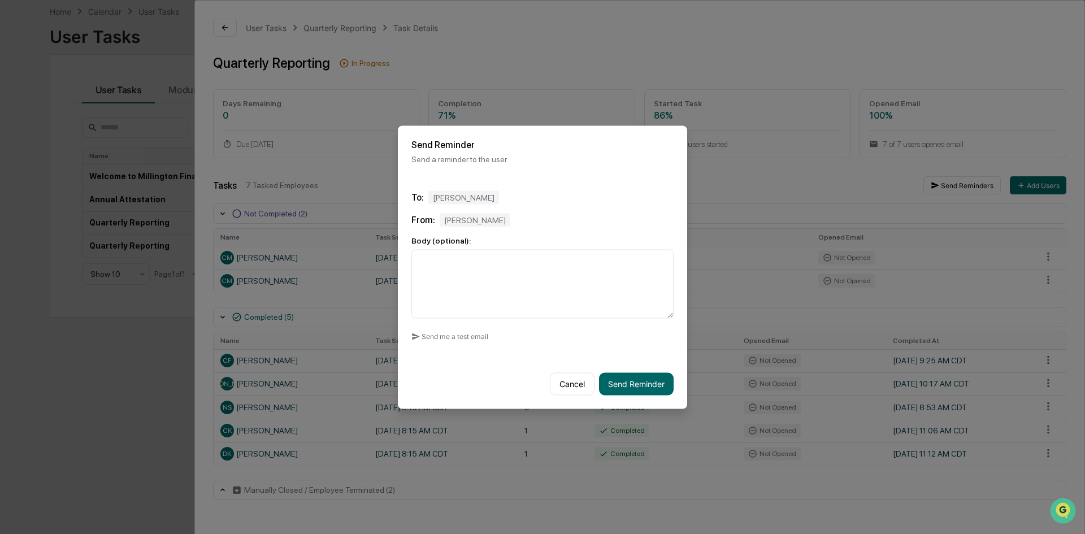
drag, startPoint x: 613, startPoint y: 384, endPoint x: 613, endPoint y: 405, distance: 20.9
click at [661, 415] on body "Calendar Manage Tasks Reviews Approval Management Company People, Data, Setting…" at bounding box center [542, 239] width 1085 height 587
click at [555, 381] on button "Cancel" at bounding box center [572, 383] width 45 height 23
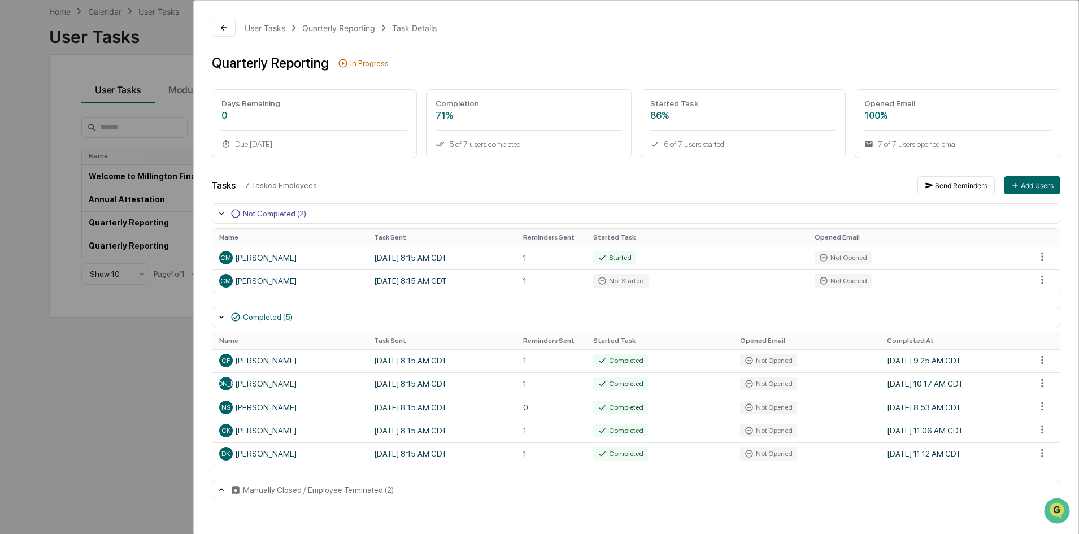
click at [24, 114] on div "User Tasks Quarterly Reporting Task Details Quarterly Reporting In Progress Day…" at bounding box center [539, 267] width 1079 height 534
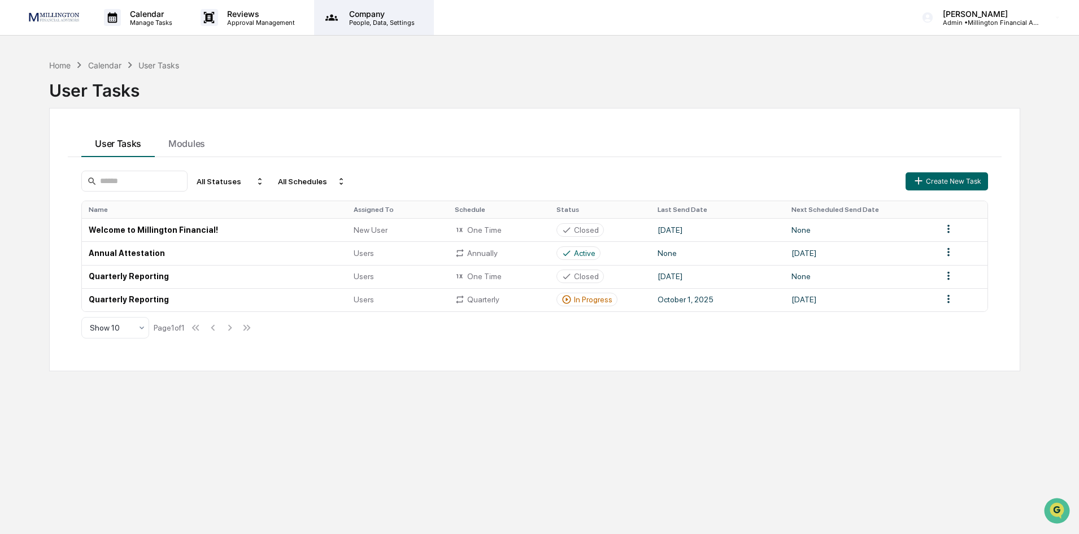
click at [387, 19] on p "People, Data, Settings" at bounding box center [380, 23] width 80 height 8
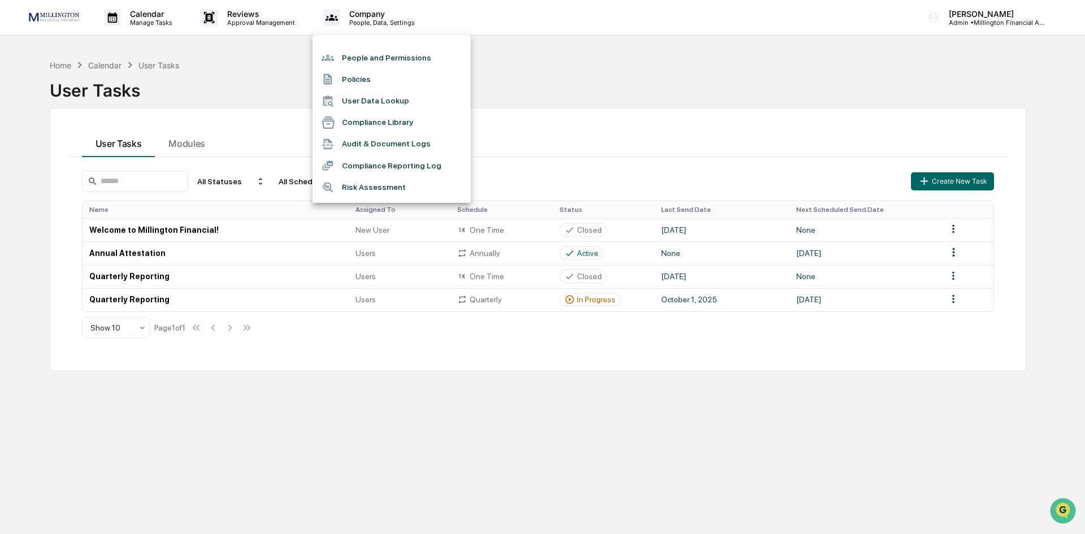
click at [247, 18] on div at bounding box center [542, 267] width 1085 height 534
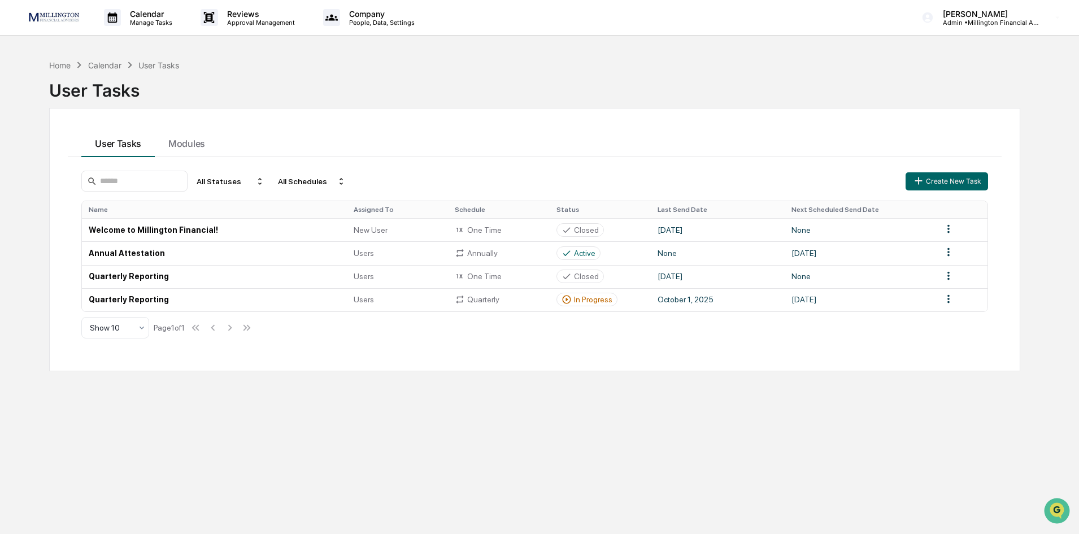
click at [246, 19] on p "Approval Management" at bounding box center [259, 23] width 82 height 8
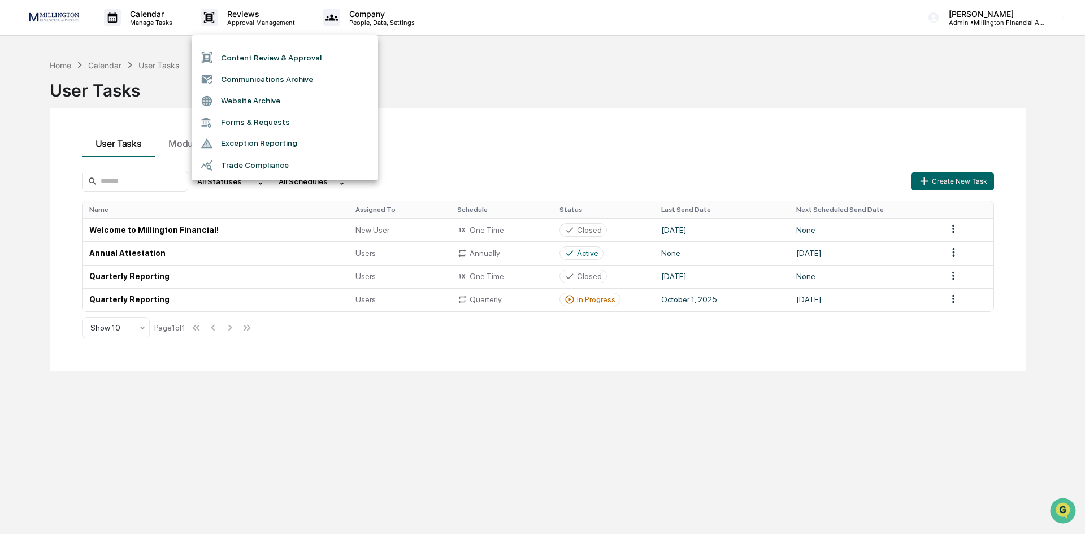
click at [148, 14] on div at bounding box center [542, 267] width 1085 height 534
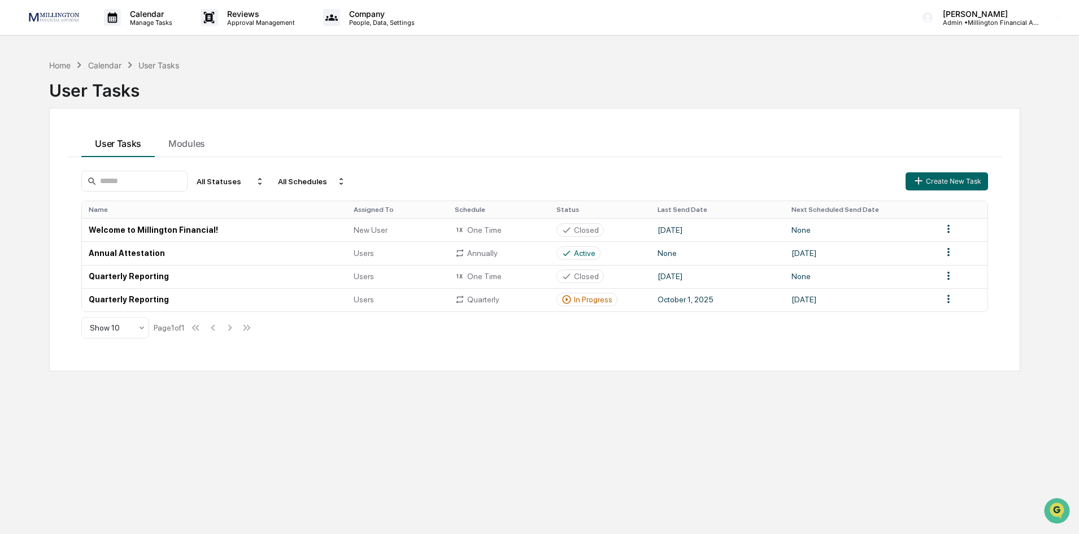
click at [148, 14] on p "Calendar" at bounding box center [149, 14] width 57 height 10
